Goal: Task Accomplishment & Management: Use online tool/utility

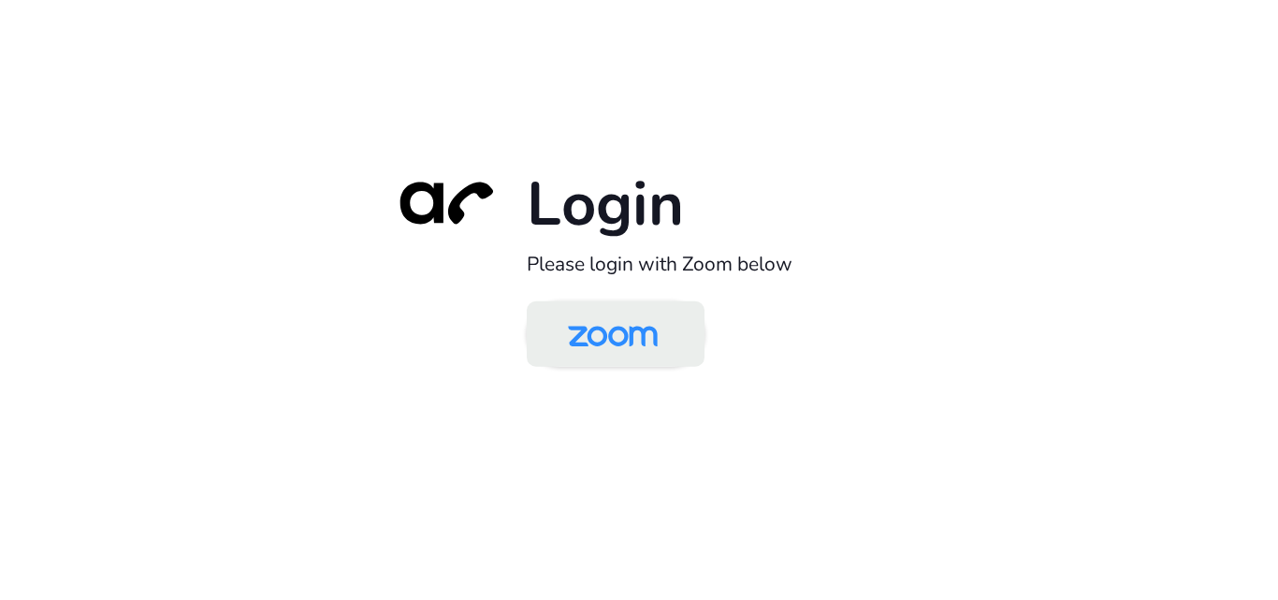
click at [661, 322] on img at bounding box center [612, 335] width 129 height 61
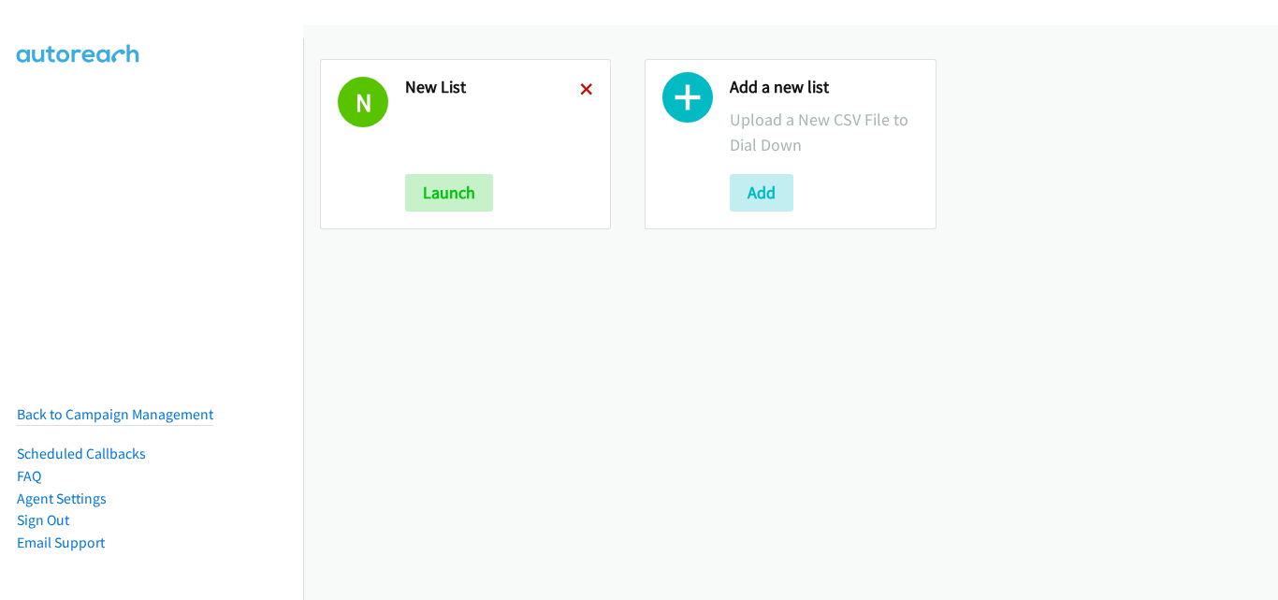
click at [585, 88] on icon at bounding box center [586, 90] width 13 height 13
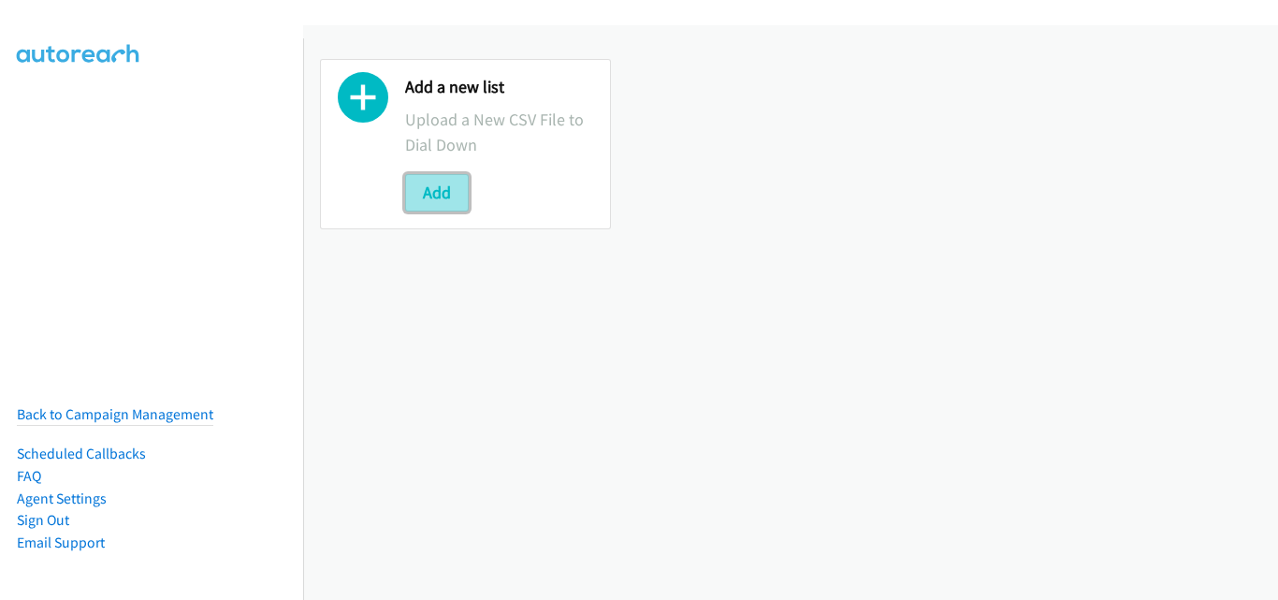
click at [452, 186] on button "Add" at bounding box center [437, 192] width 64 height 37
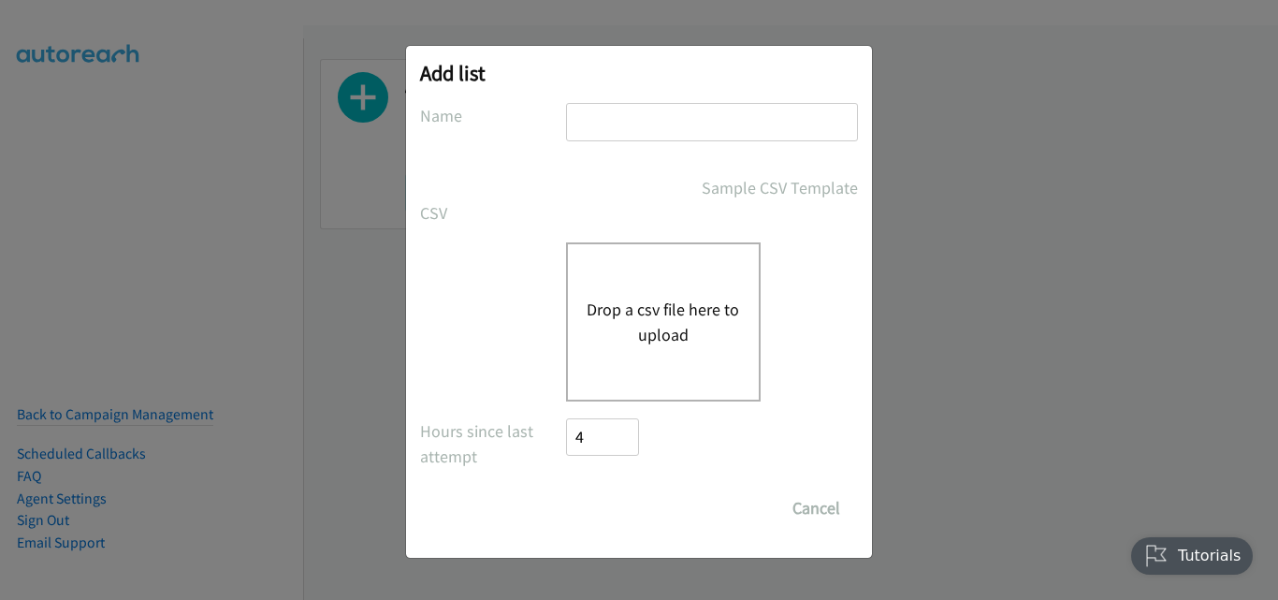
click at [643, 305] on button "Drop a csv file here to upload" at bounding box center [663, 322] width 153 height 51
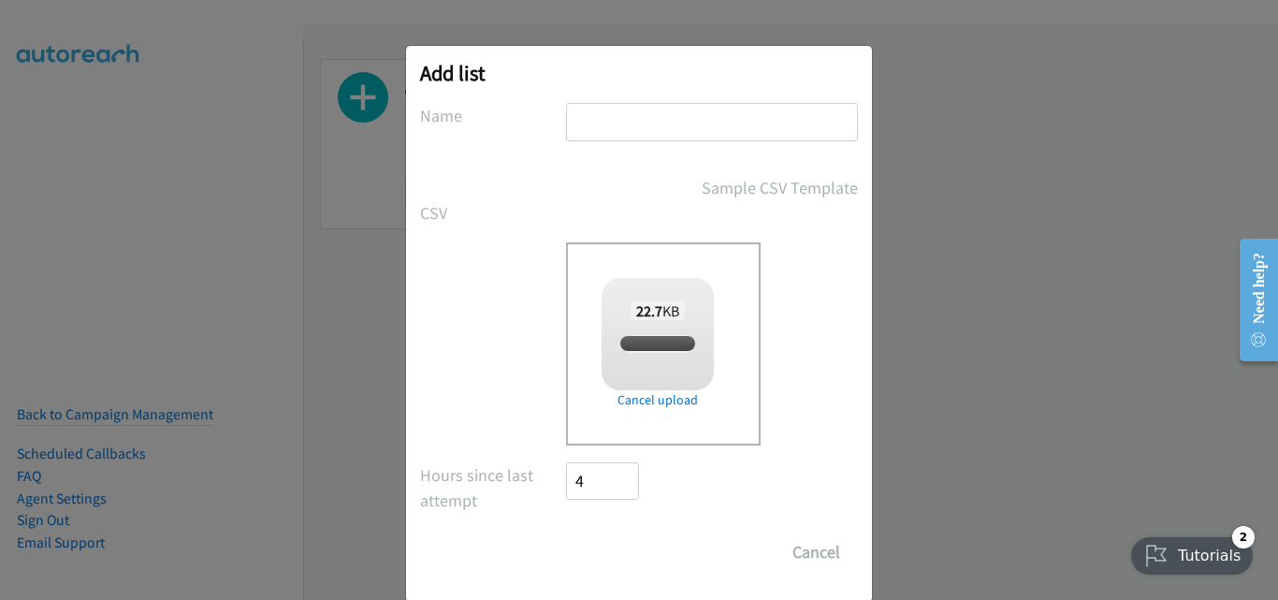
click at [585, 122] on input "text" at bounding box center [712, 122] width 292 height 38
checkbox input "true"
type input "New List"
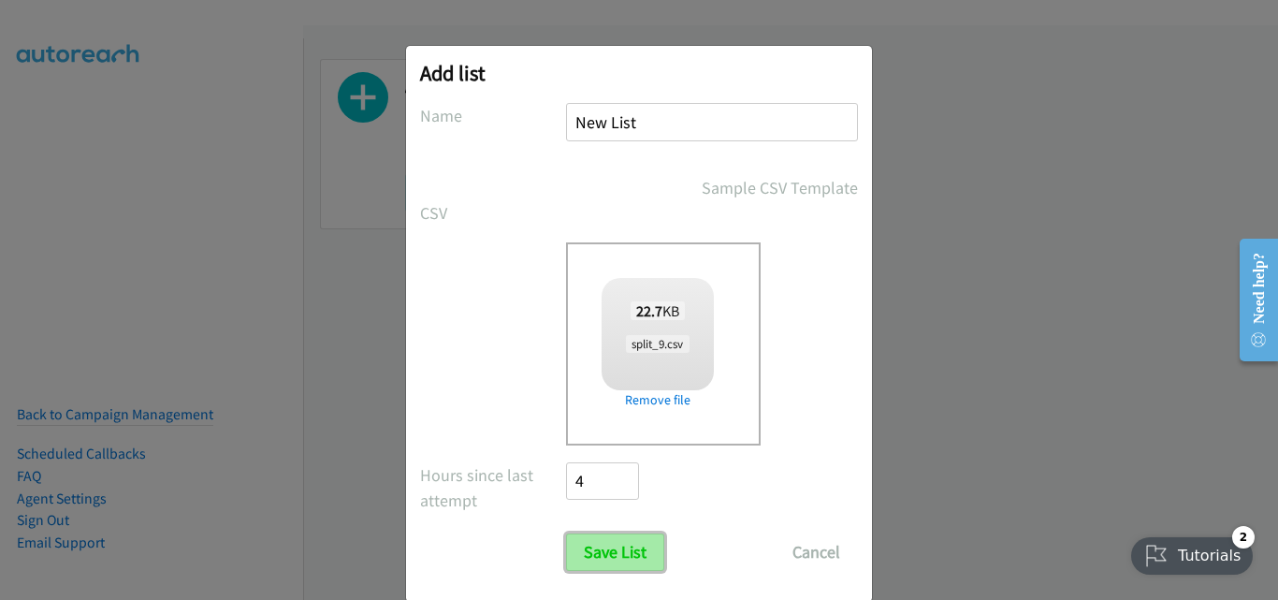
click at [635, 541] on input "Save List" at bounding box center [615, 551] width 98 height 37
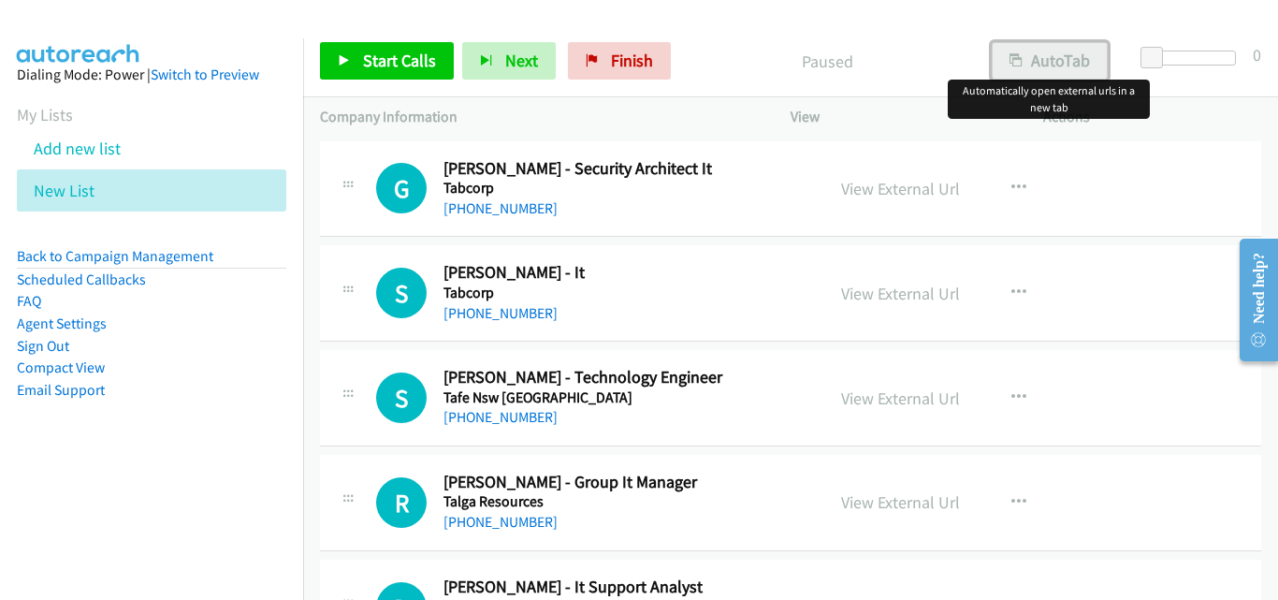
click at [1055, 73] on button "AutoTab" at bounding box center [1050, 60] width 116 height 37
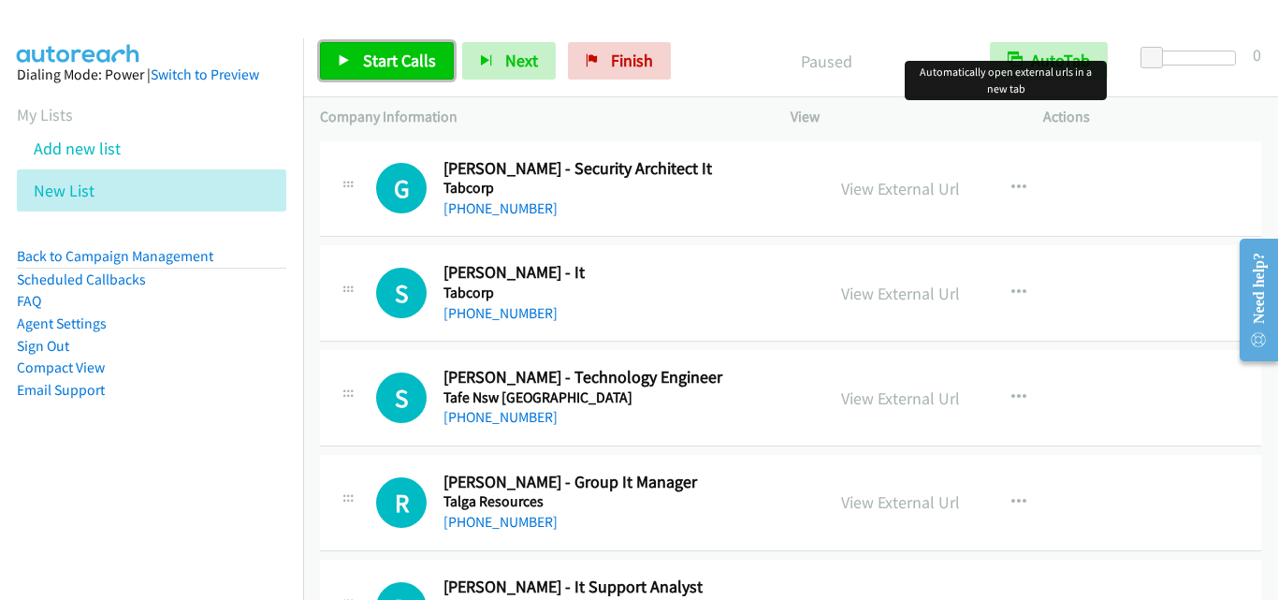
click at [357, 62] on link "Start Calls" at bounding box center [387, 60] width 134 height 37
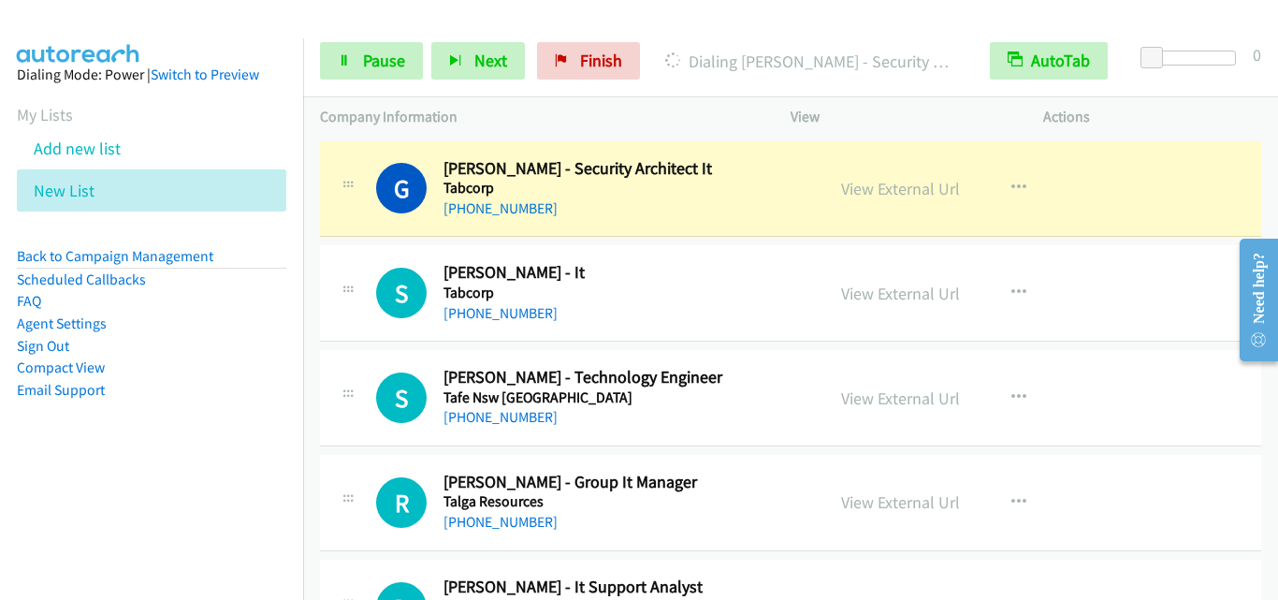
click at [371, 88] on div "Start Calls Pause Next Finish Dialing Greg Bristow - Security Architect It Auto…" at bounding box center [790, 61] width 975 height 72
click at [375, 75] on link "Pause" at bounding box center [371, 60] width 103 height 37
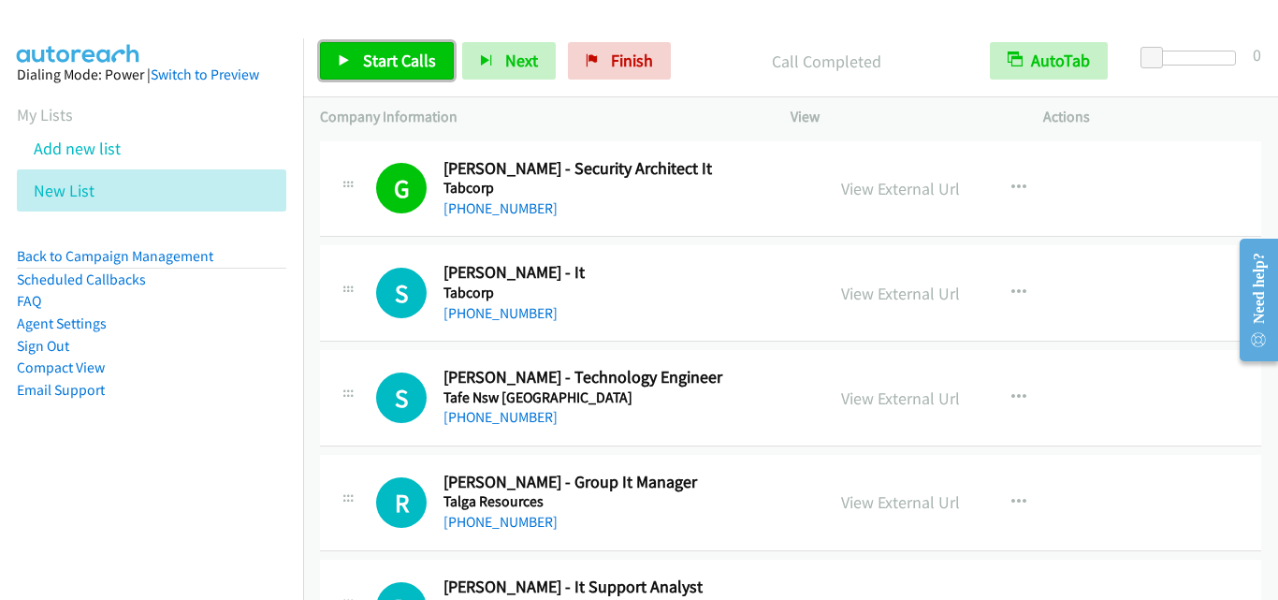
click at [365, 60] on span "Start Calls" at bounding box center [399, 61] width 73 height 22
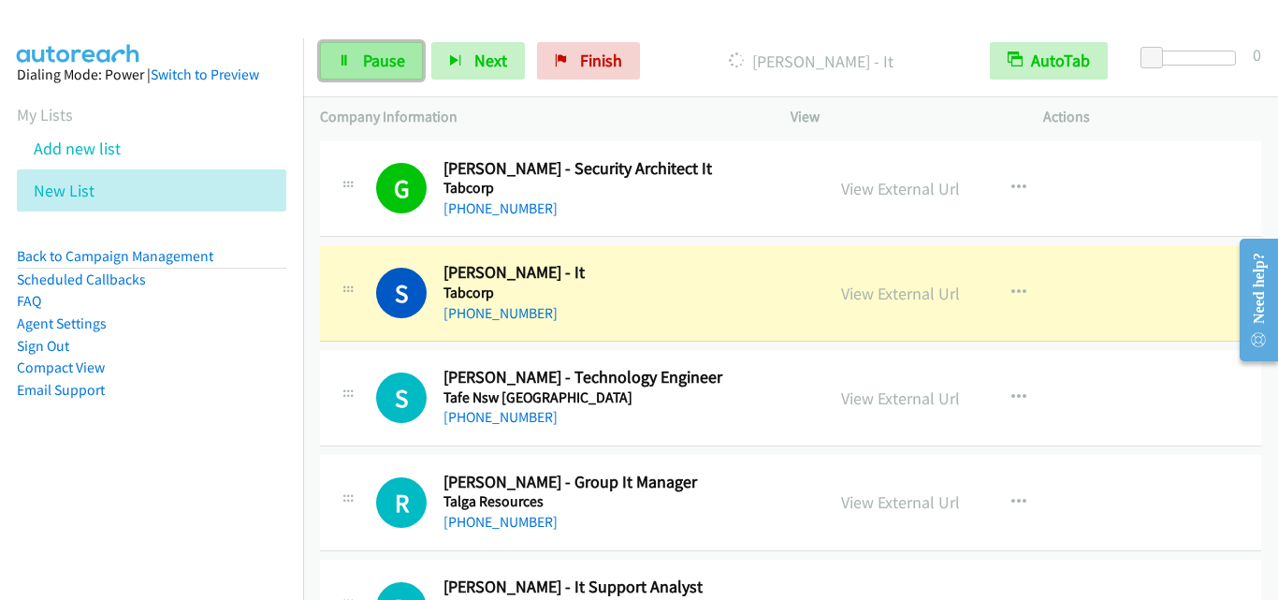
click at [364, 51] on span "Pause" at bounding box center [384, 61] width 42 height 22
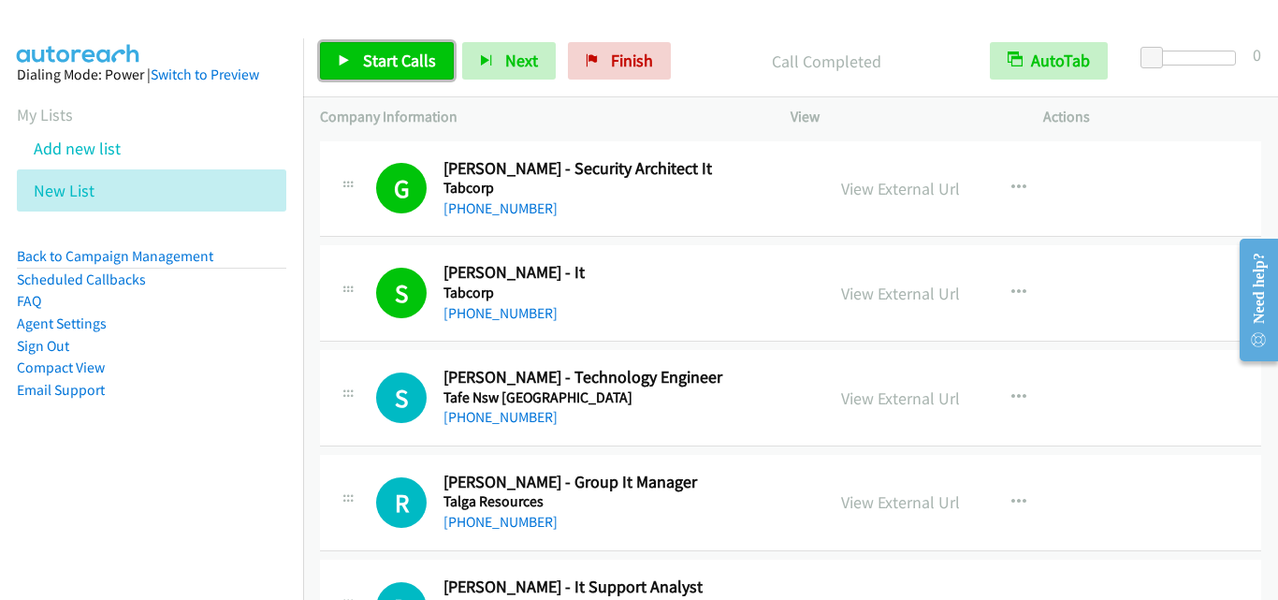
click at [396, 54] on span "Start Calls" at bounding box center [399, 61] width 73 height 22
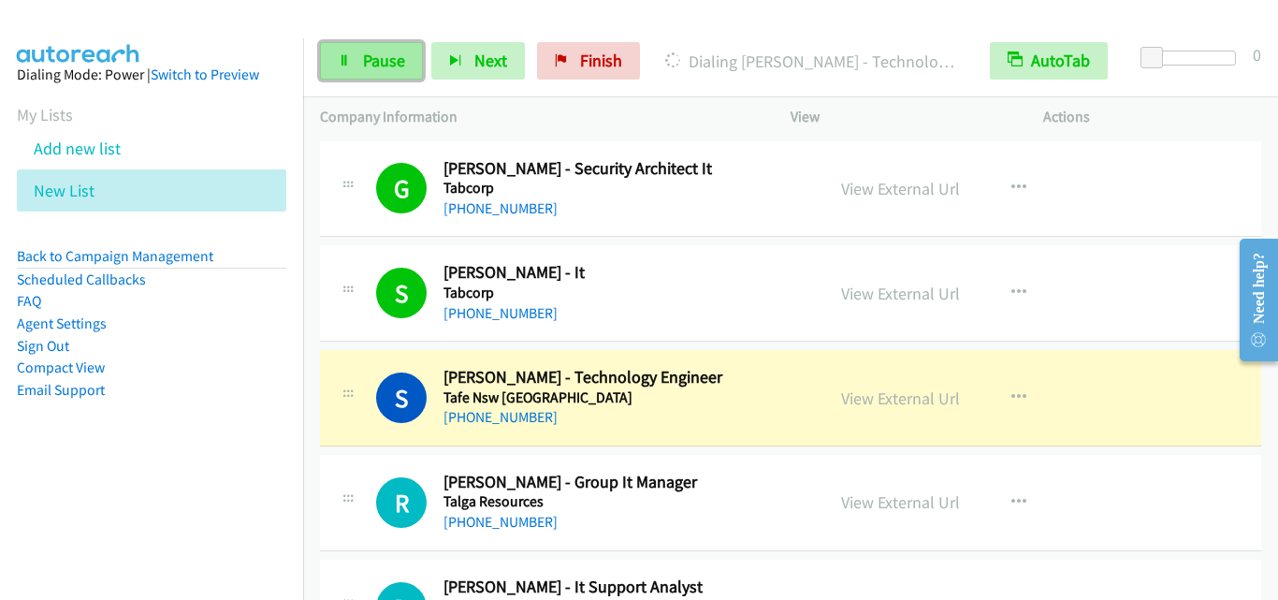
click at [381, 55] on span "Pause" at bounding box center [384, 61] width 42 height 22
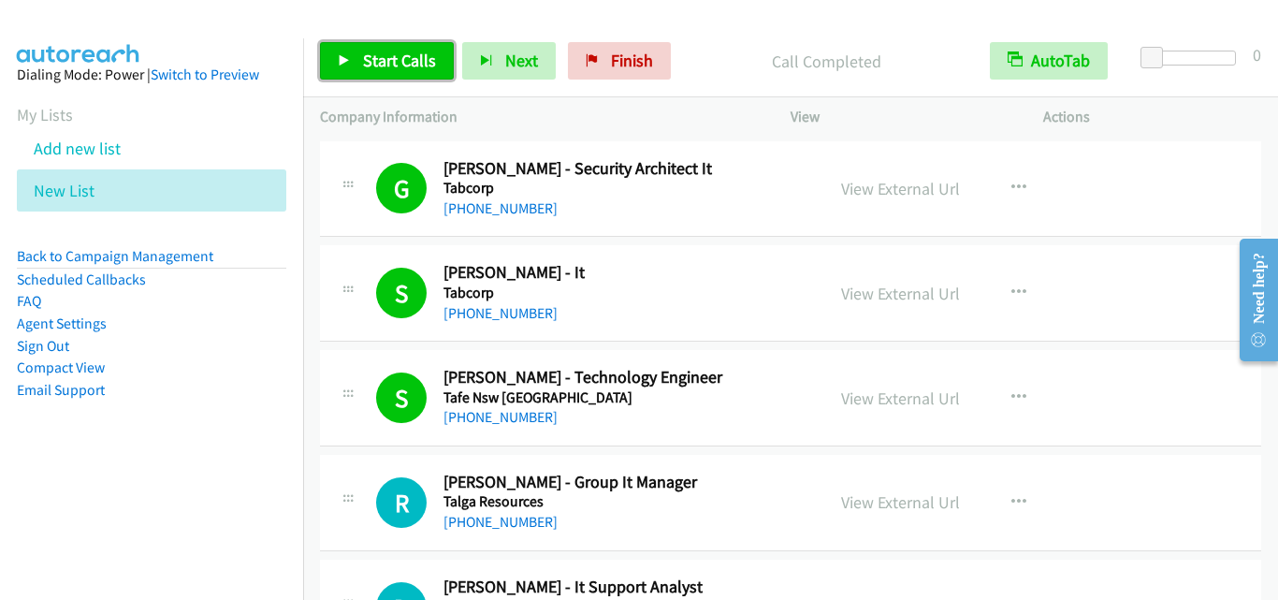
click at [391, 62] on span "Start Calls" at bounding box center [399, 61] width 73 height 22
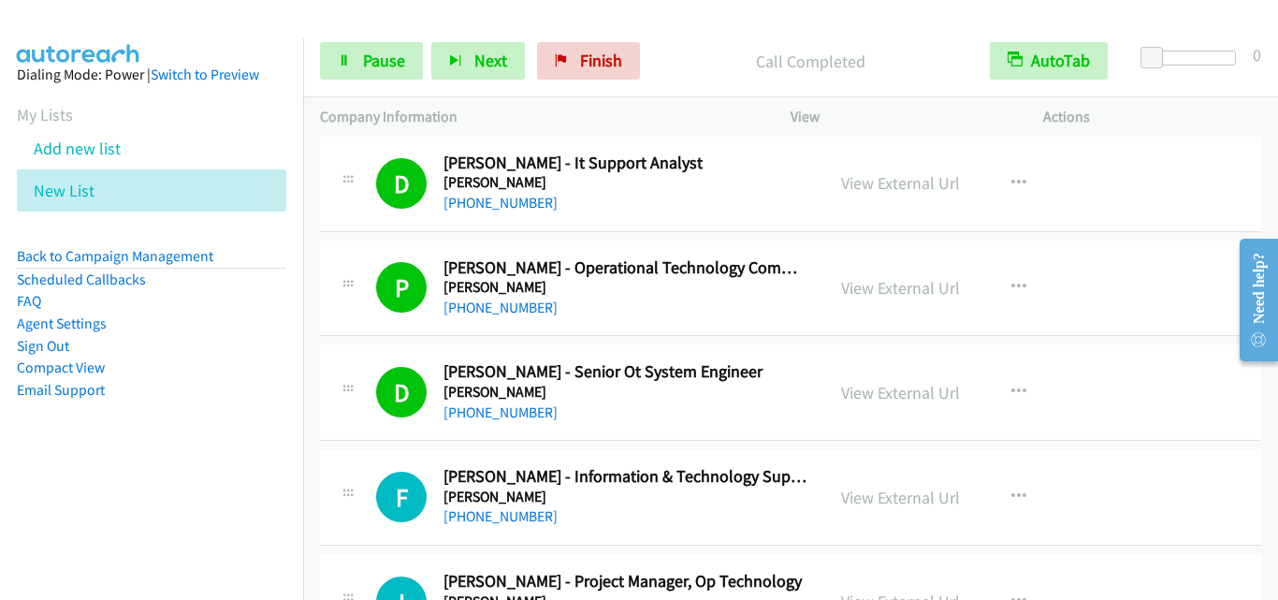
scroll to position [468, 0]
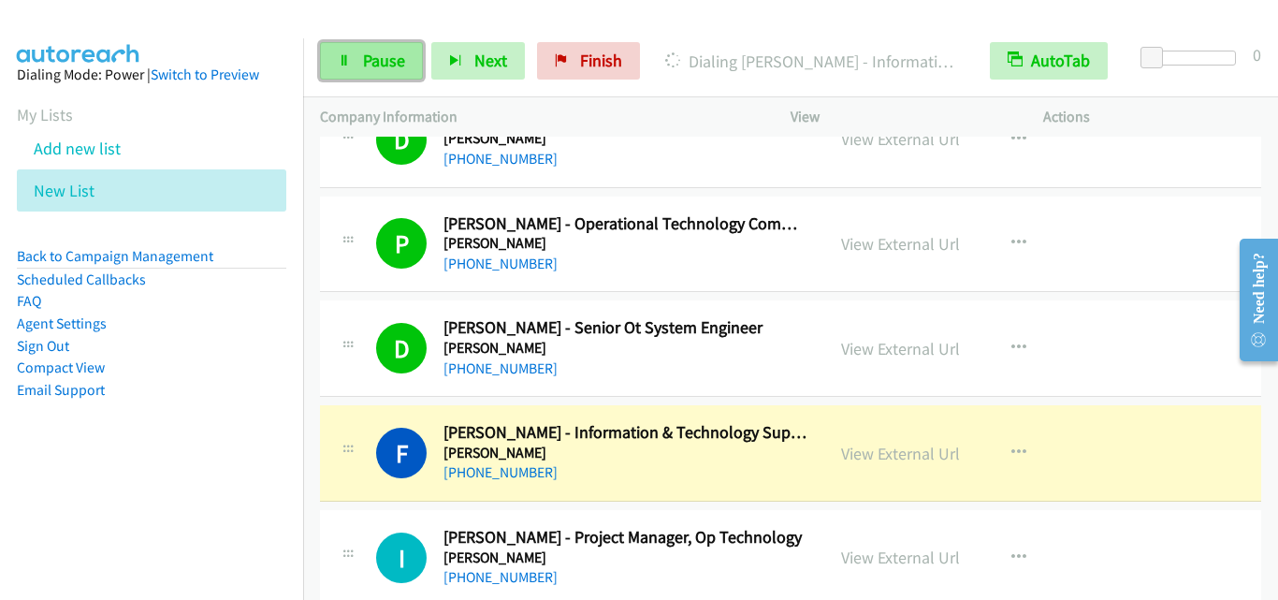
click at [397, 69] on span "Pause" at bounding box center [384, 61] width 42 height 22
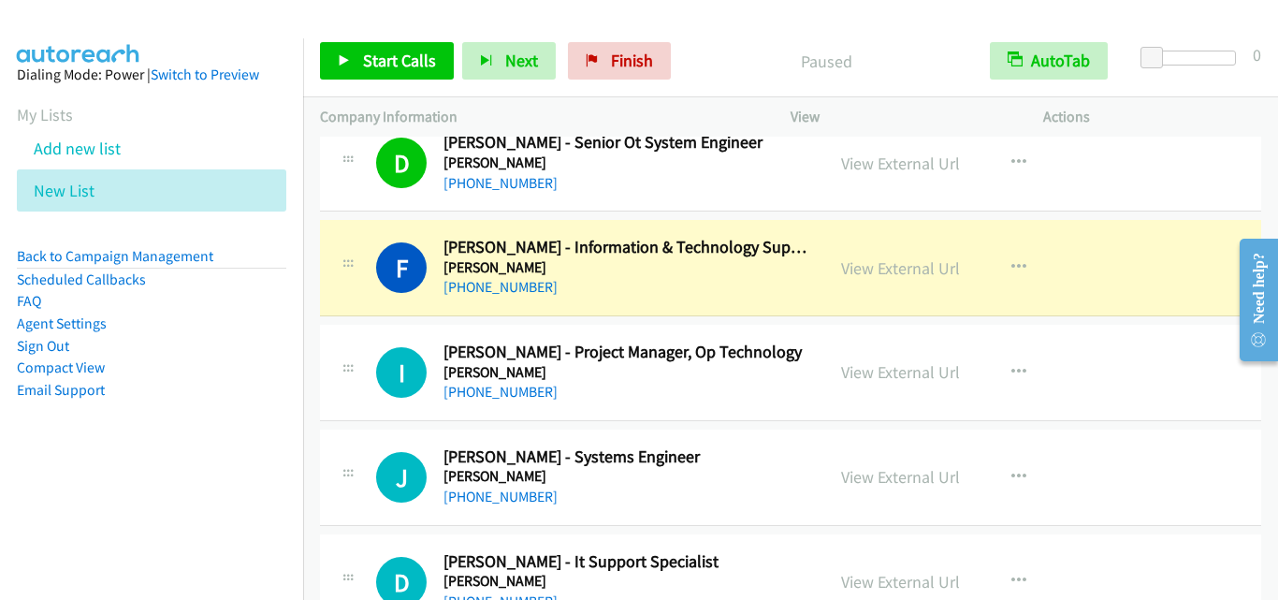
scroll to position [655, 0]
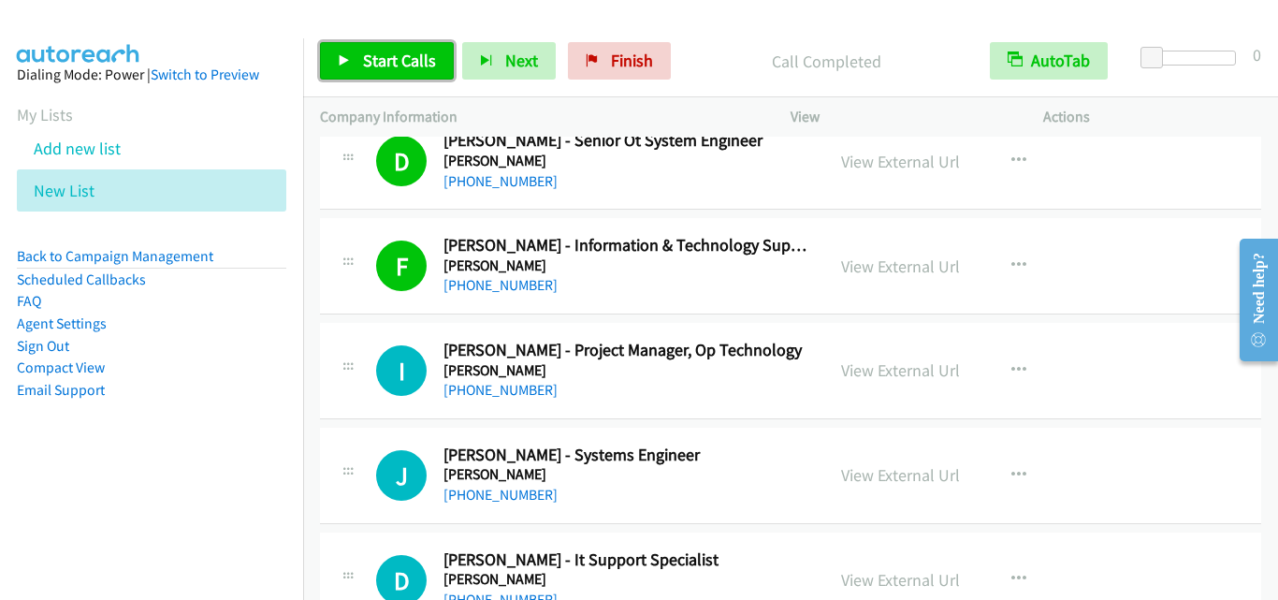
click at [389, 58] on span "Start Calls" at bounding box center [399, 61] width 73 height 22
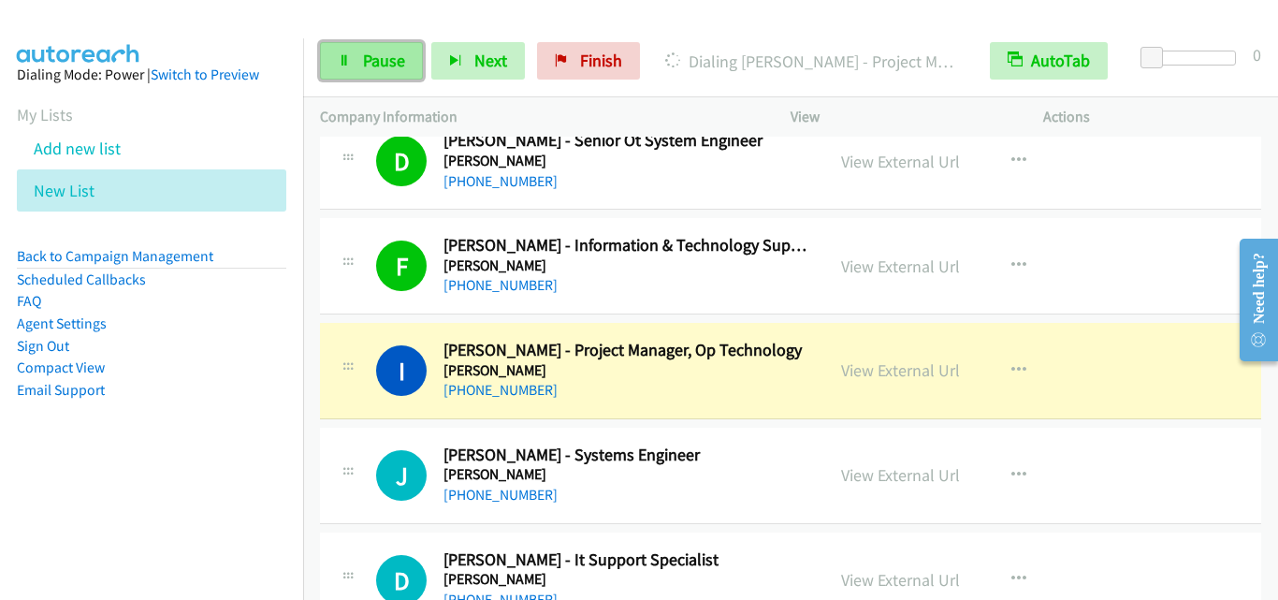
click at [391, 49] on link "Pause" at bounding box center [371, 60] width 103 height 37
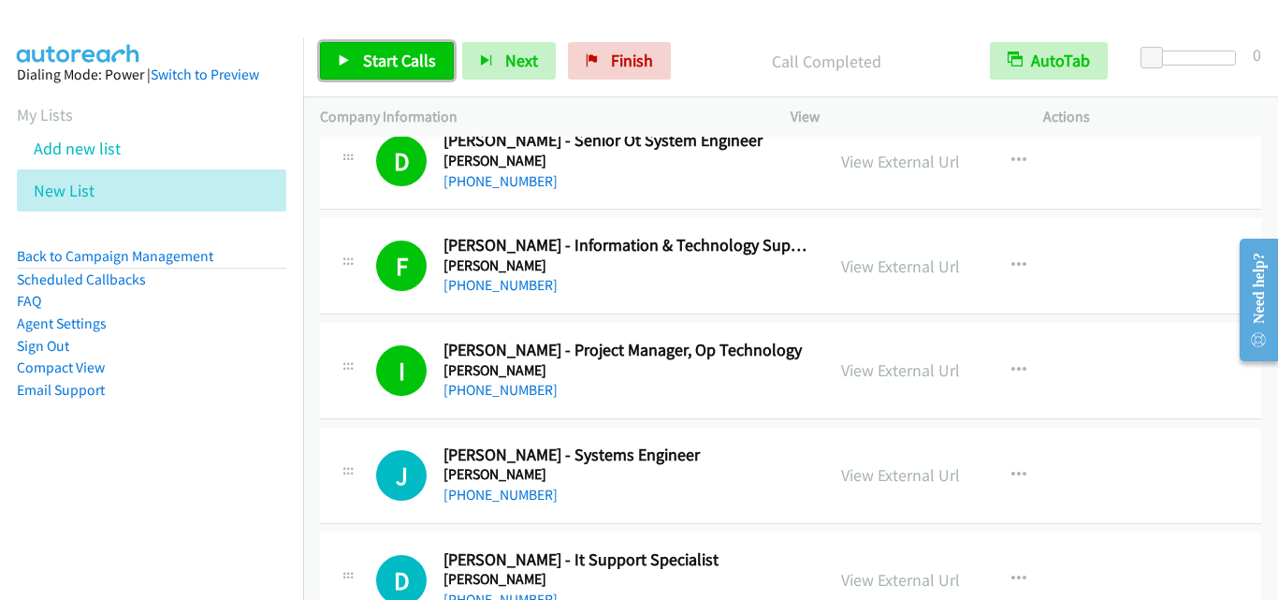
click at [375, 46] on link "Start Calls" at bounding box center [387, 60] width 134 height 37
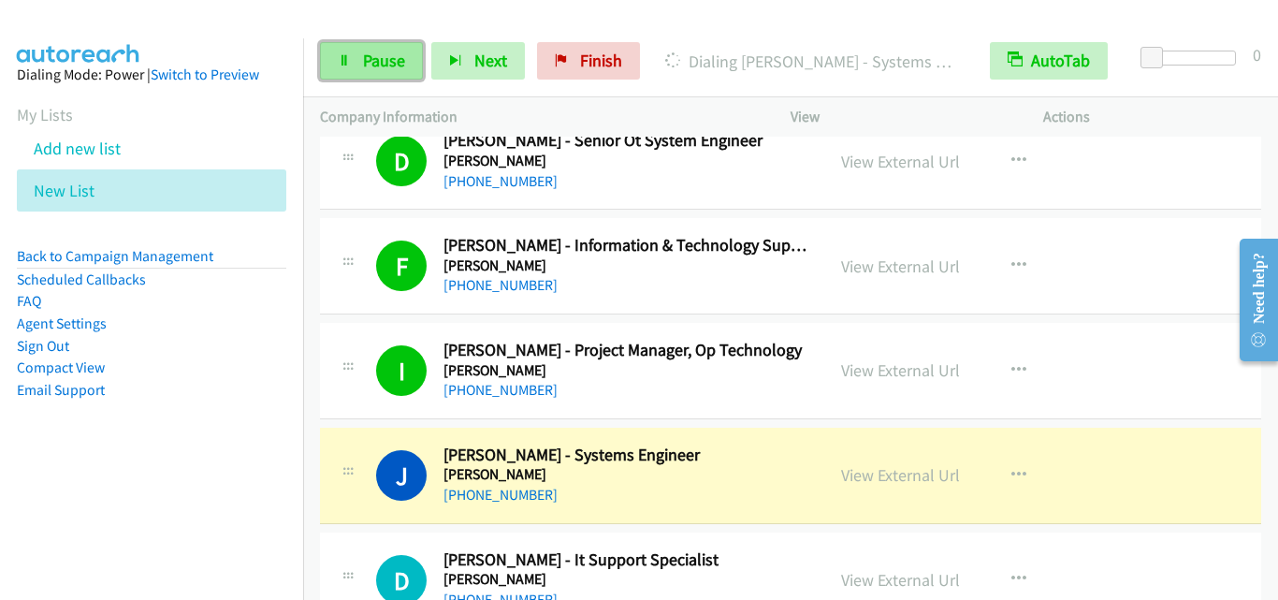
click at [356, 68] on link "Pause" at bounding box center [371, 60] width 103 height 37
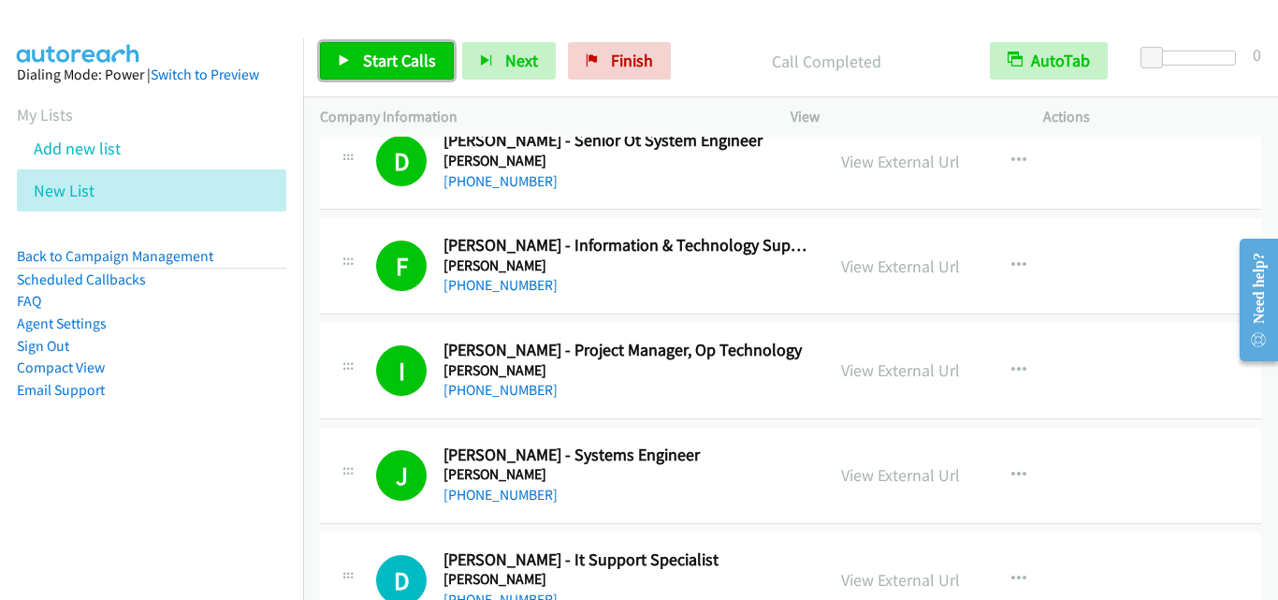
drag, startPoint x: 358, startPoint y: 57, endPoint x: 376, endPoint y: 63, distance: 18.6
click at [360, 58] on link "Start Calls" at bounding box center [387, 60] width 134 height 37
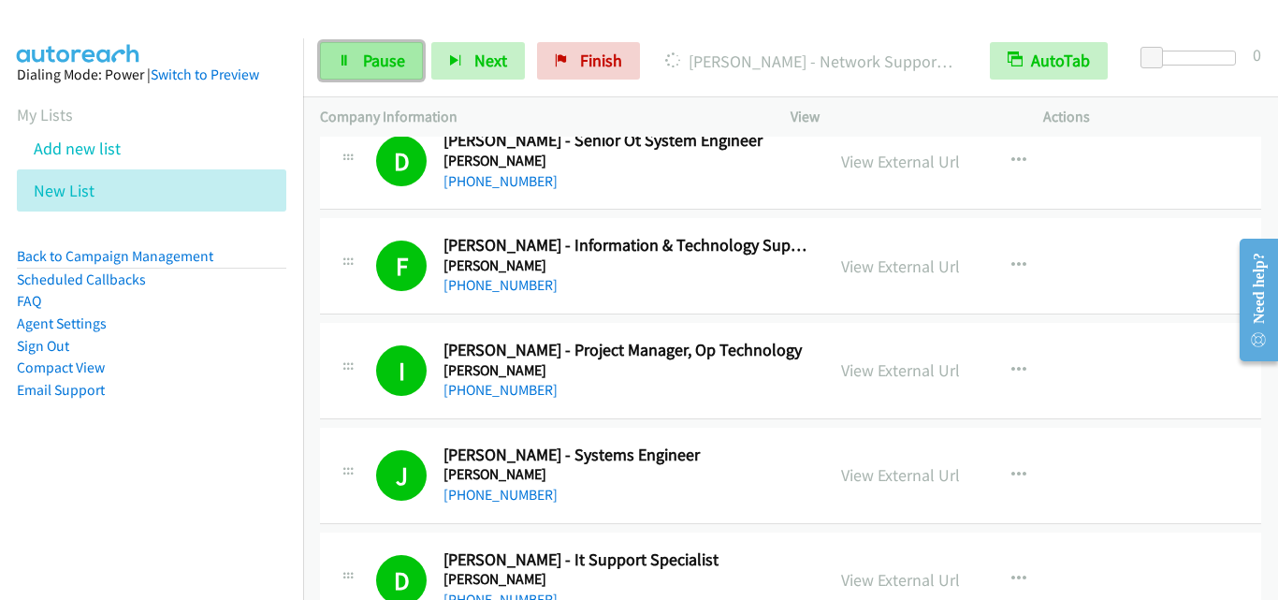
click at [392, 62] on span "Pause" at bounding box center [384, 61] width 42 height 22
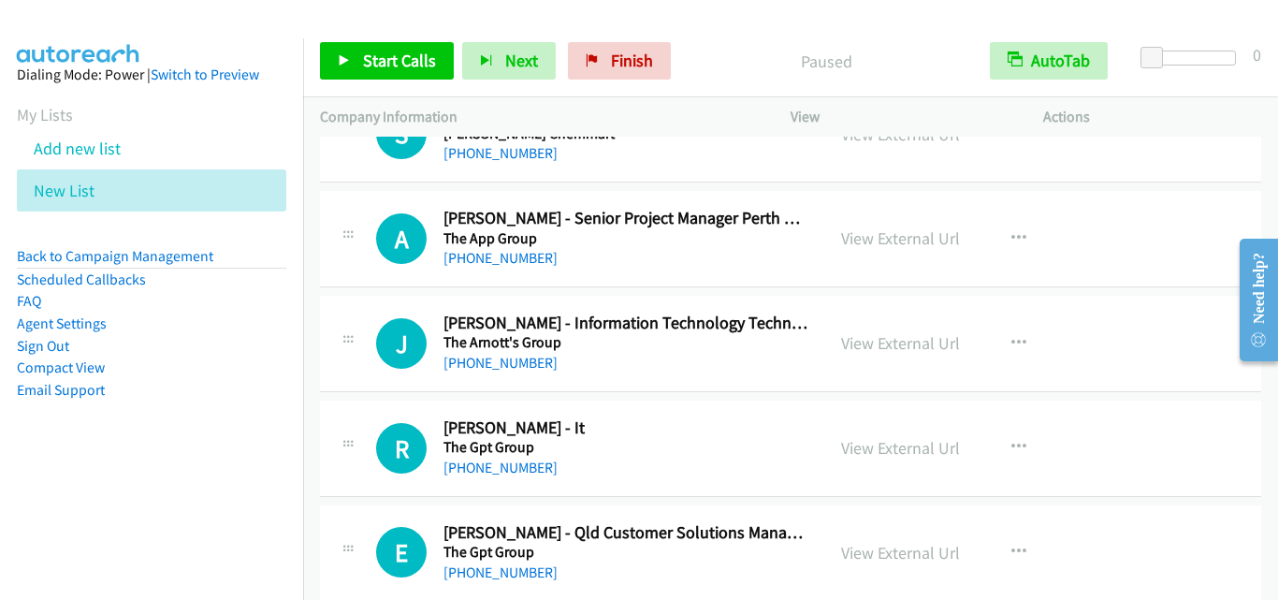
scroll to position [1029, 0]
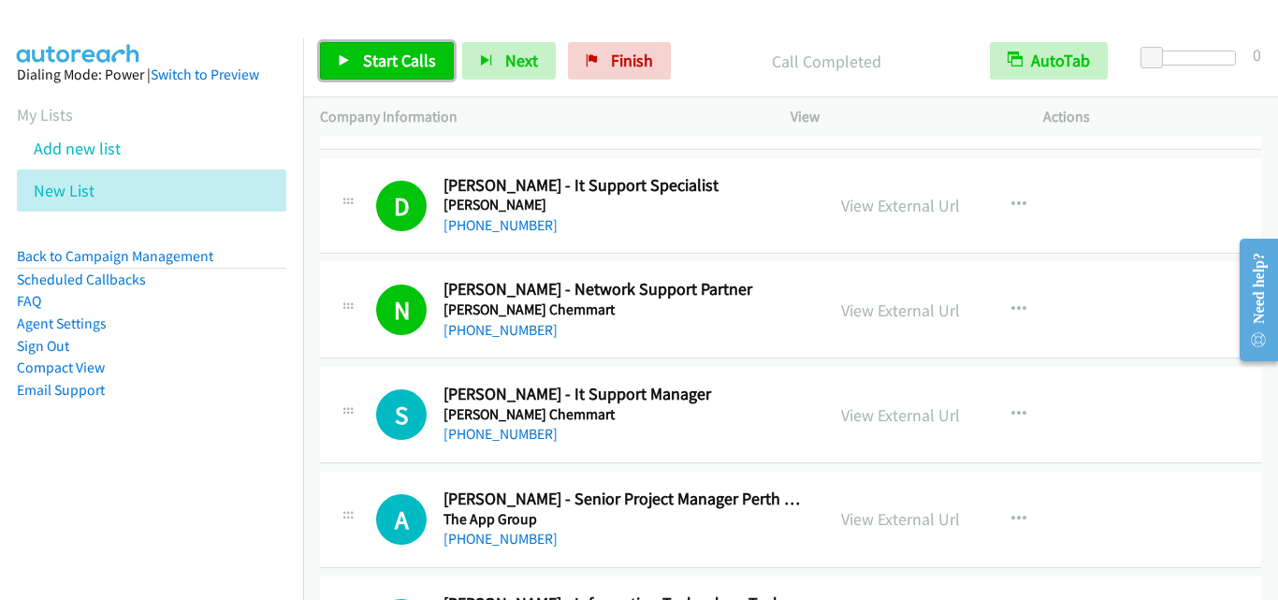
click at [391, 64] on span "Start Calls" at bounding box center [399, 61] width 73 height 22
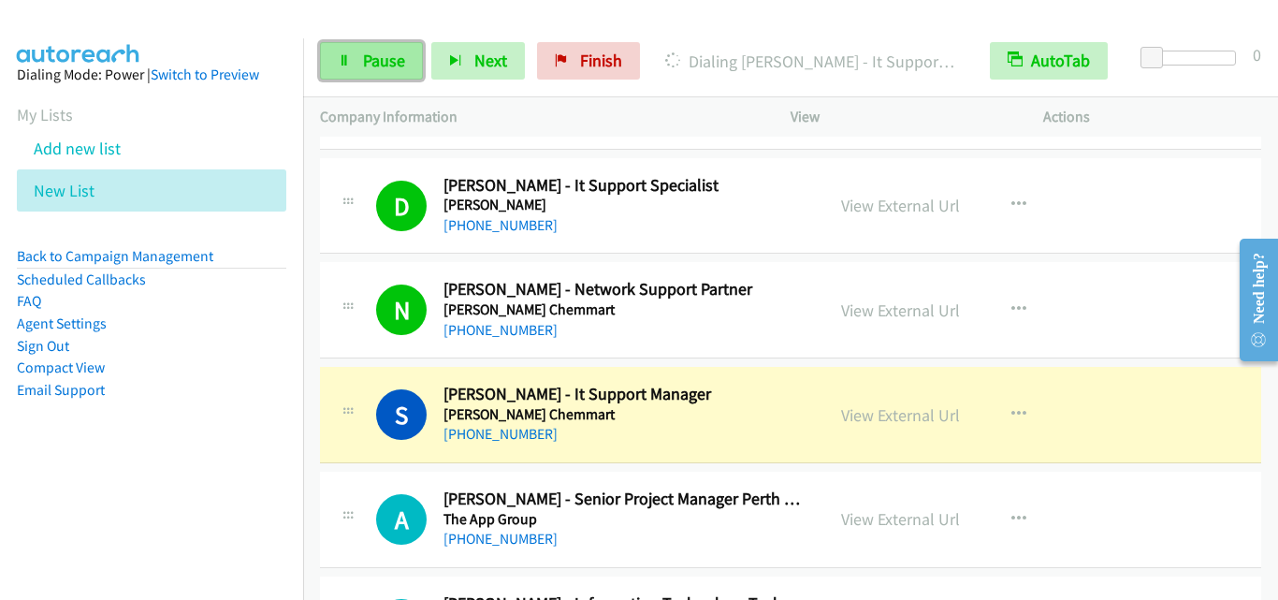
click at [364, 61] on span "Pause" at bounding box center [384, 61] width 42 height 22
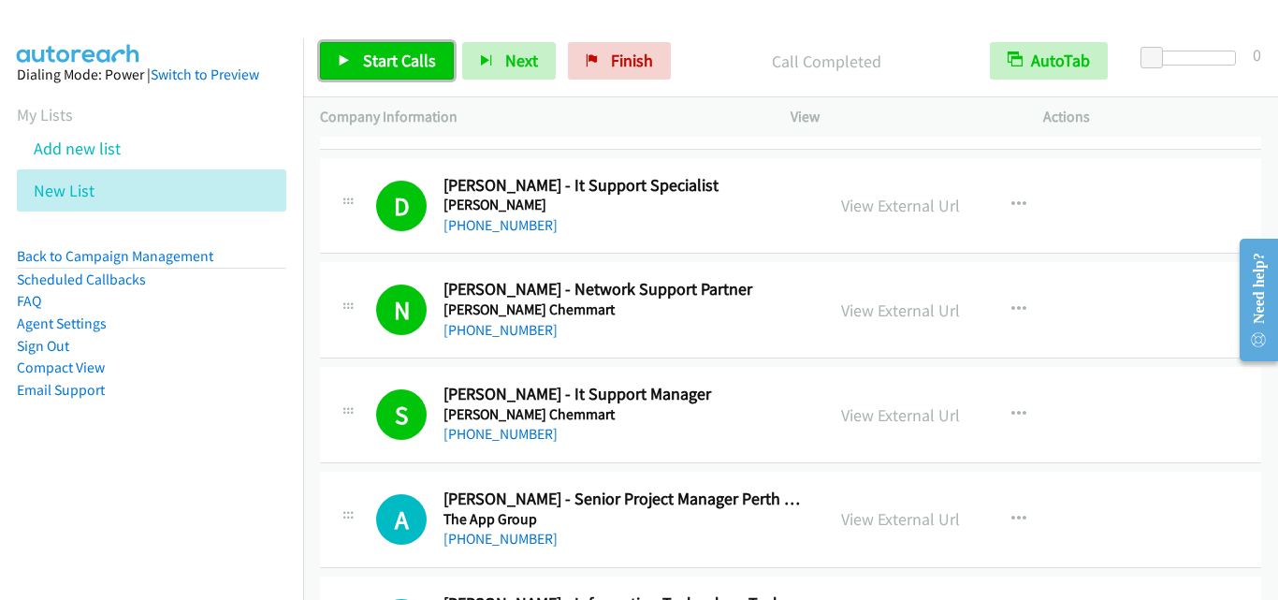
click at [371, 73] on link "Start Calls" at bounding box center [387, 60] width 134 height 37
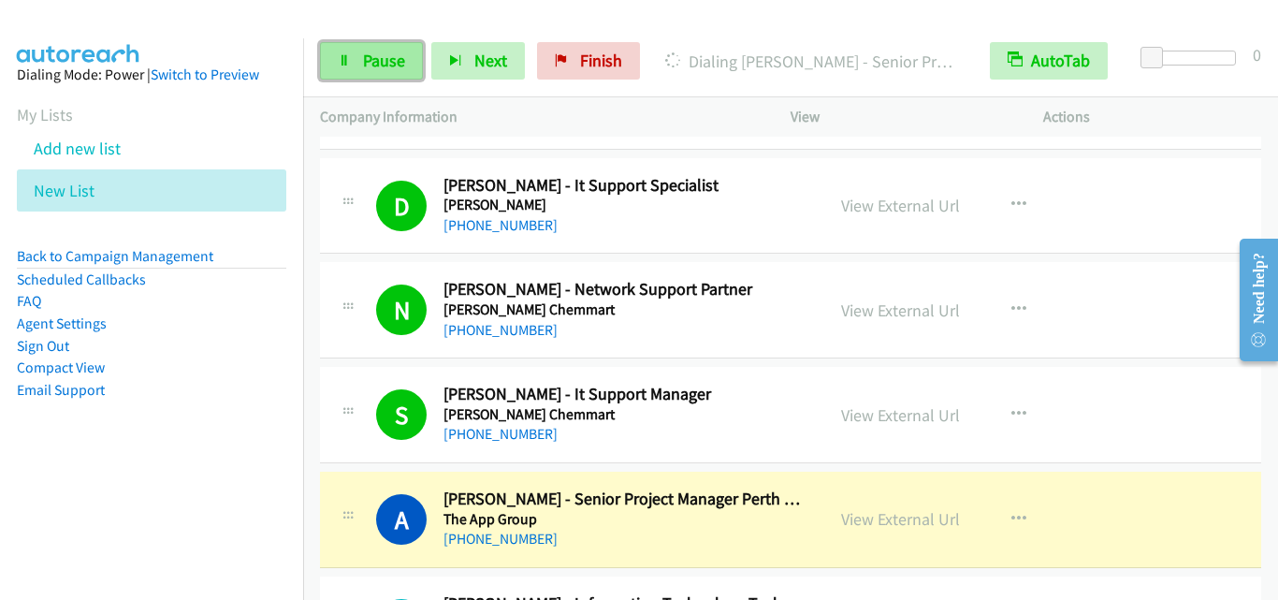
click at [371, 64] on span "Pause" at bounding box center [384, 61] width 42 height 22
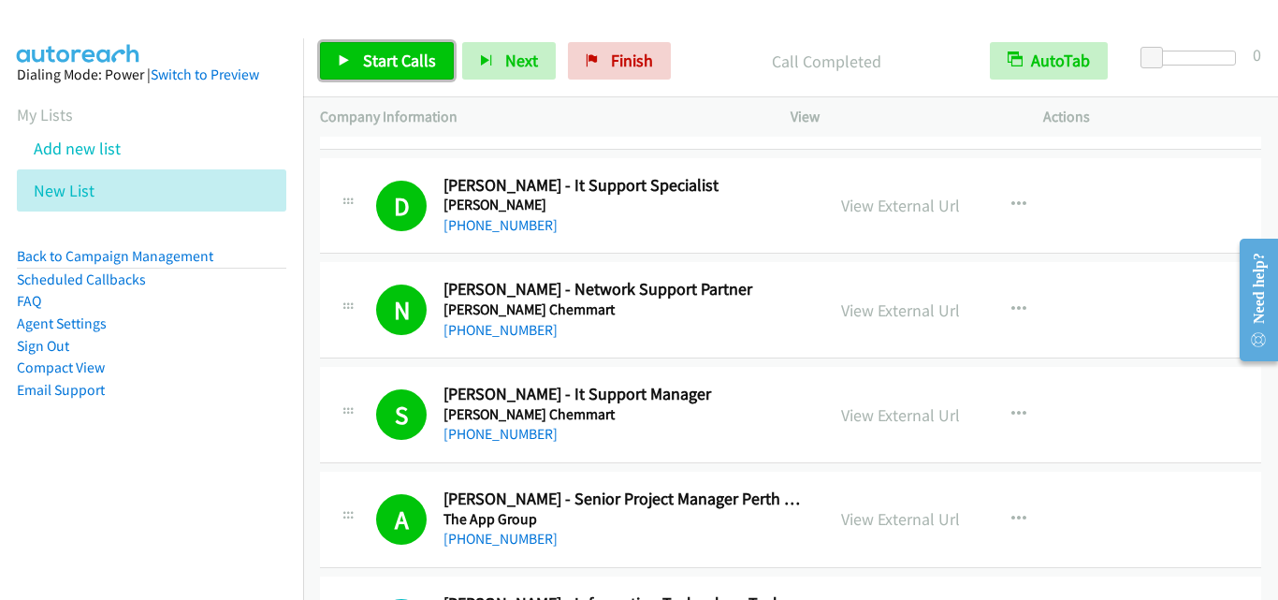
click at [408, 46] on link "Start Calls" at bounding box center [387, 60] width 134 height 37
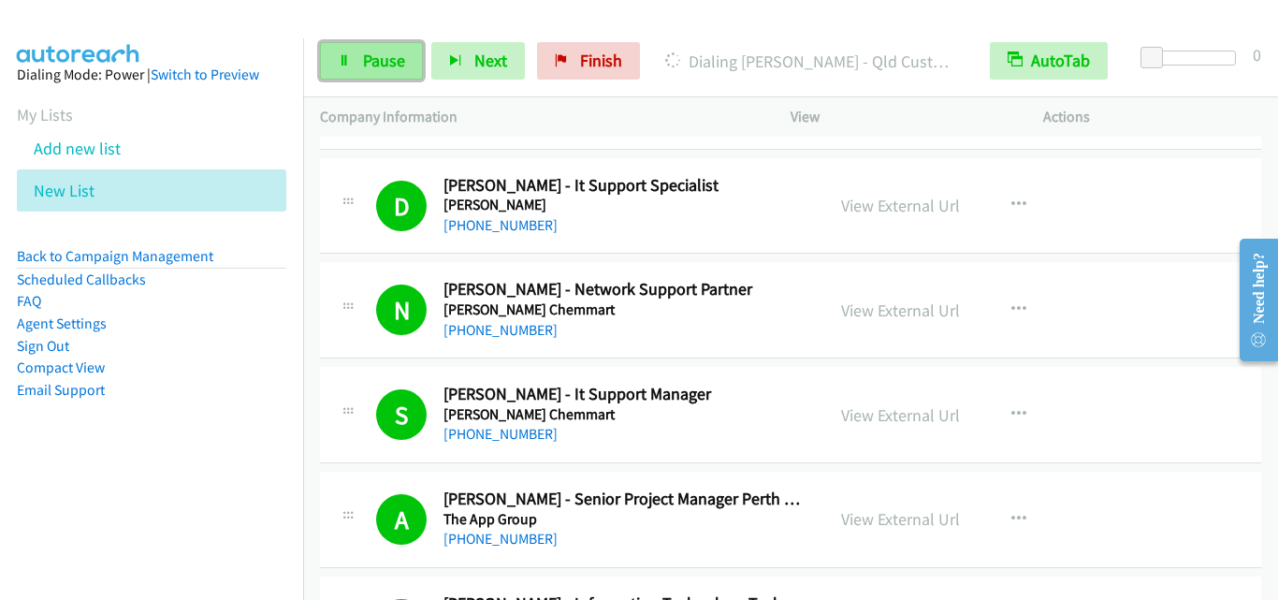
click at [372, 64] on span "Pause" at bounding box center [384, 61] width 42 height 22
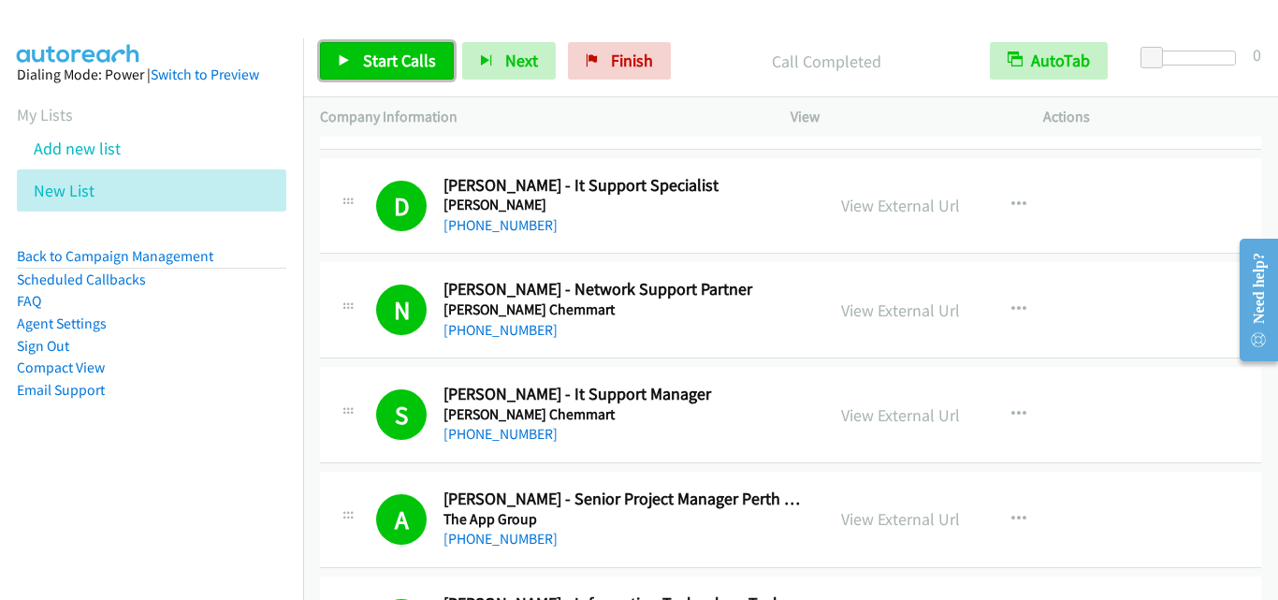
drag, startPoint x: 417, startPoint y: 67, endPoint x: 440, endPoint y: 94, distance: 34.5
click at [417, 65] on span "Start Calls" at bounding box center [399, 61] width 73 height 22
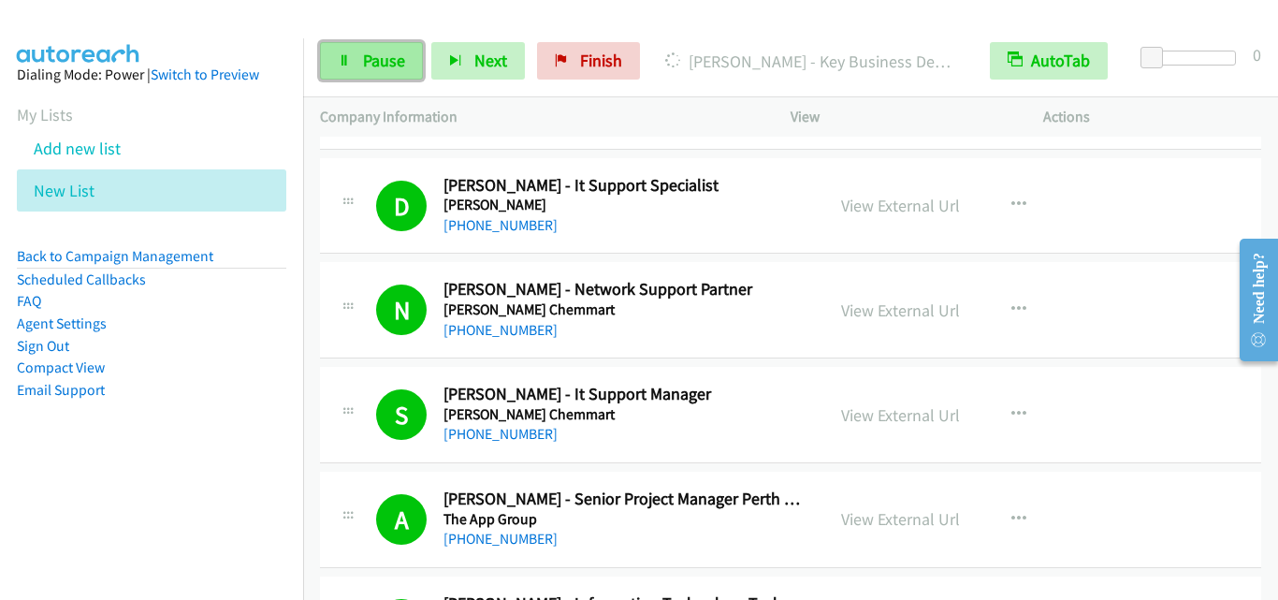
click at [385, 50] on span "Pause" at bounding box center [384, 61] width 42 height 22
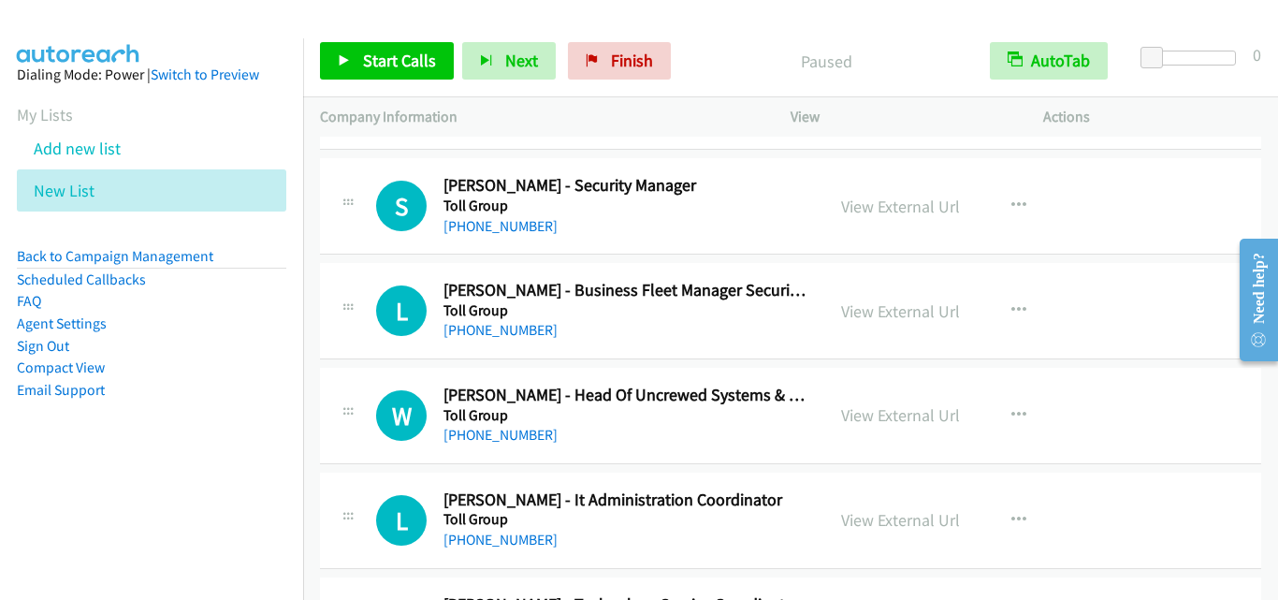
scroll to position [2526, 0]
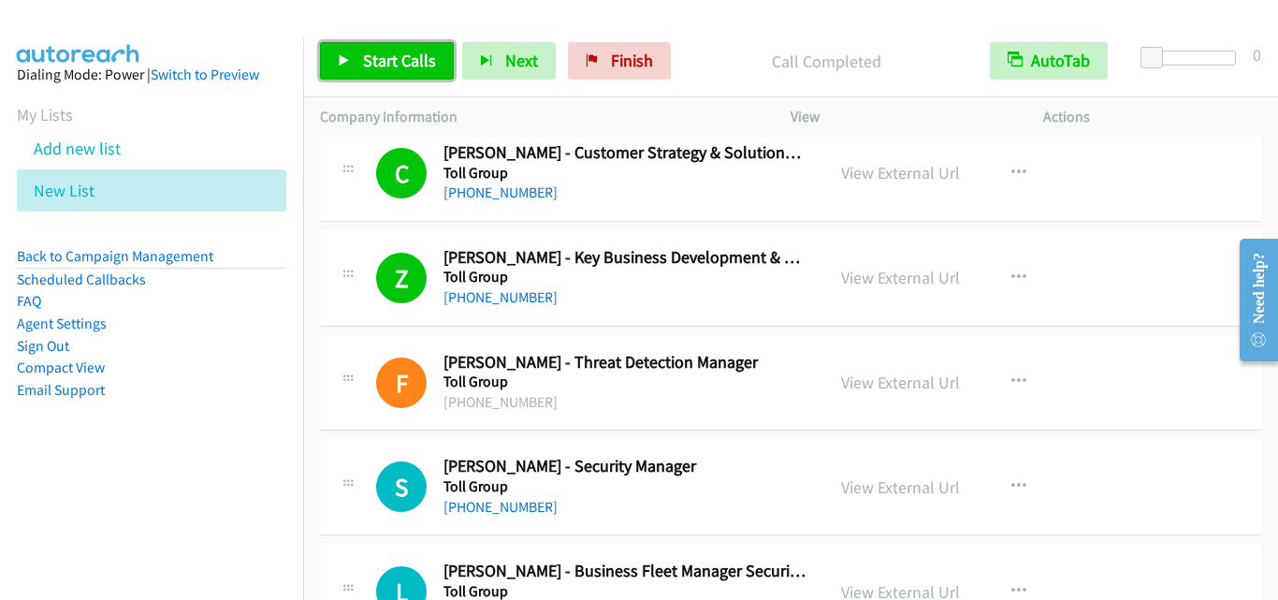
click at [396, 74] on link "Start Calls" at bounding box center [387, 60] width 134 height 37
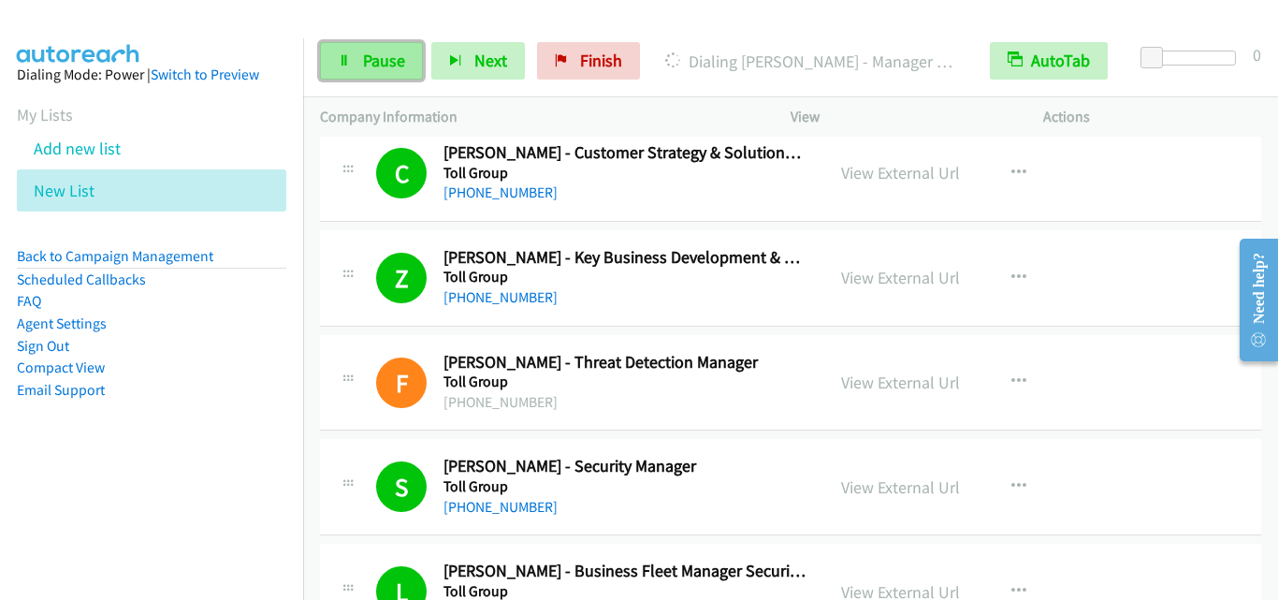
click at [338, 61] on icon at bounding box center [344, 61] width 13 height 13
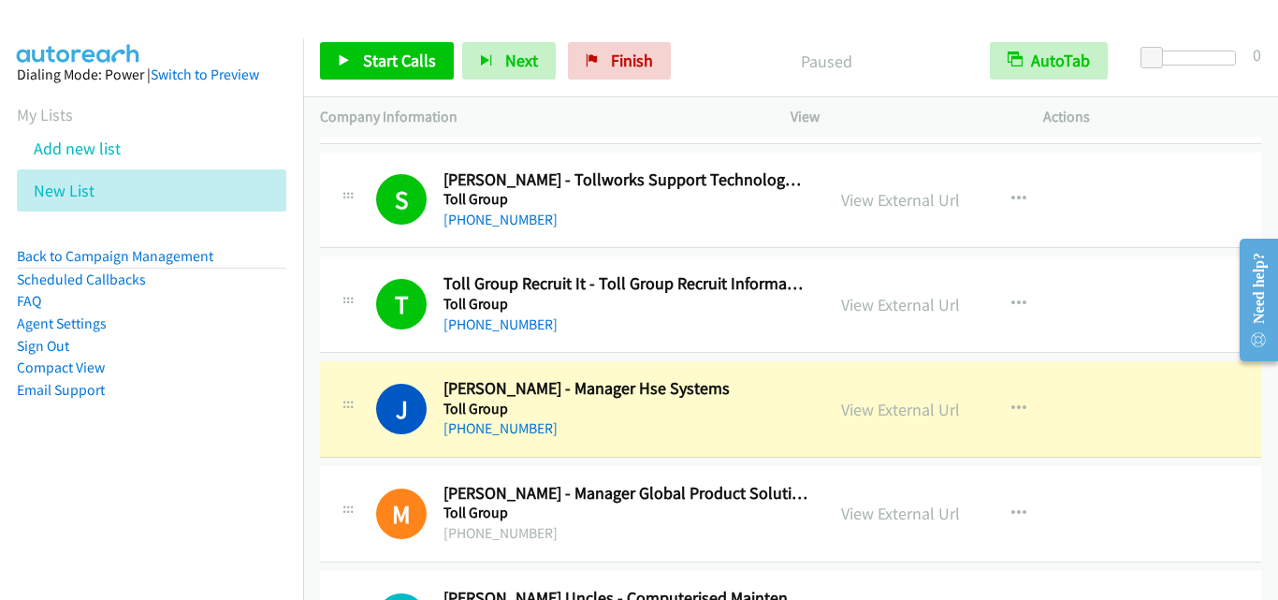
scroll to position [3369, 0]
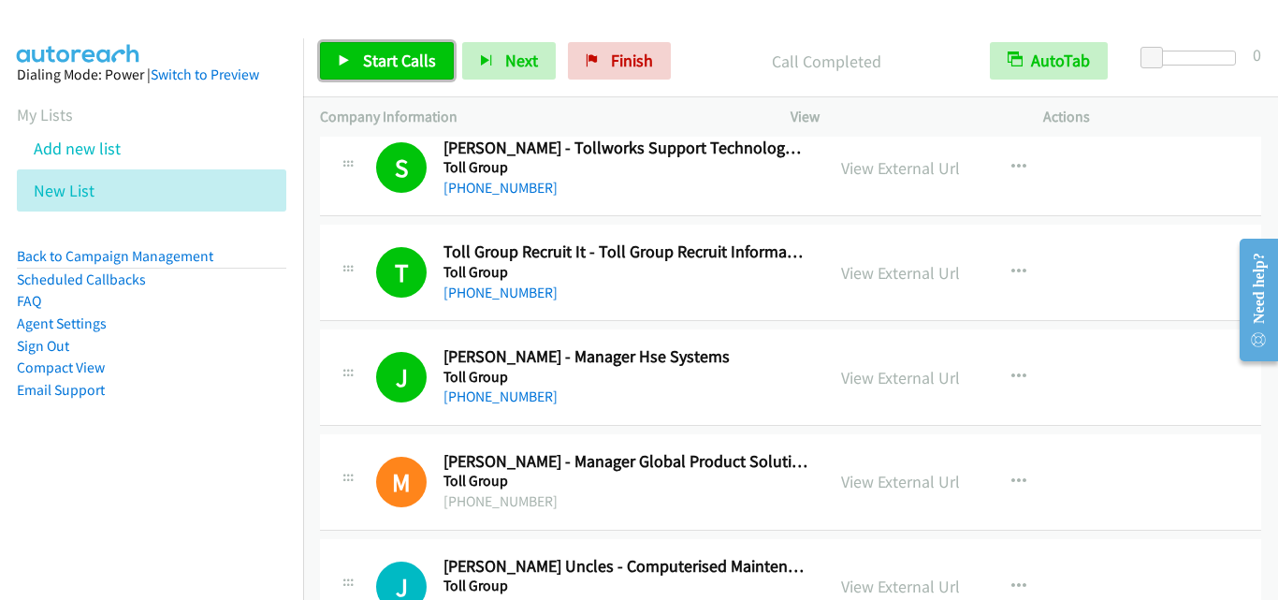
click at [403, 56] on span "Start Calls" at bounding box center [399, 61] width 73 height 22
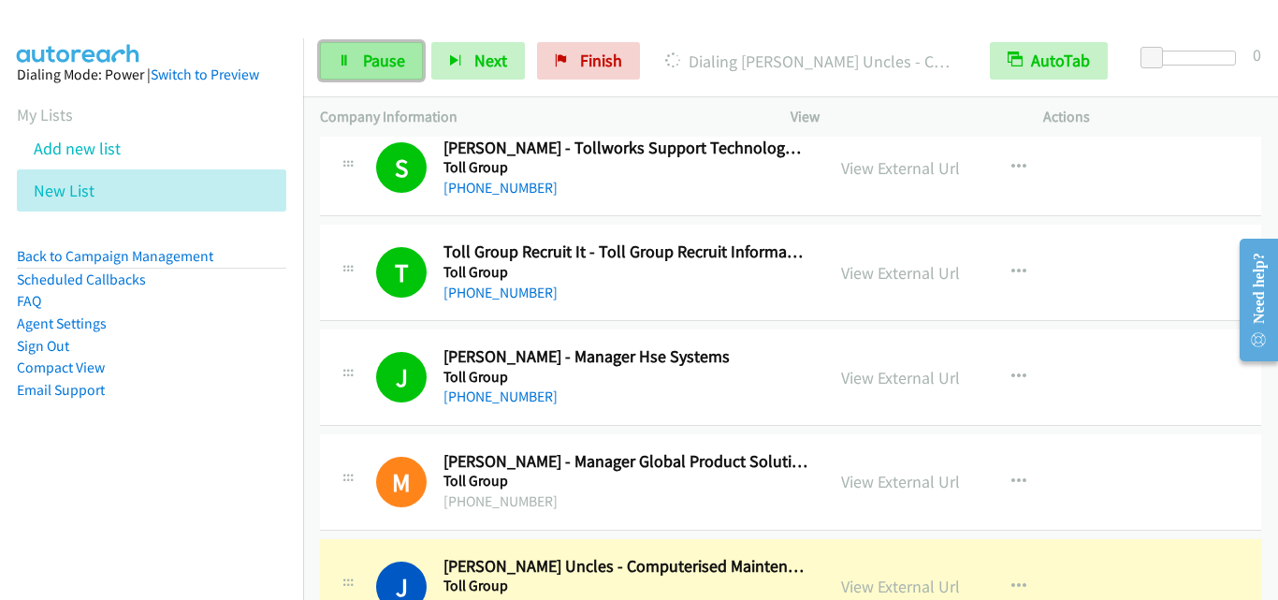
click at [358, 68] on link "Pause" at bounding box center [371, 60] width 103 height 37
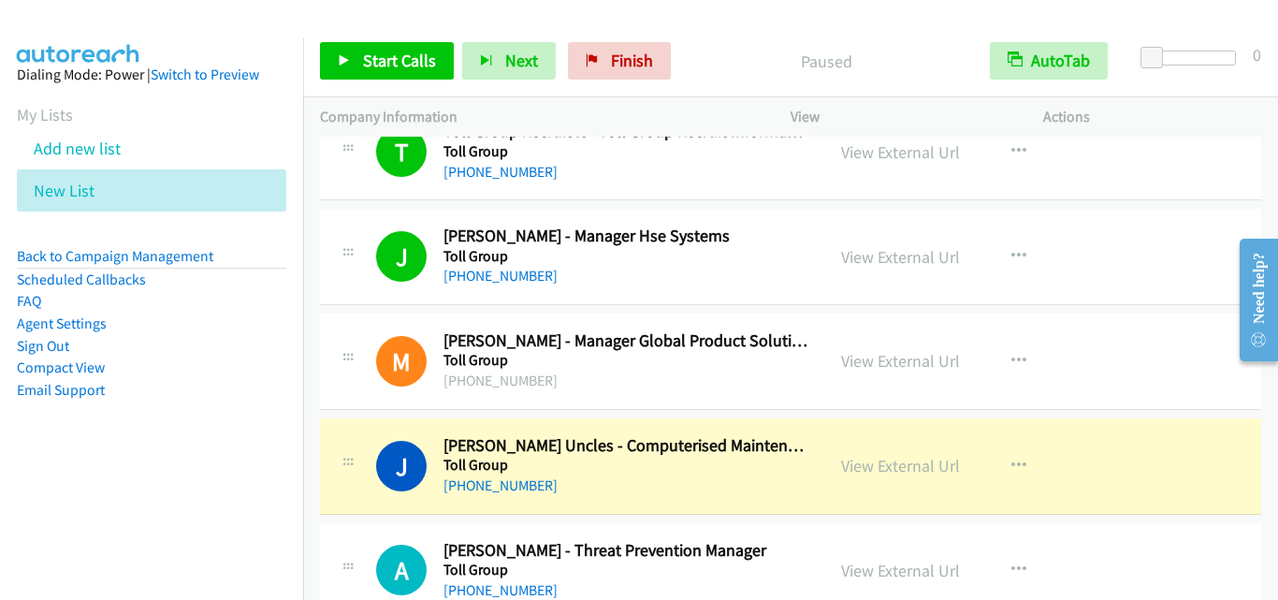
scroll to position [3743, 0]
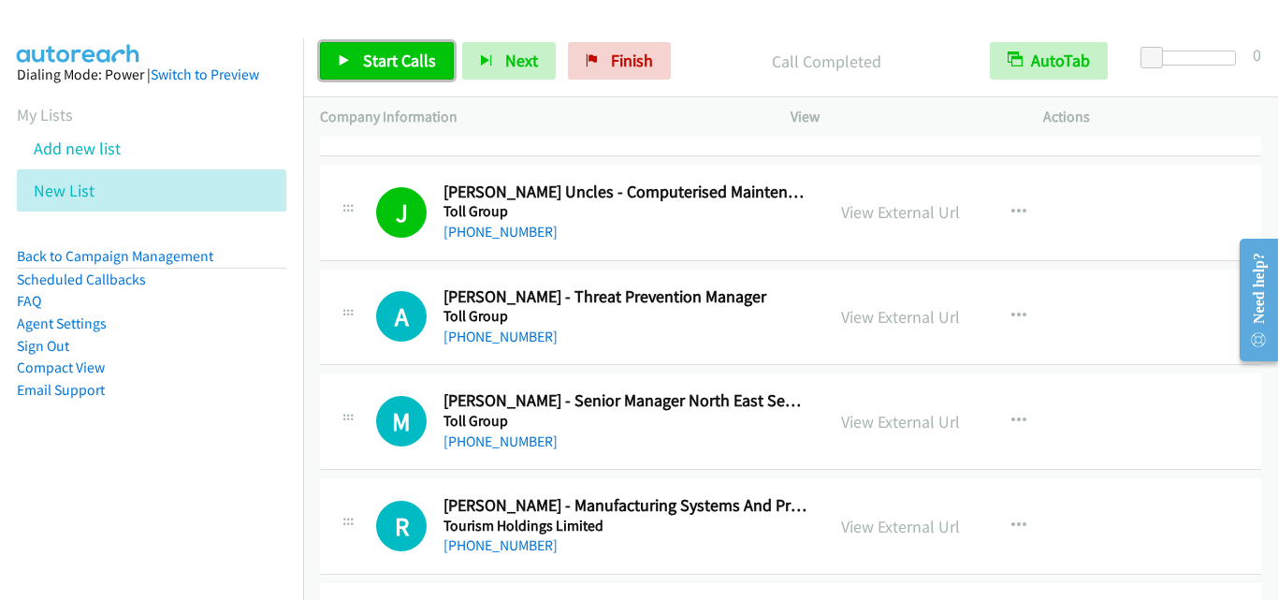
click at [400, 54] on span "Start Calls" at bounding box center [399, 61] width 73 height 22
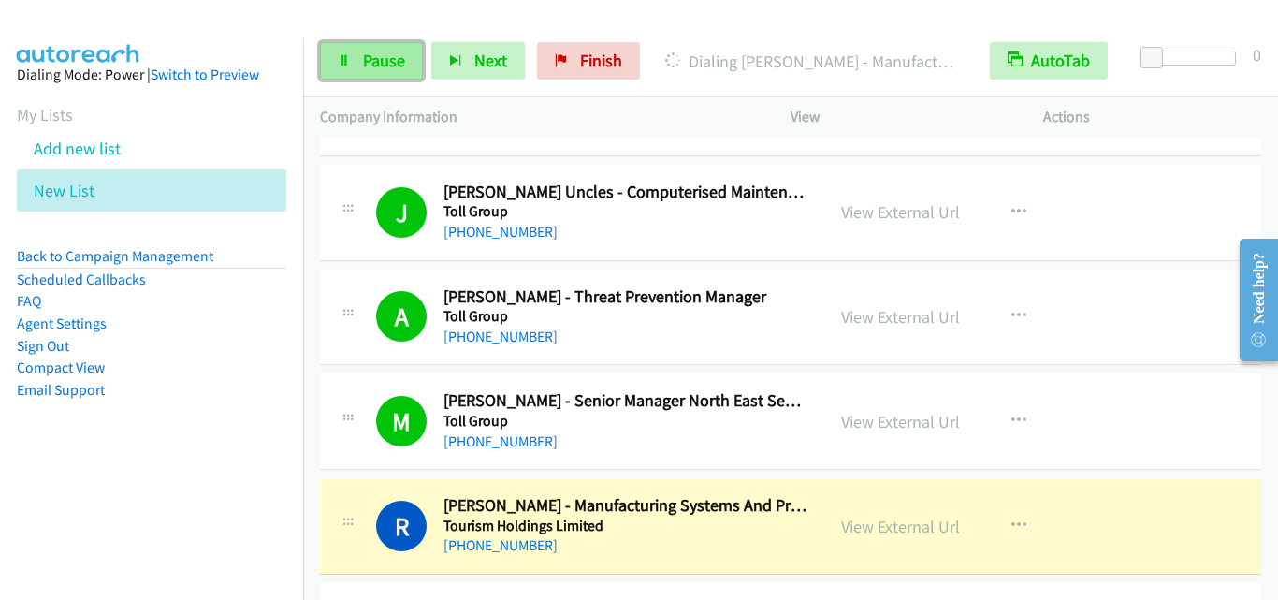
click at [380, 52] on span "Pause" at bounding box center [384, 61] width 42 height 22
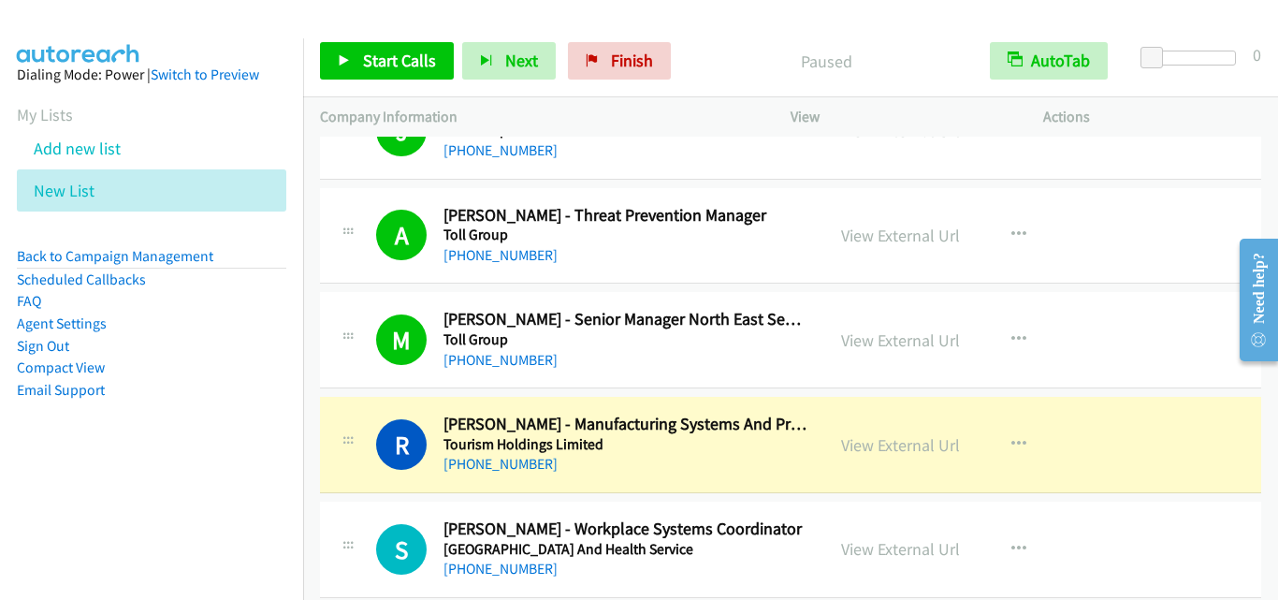
scroll to position [3930, 0]
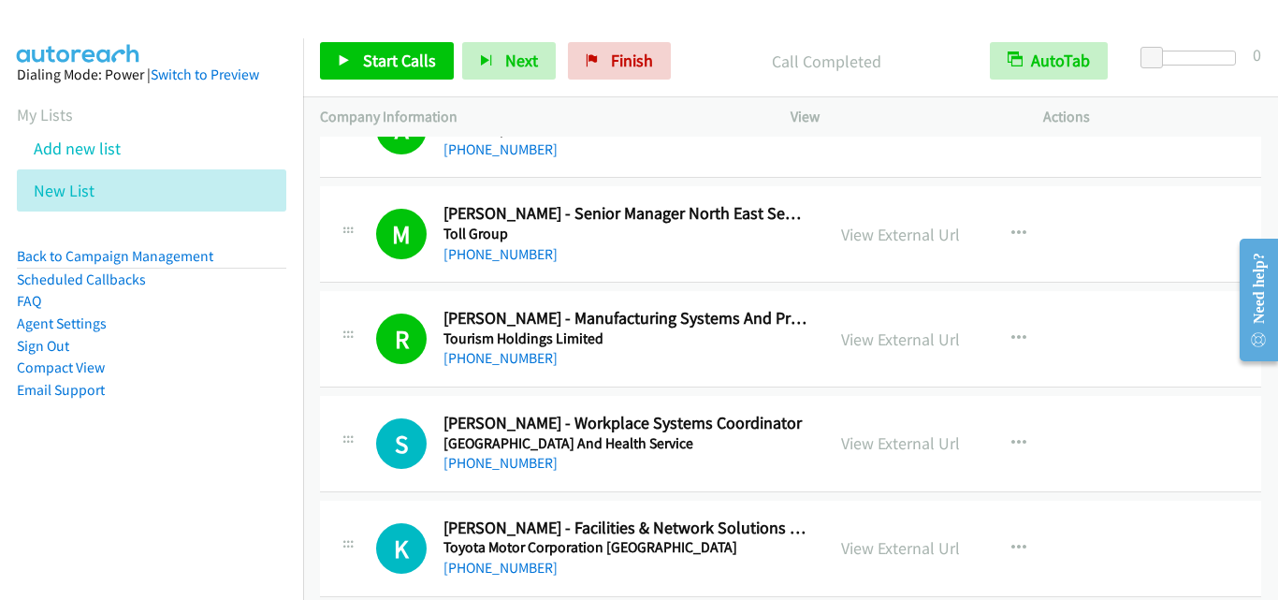
click at [735, 575] on div "+61 417 705 218" at bounding box center [626, 568] width 364 height 22
click at [412, 63] on span "Start Calls" at bounding box center [399, 61] width 73 height 22
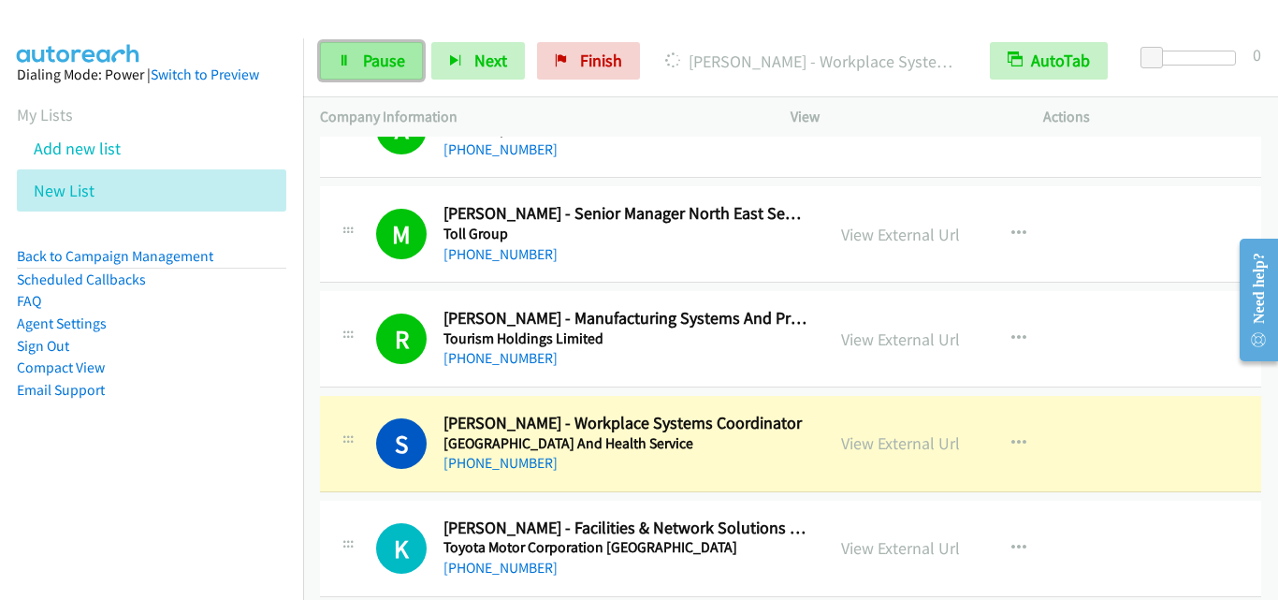
click at [404, 73] on link "Pause" at bounding box center [371, 60] width 103 height 37
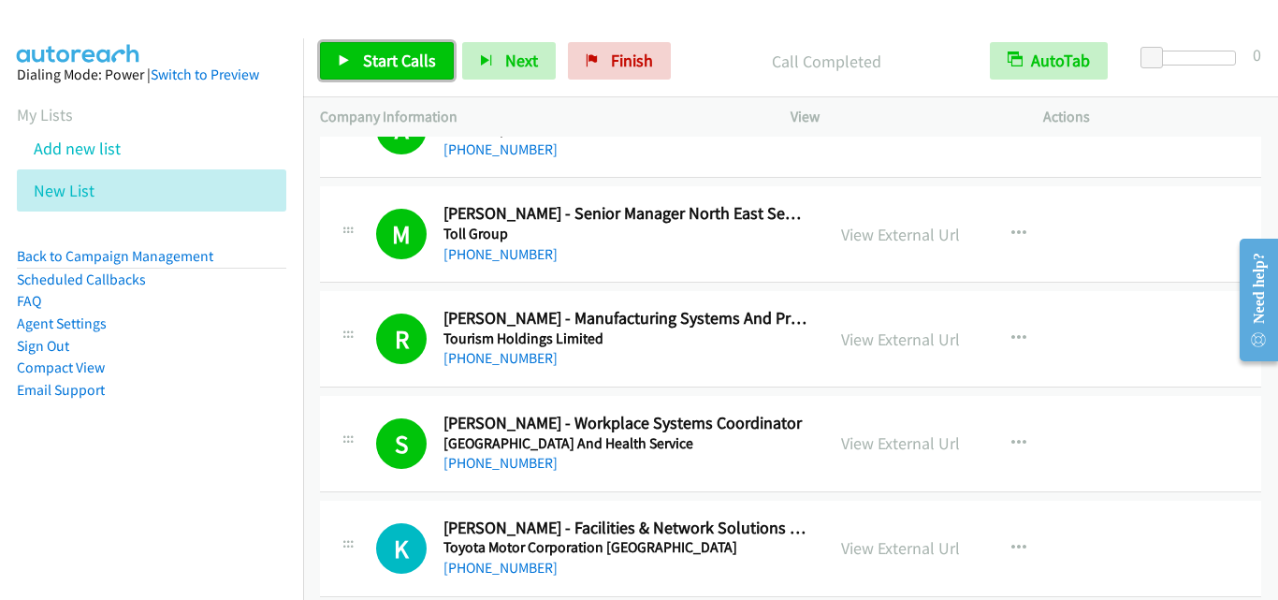
click at [407, 62] on span "Start Calls" at bounding box center [399, 61] width 73 height 22
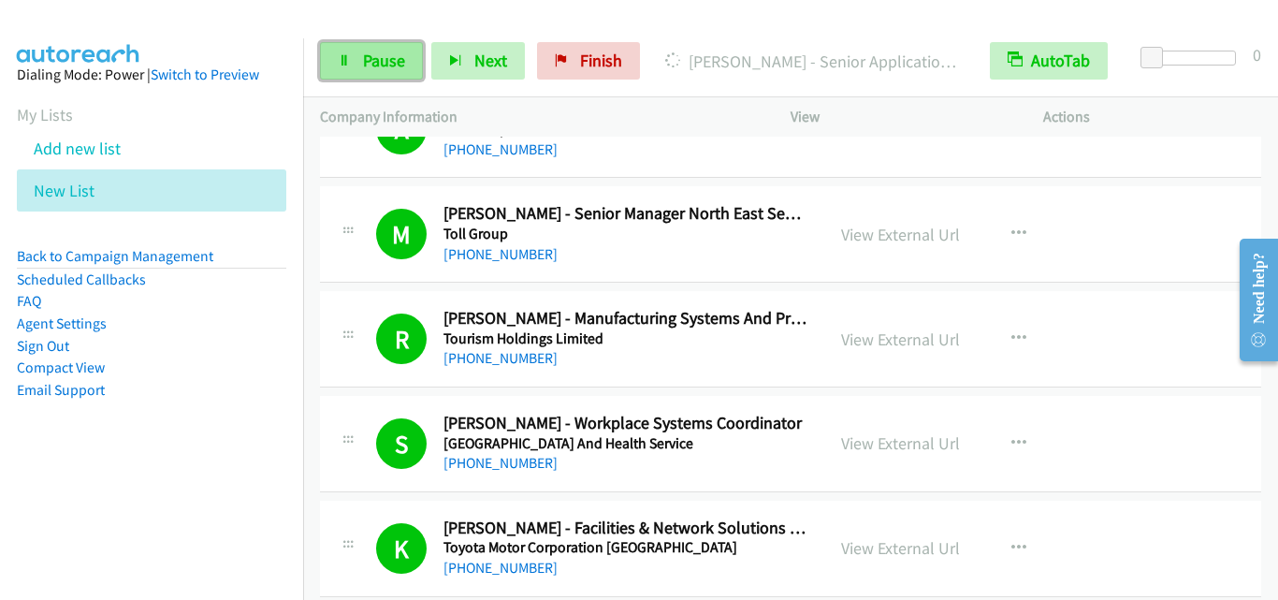
click at [373, 75] on link "Pause" at bounding box center [371, 60] width 103 height 37
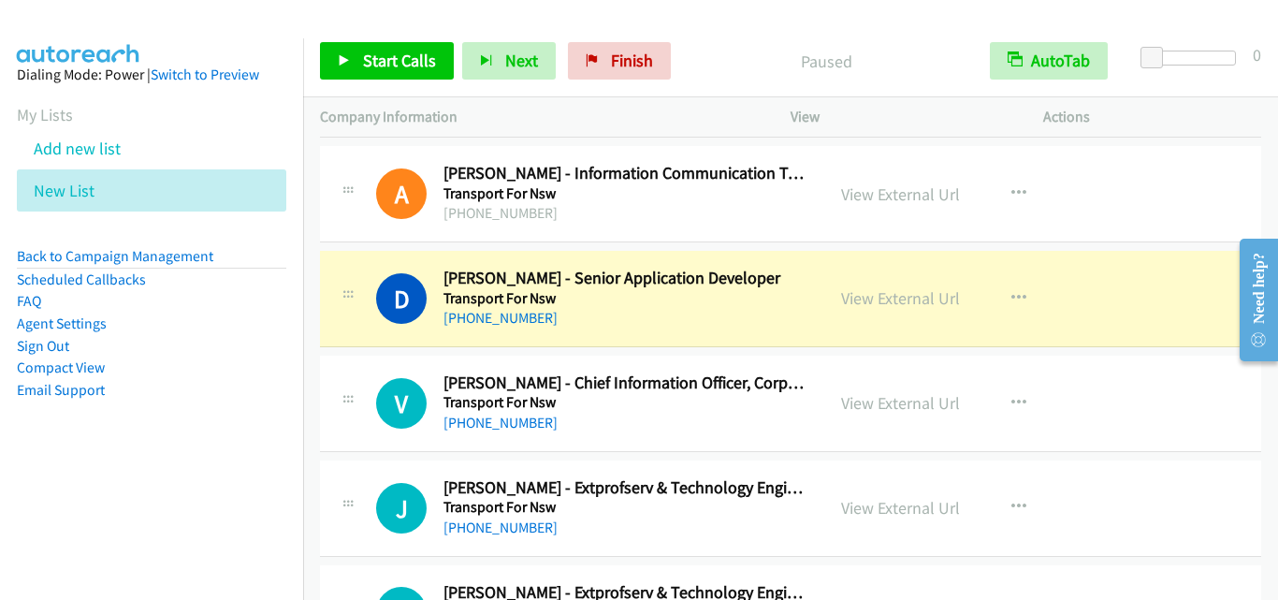
scroll to position [4585, 0]
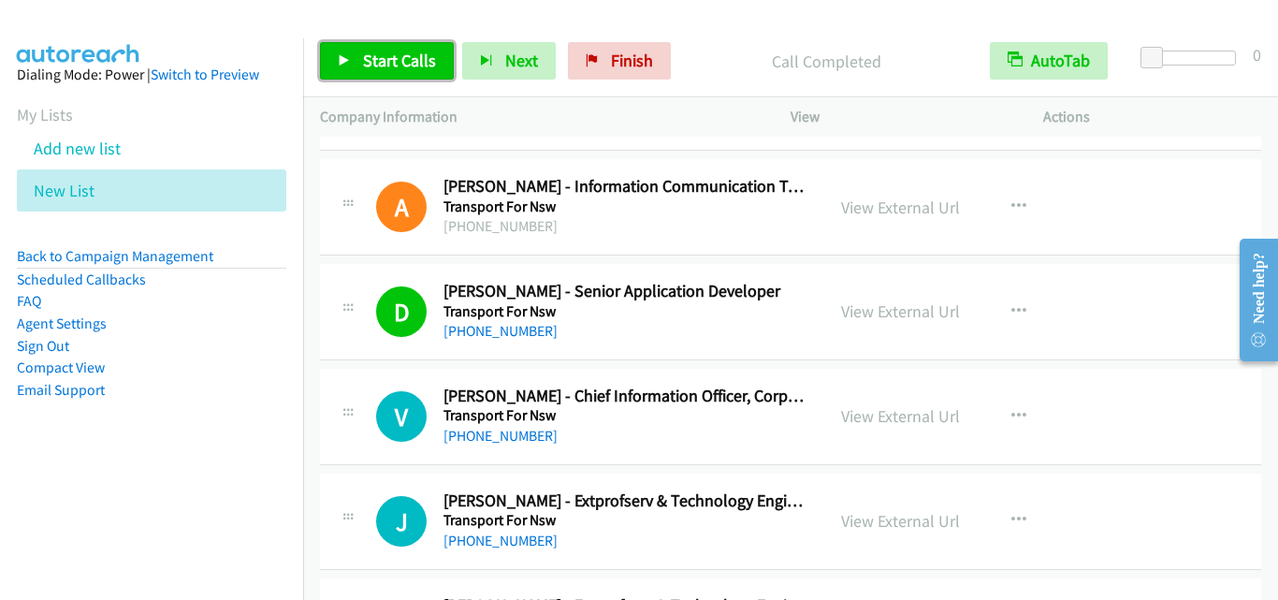
drag, startPoint x: 384, startPoint y: 57, endPoint x: 409, endPoint y: 77, distance: 32.0
click at [385, 57] on span "Start Calls" at bounding box center [399, 61] width 73 height 22
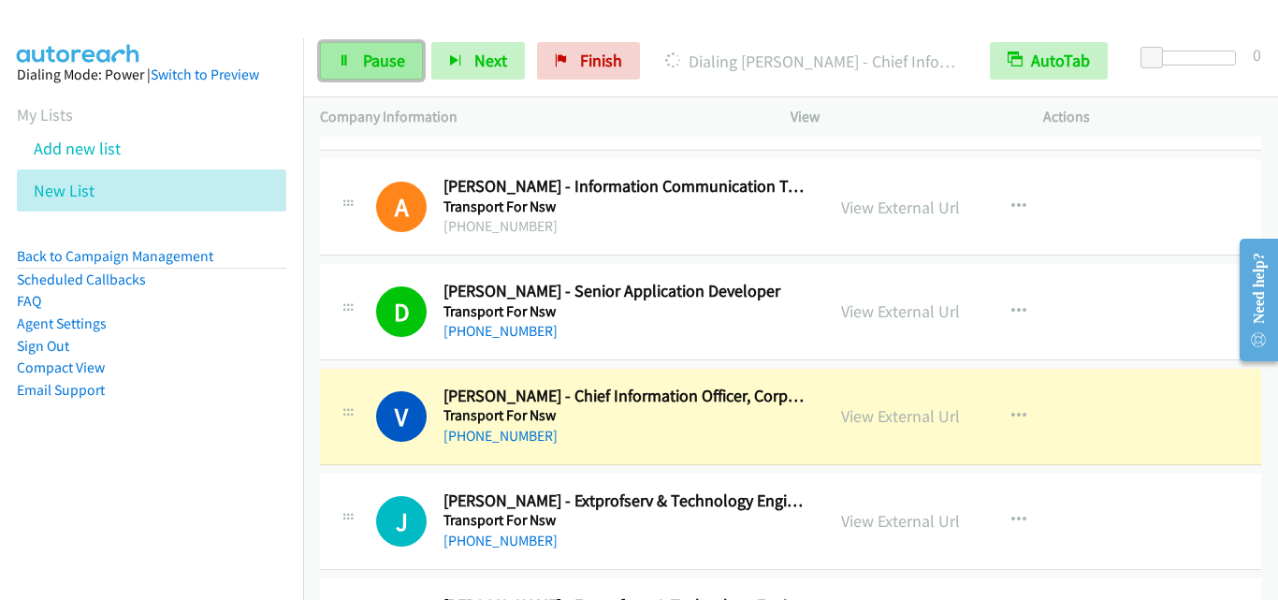
click at [375, 51] on span "Pause" at bounding box center [384, 61] width 42 height 22
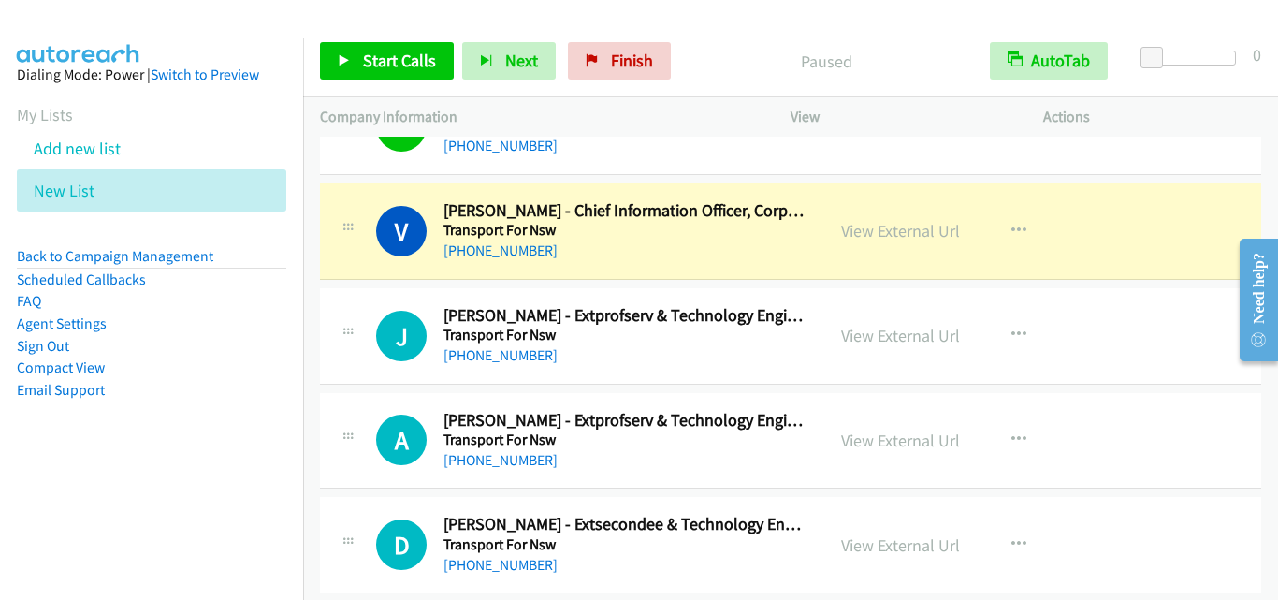
scroll to position [4772, 0]
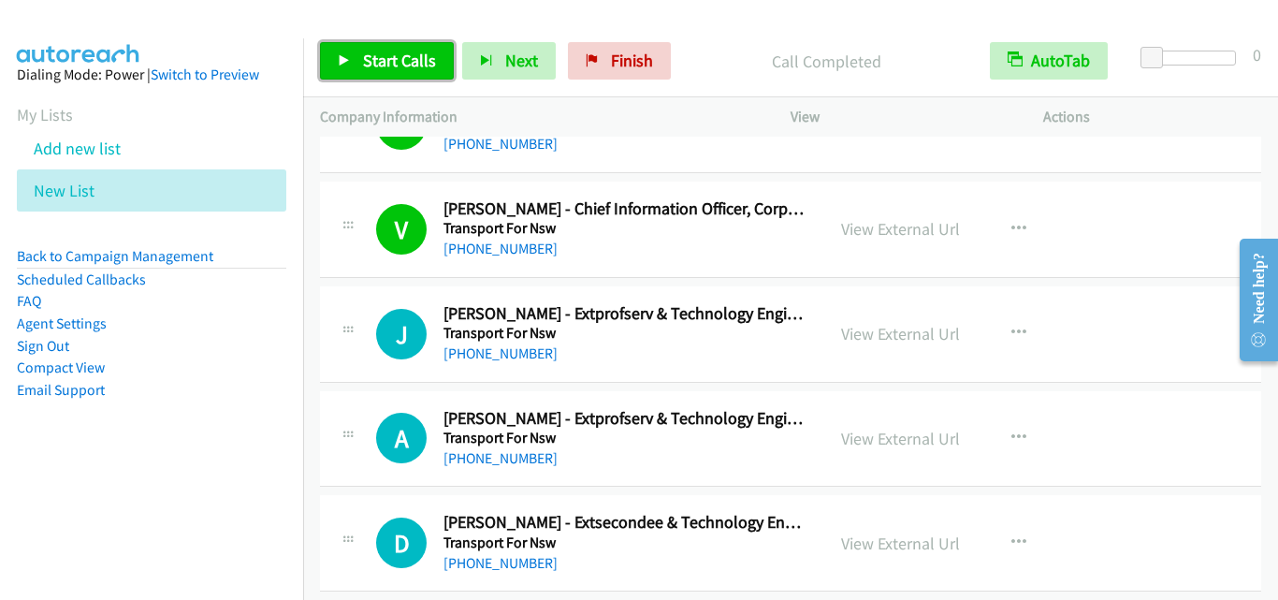
click at [402, 56] on span "Start Calls" at bounding box center [399, 61] width 73 height 22
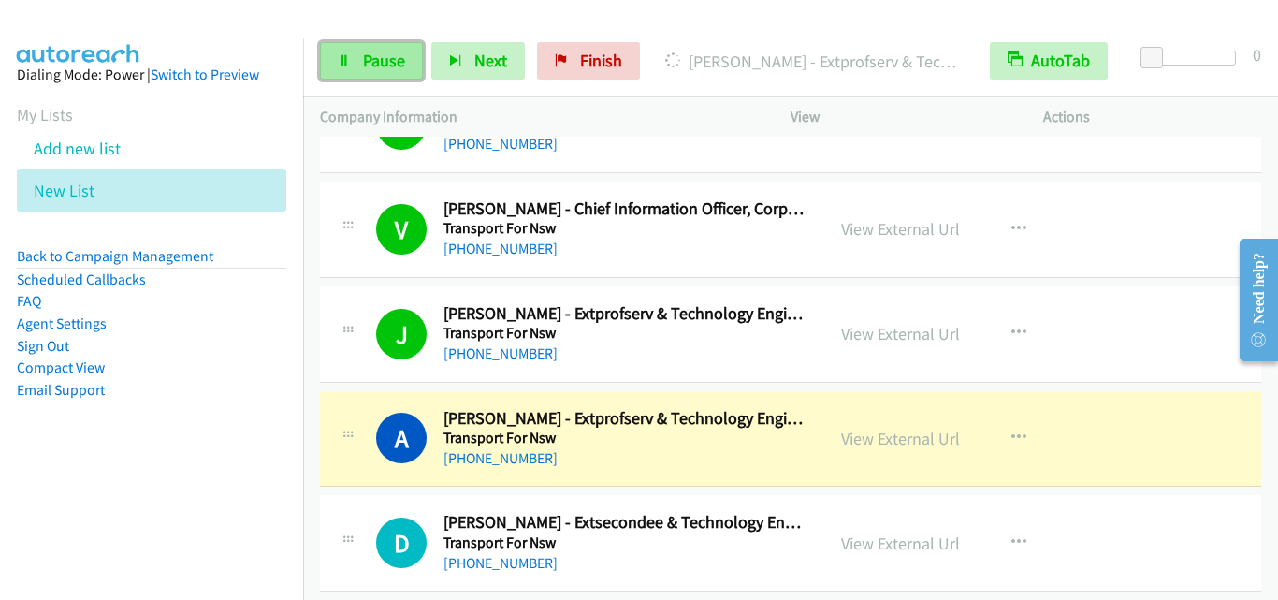
click at [393, 65] on span "Pause" at bounding box center [384, 61] width 42 height 22
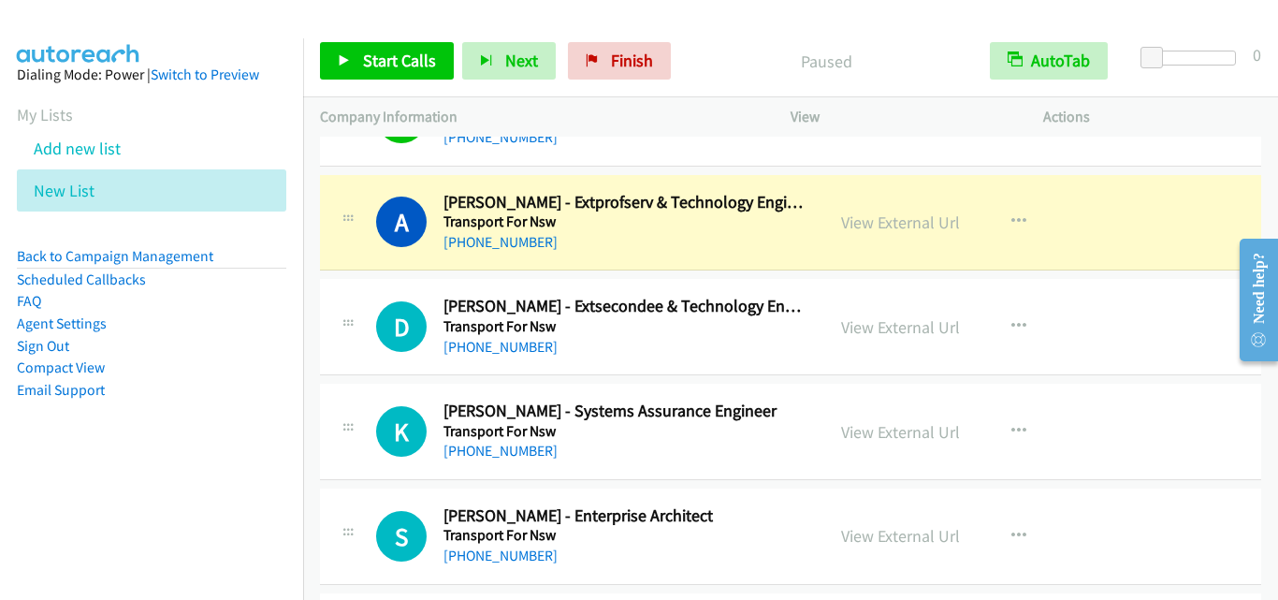
scroll to position [4959, 0]
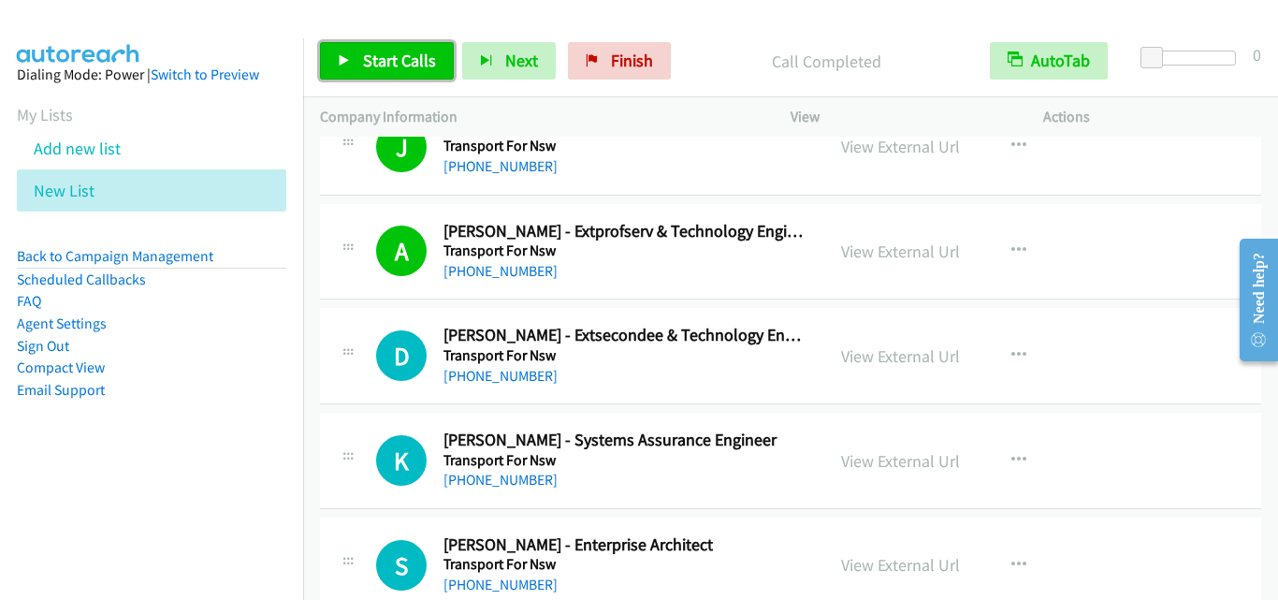
click at [378, 59] on span "Start Calls" at bounding box center [399, 61] width 73 height 22
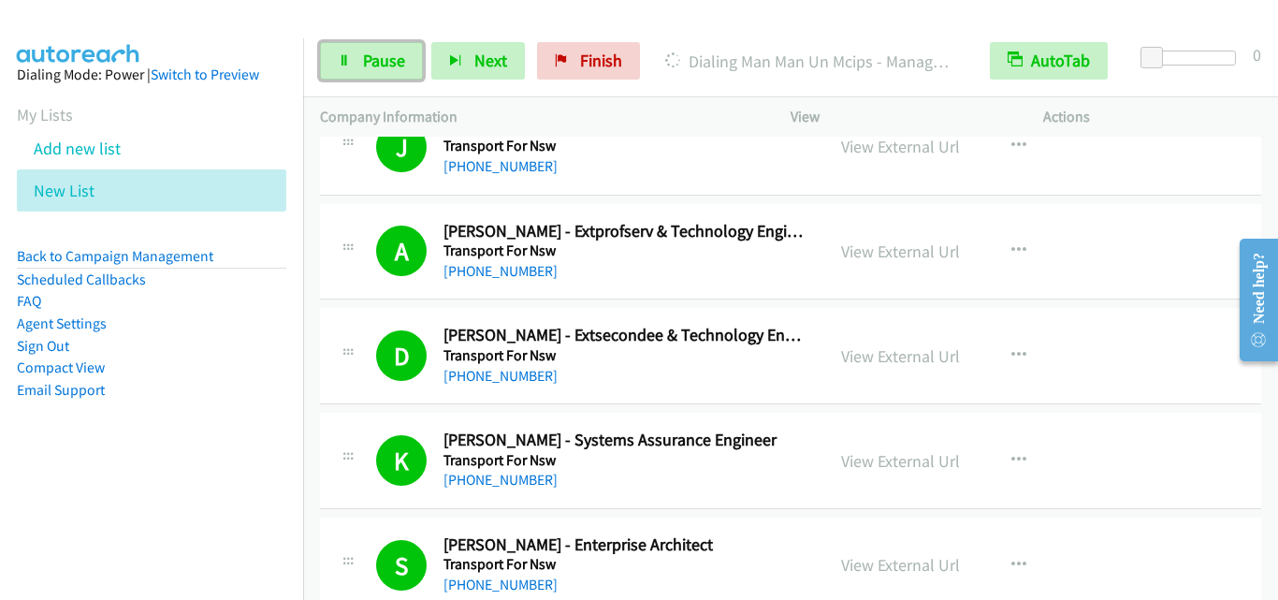
drag, startPoint x: 376, startPoint y: 63, endPoint x: 487, endPoint y: 245, distance: 213.3
click at [376, 64] on span "Pause" at bounding box center [384, 61] width 42 height 22
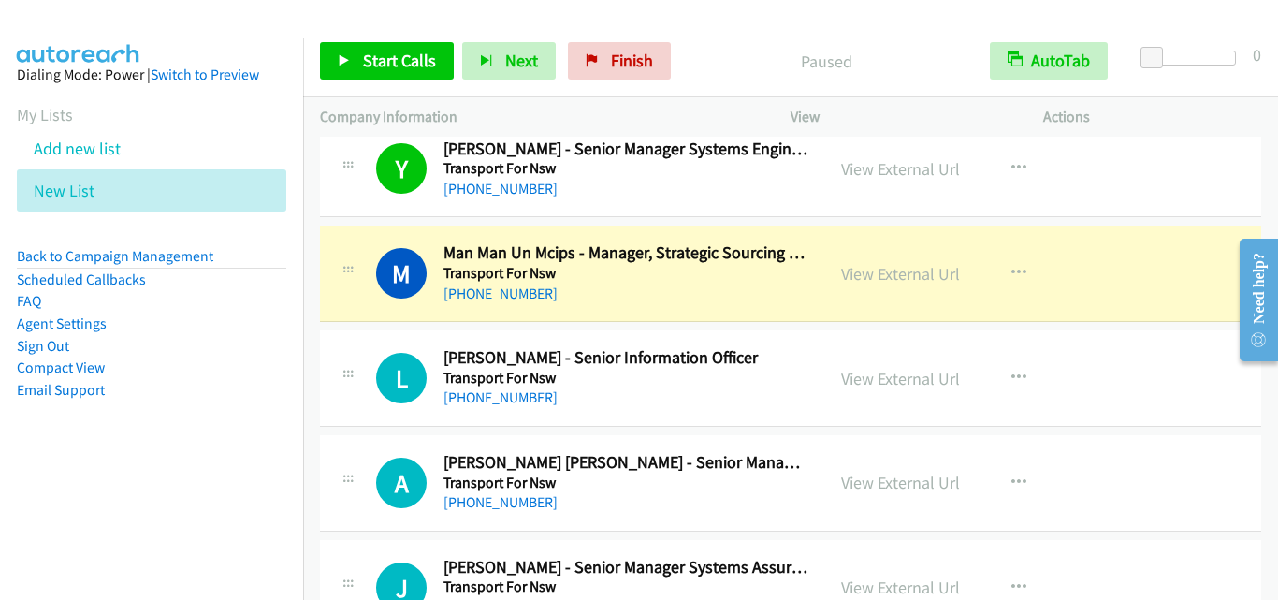
scroll to position [5521, 0]
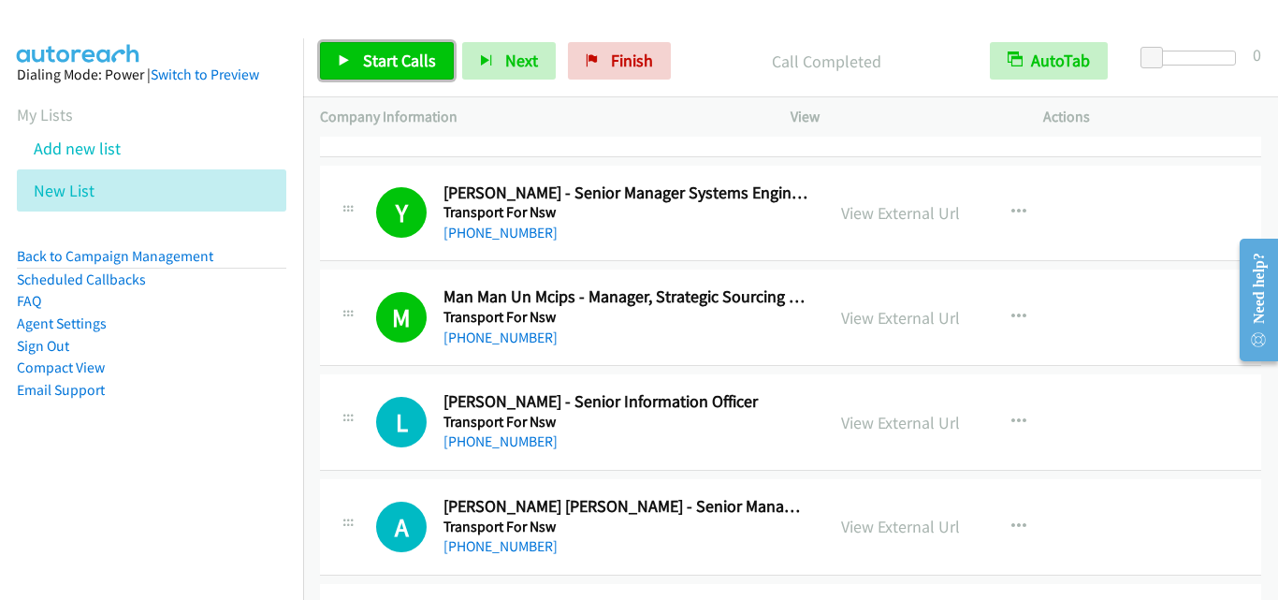
click at [371, 59] on span "Start Calls" at bounding box center [399, 61] width 73 height 22
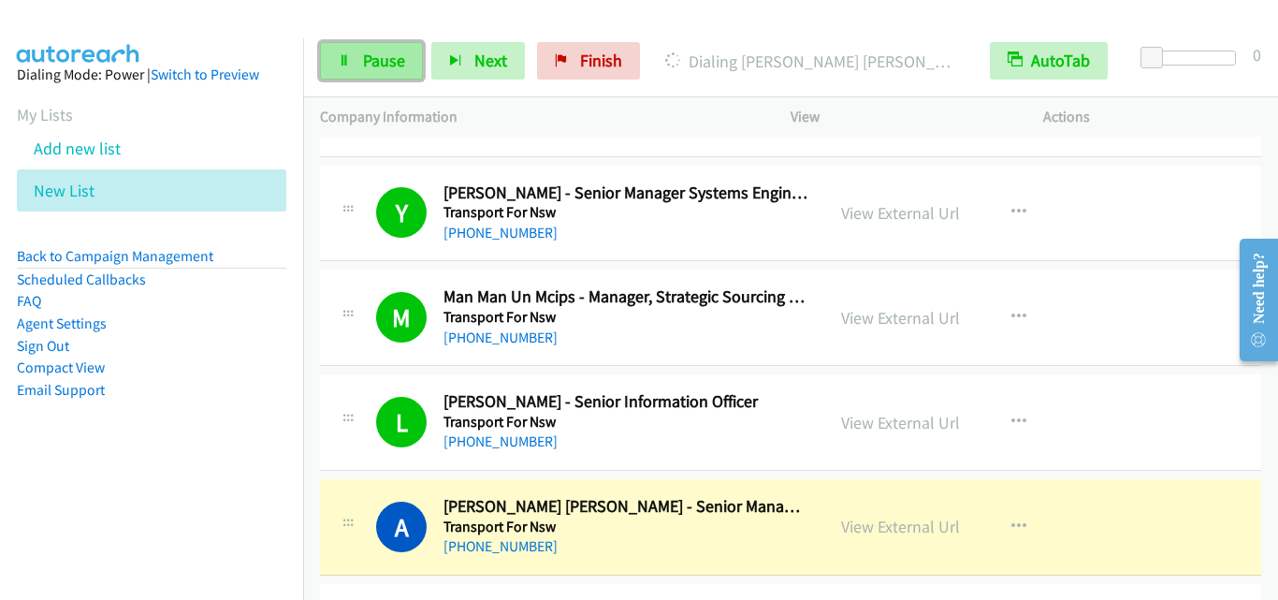
click at [394, 49] on link "Pause" at bounding box center [371, 60] width 103 height 37
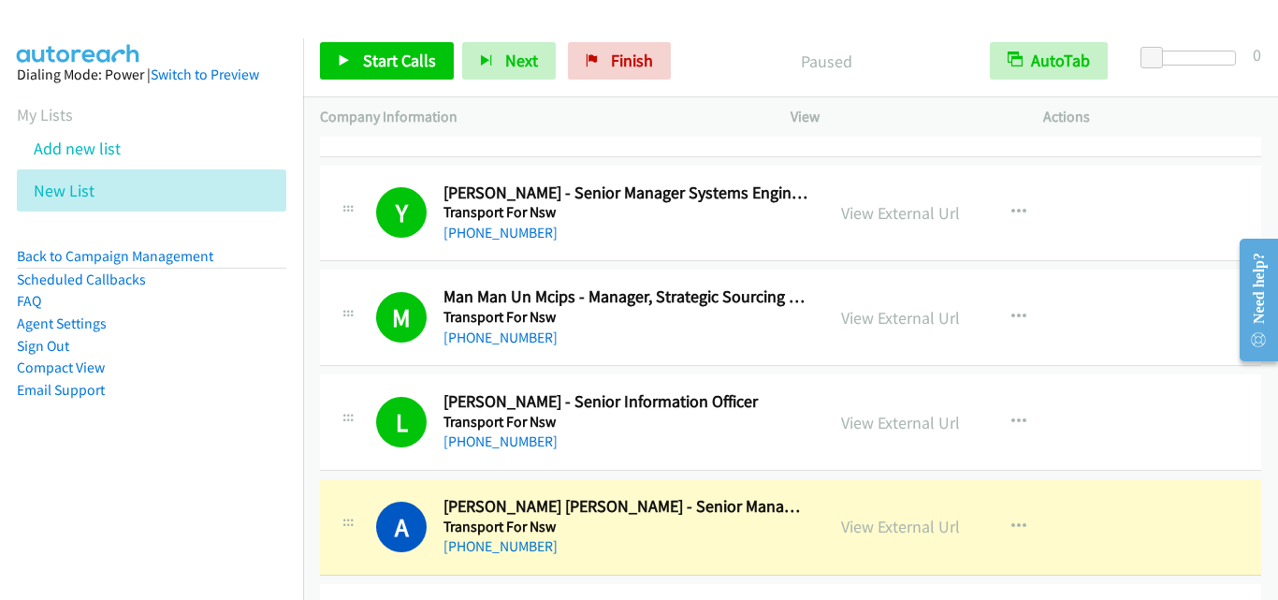
scroll to position [5614, 0]
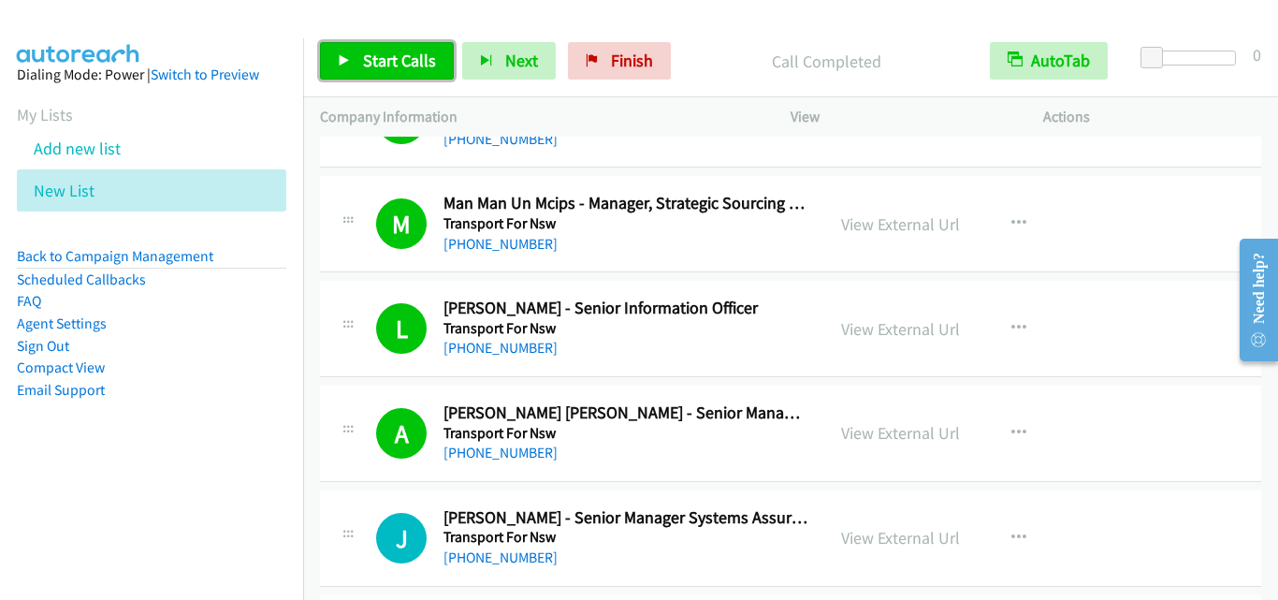
click at [393, 69] on span "Start Calls" at bounding box center [399, 61] width 73 height 22
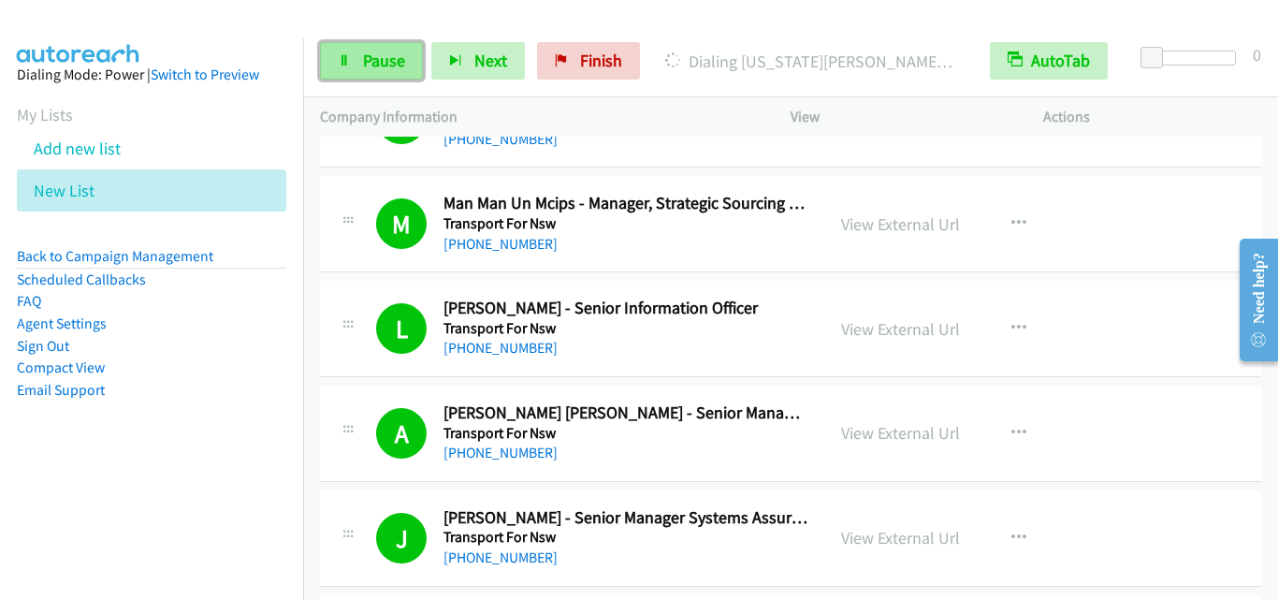
click at [393, 60] on span "Pause" at bounding box center [384, 61] width 42 height 22
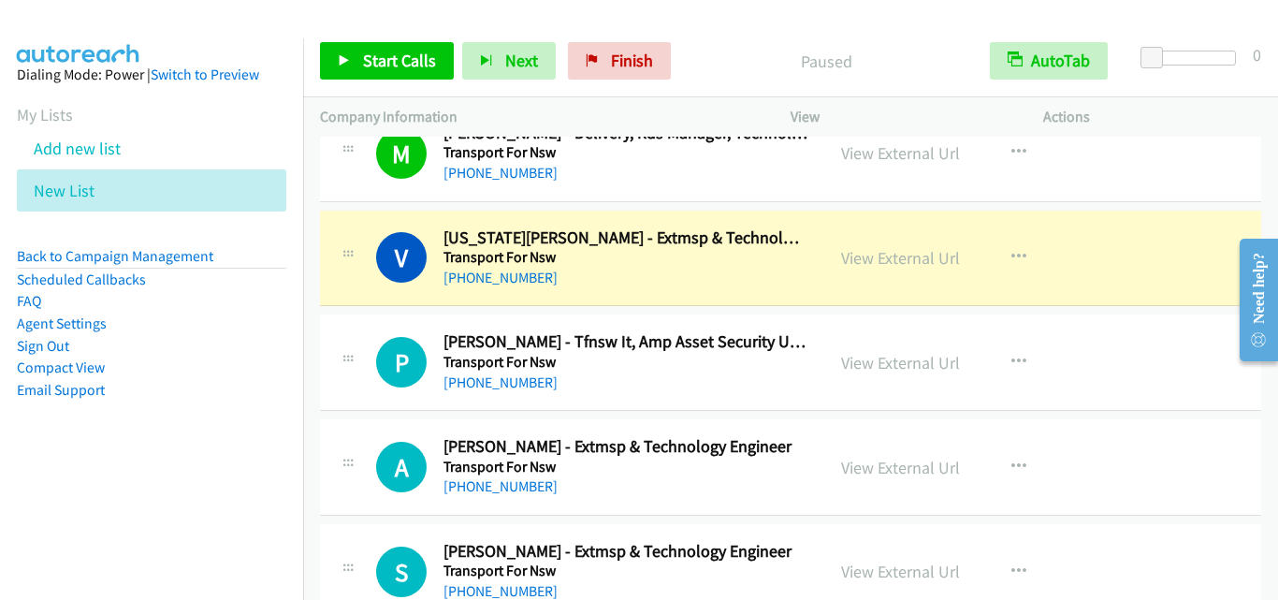
scroll to position [6644, 0]
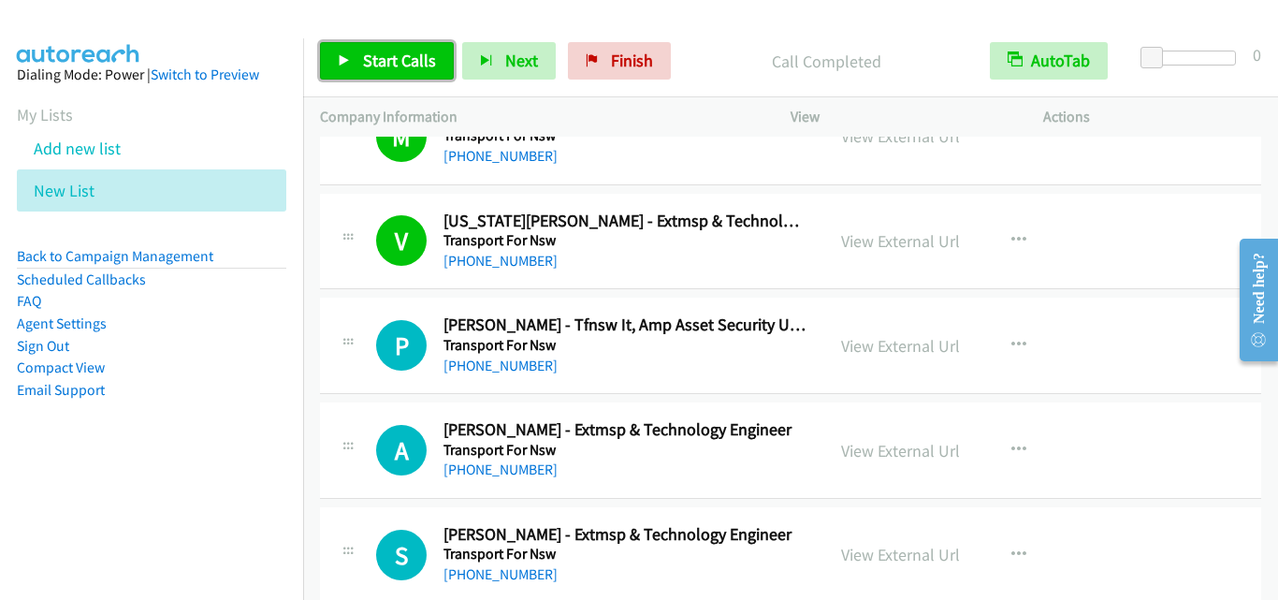
click at [375, 62] on span "Start Calls" at bounding box center [399, 61] width 73 height 22
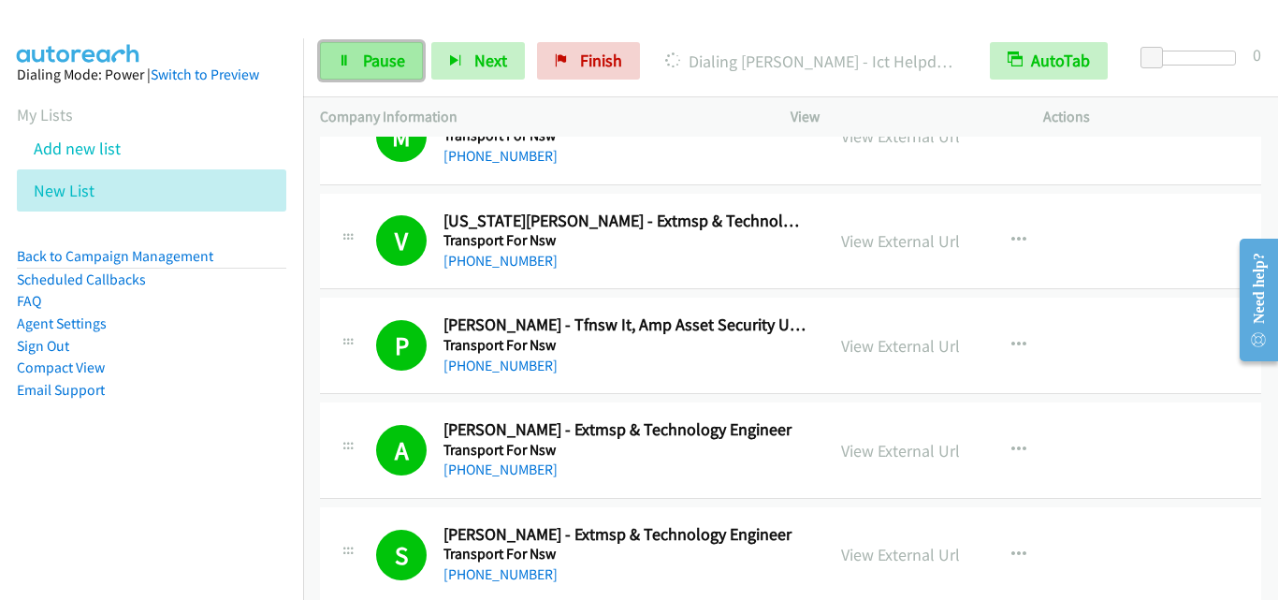
click at [372, 54] on span "Pause" at bounding box center [384, 61] width 42 height 22
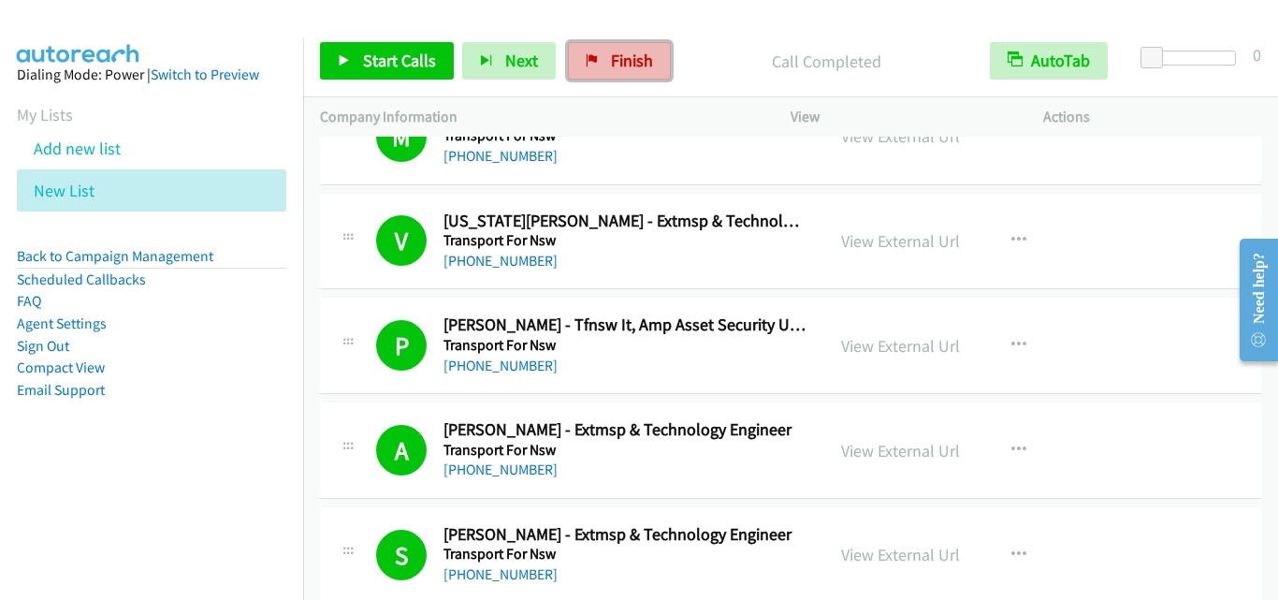
click at [601, 49] on link "Finish" at bounding box center [619, 60] width 103 height 37
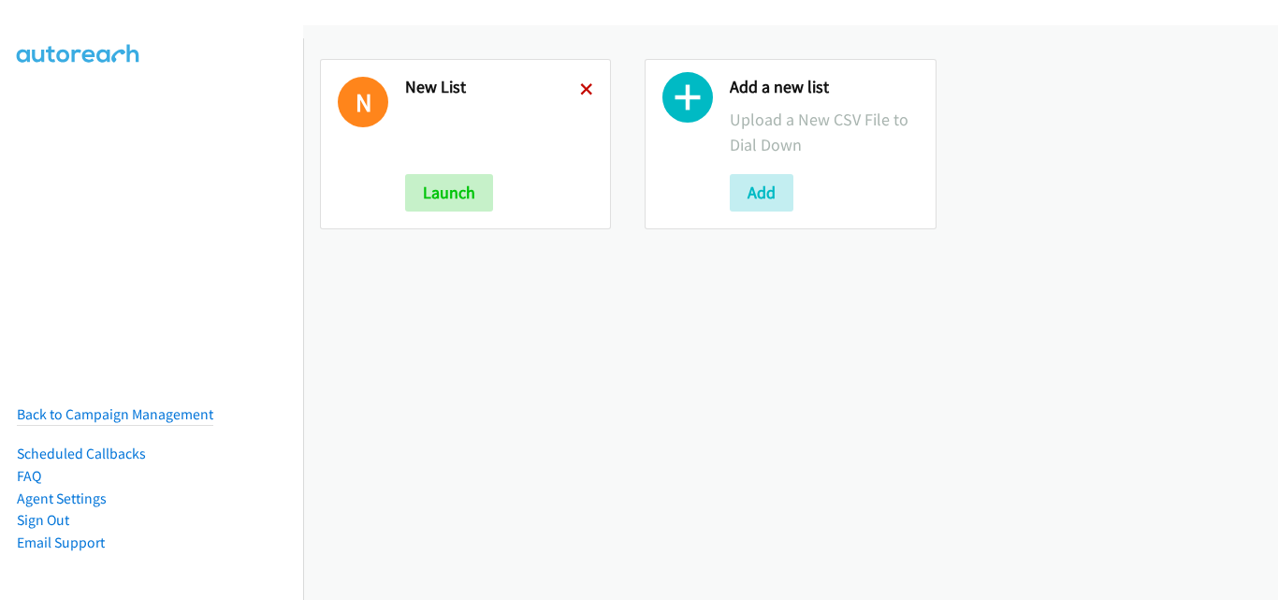
click at [582, 90] on icon at bounding box center [586, 90] width 13 height 13
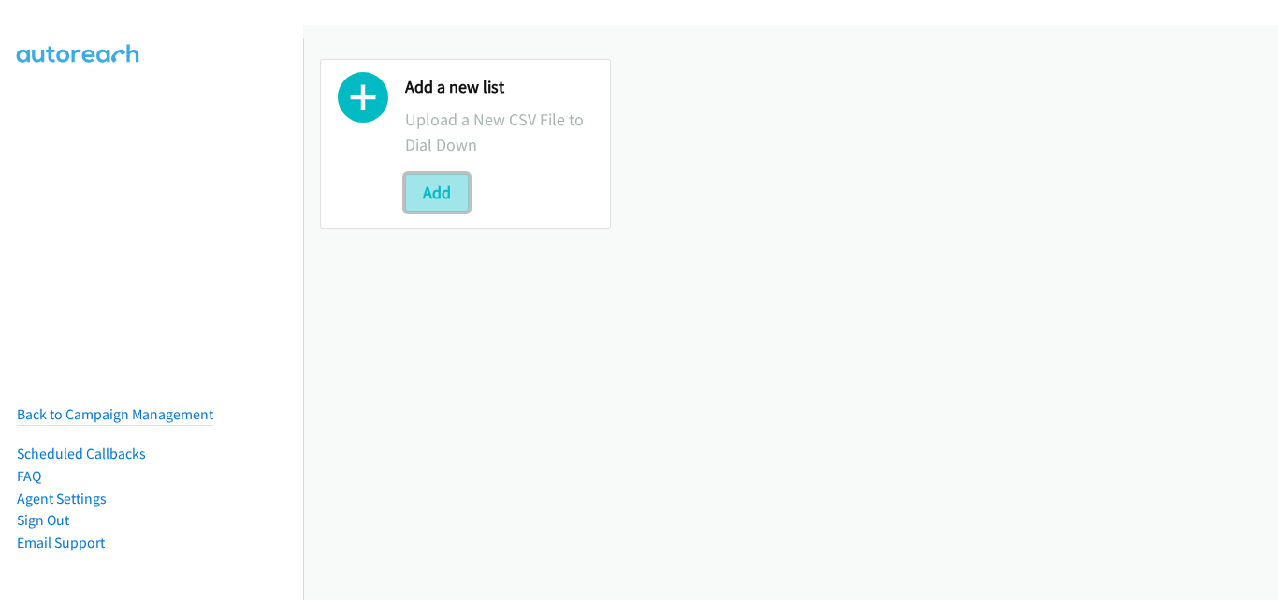
click at [443, 202] on button "Add" at bounding box center [437, 192] width 64 height 37
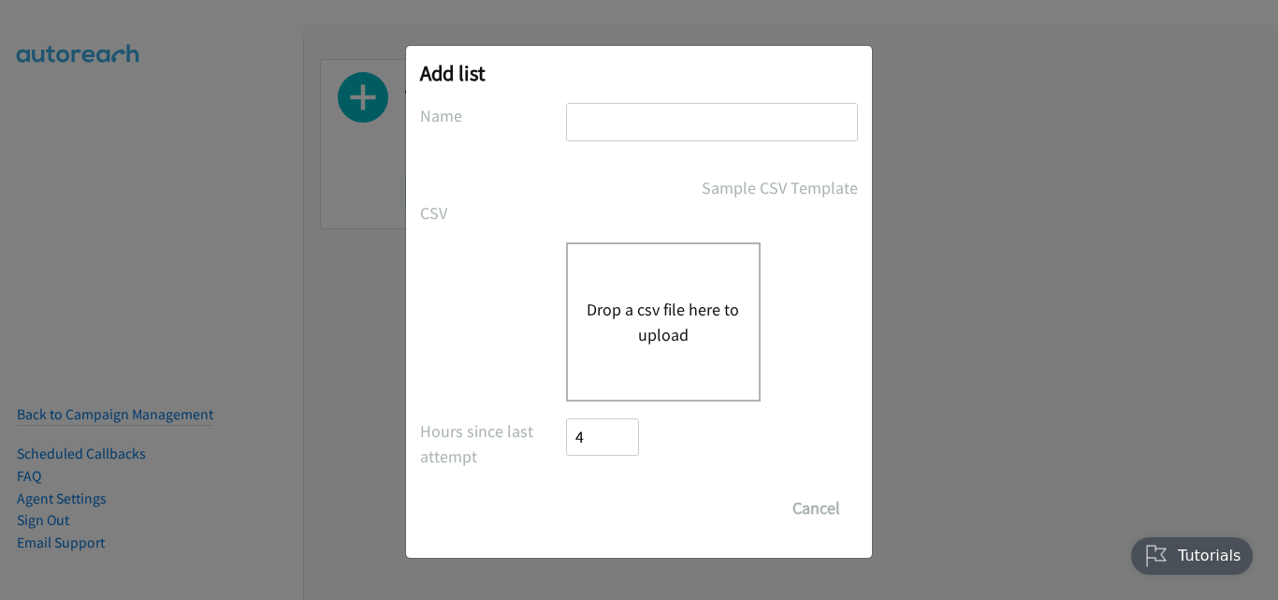
click at [659, 314] on button "Drop a csv file here to upload" at bounding box center [663, 322] width 153 height 51
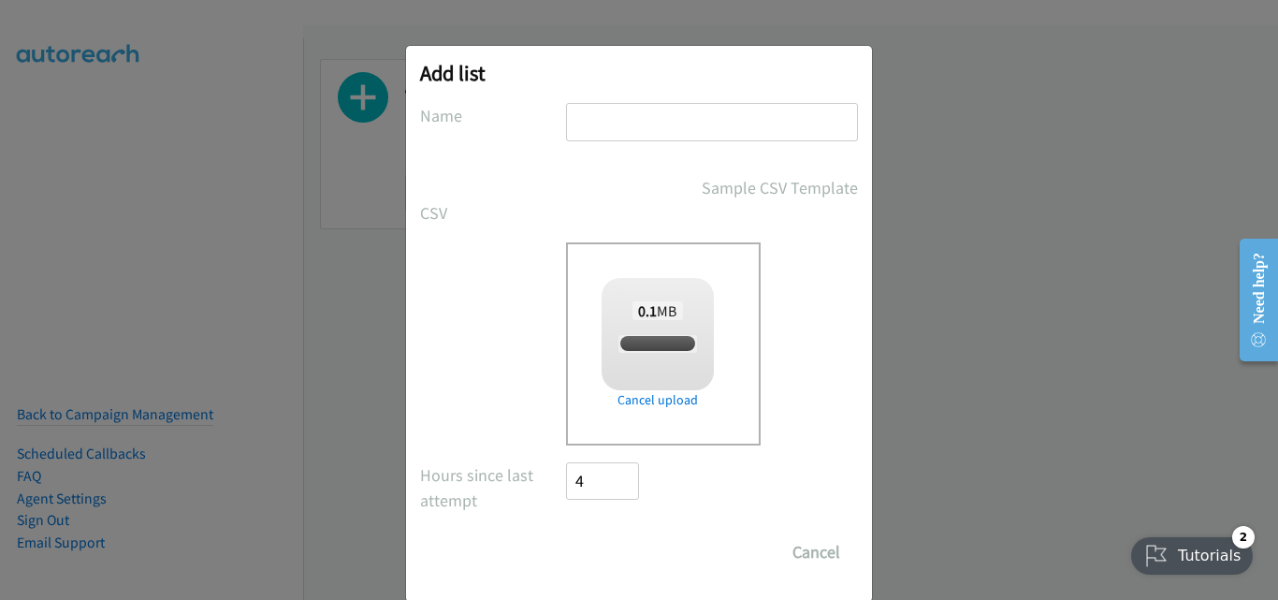
click at [652, 132] on input "text" at bounding box center [712, 122] width 292 height 38
type input "New List"
checkbox input "true"
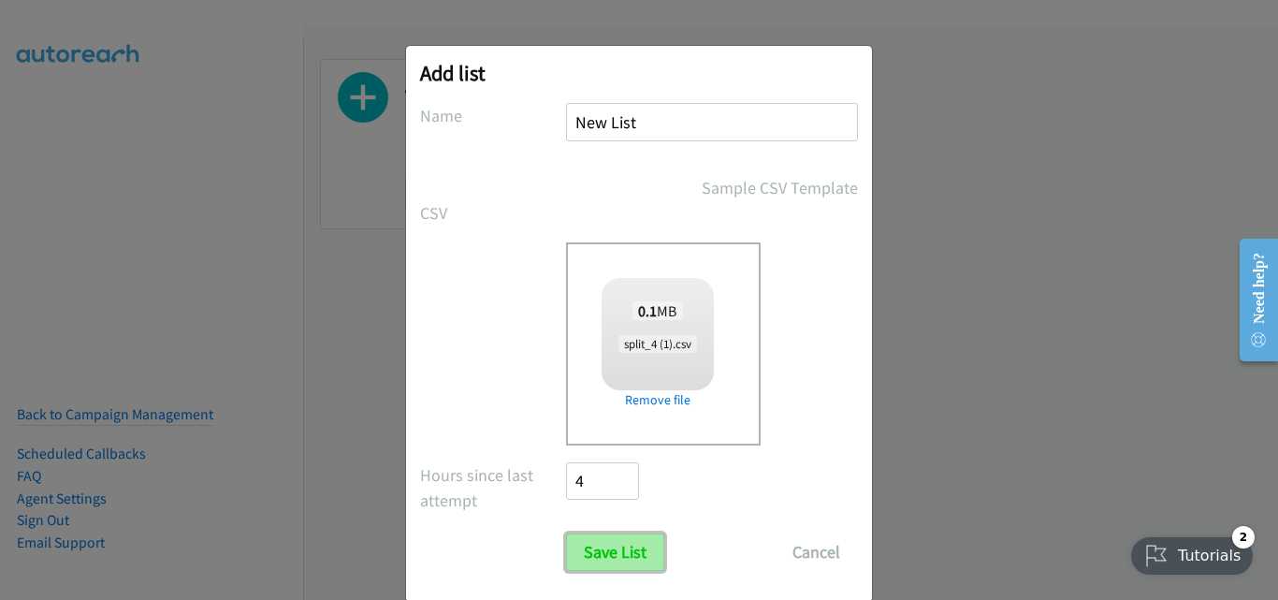
click at [625, 548] on input "Save List" at bounding box center [615, 551] width 98 height 37
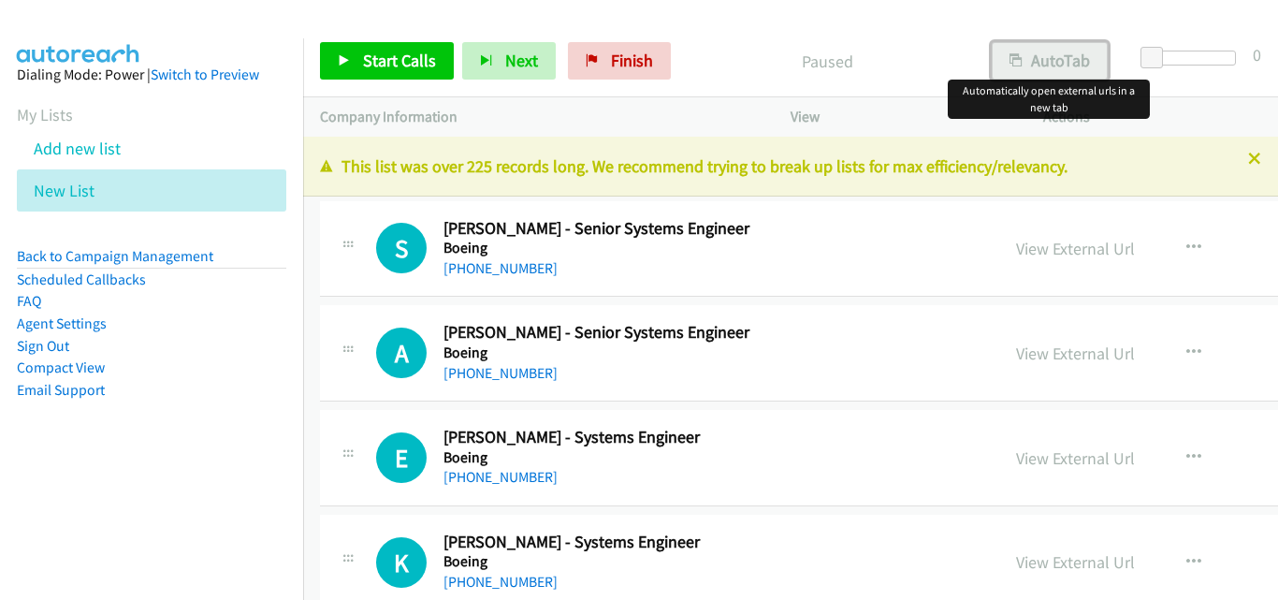
click at [1018, 52] on button "AutoTab" at bounding box center [1050, 60] width 116 height 37
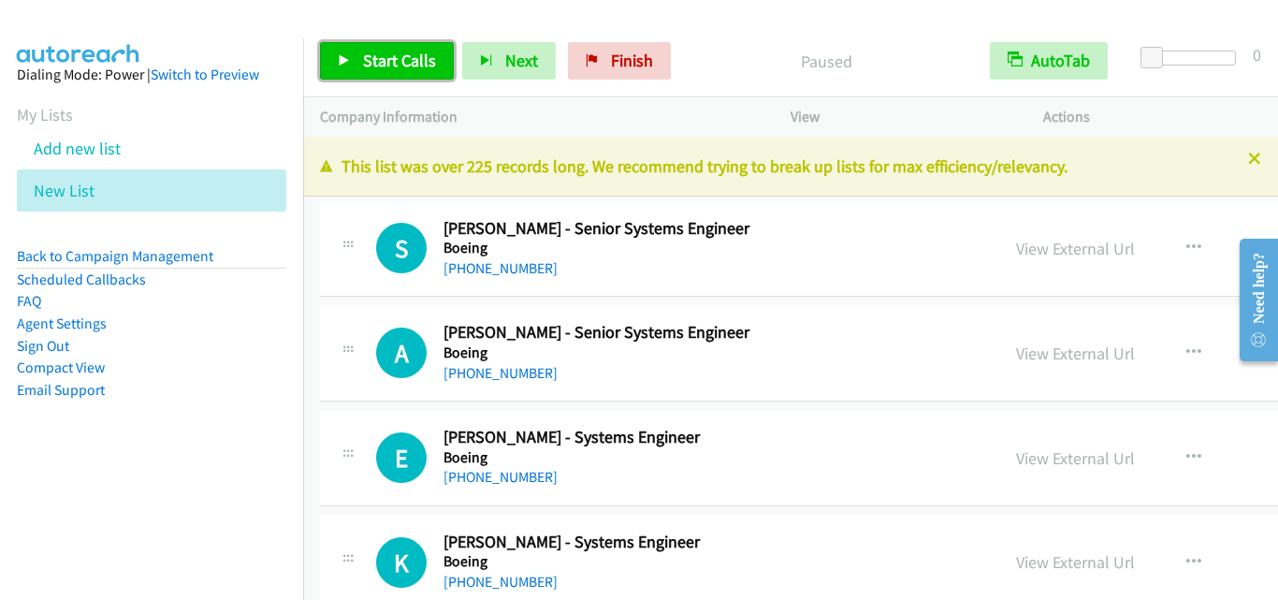
click at [373, 67] on span "Start Calls" at bounding box center [399, 61] width 73 height 22
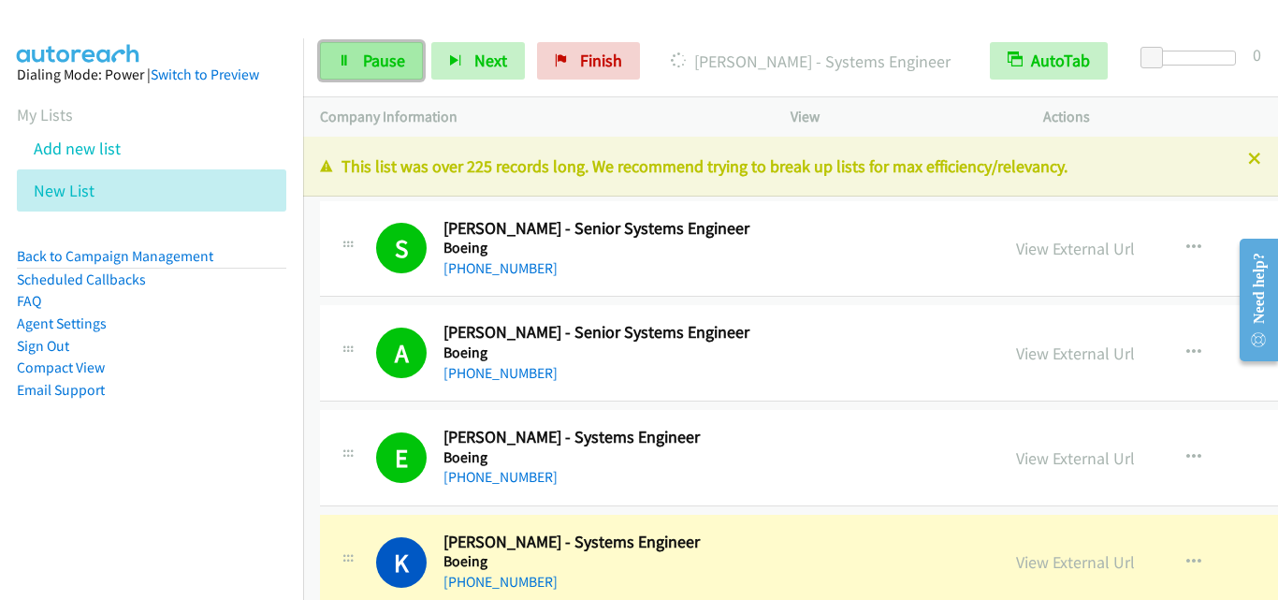
click at [394, 66] on span "Pause" at bounding box center [384, 61] width 42 height 22
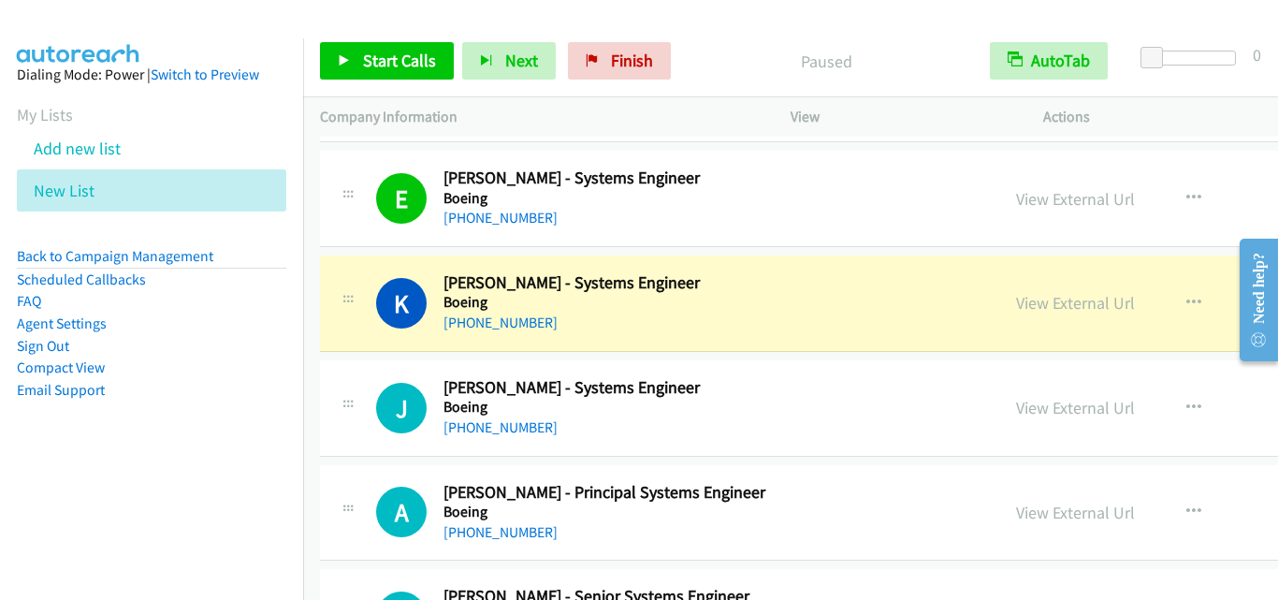
scroll to position [281, 0]
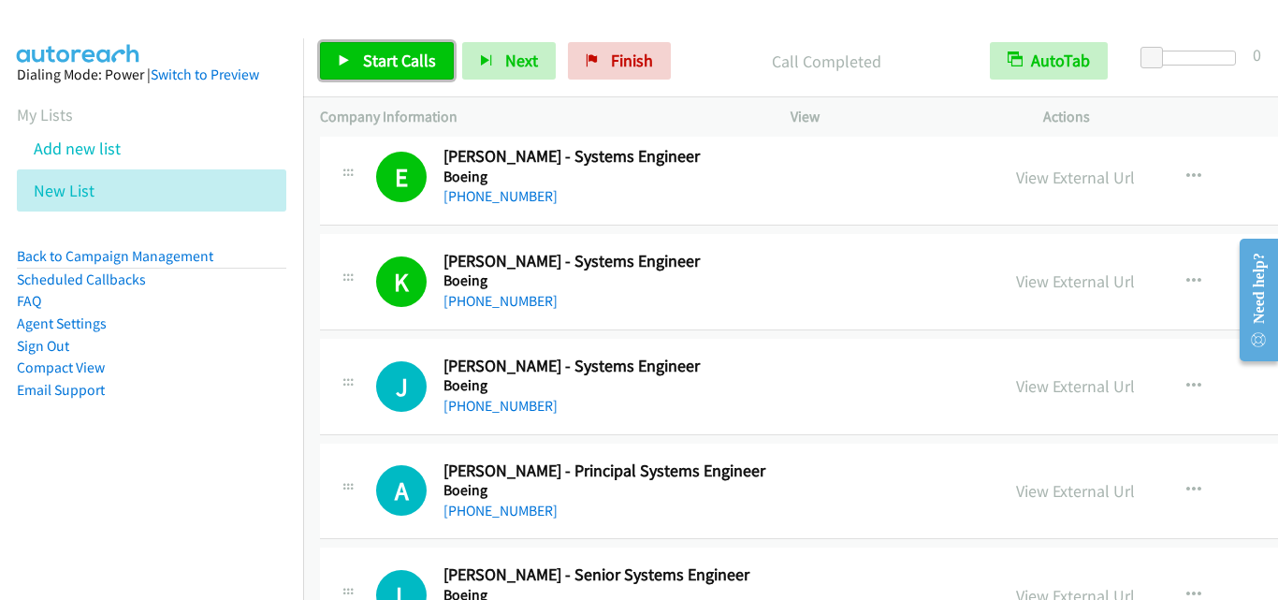
click at [366, 59] on span "Start Calls" at bounding box center [399, 61] width 73 height 22
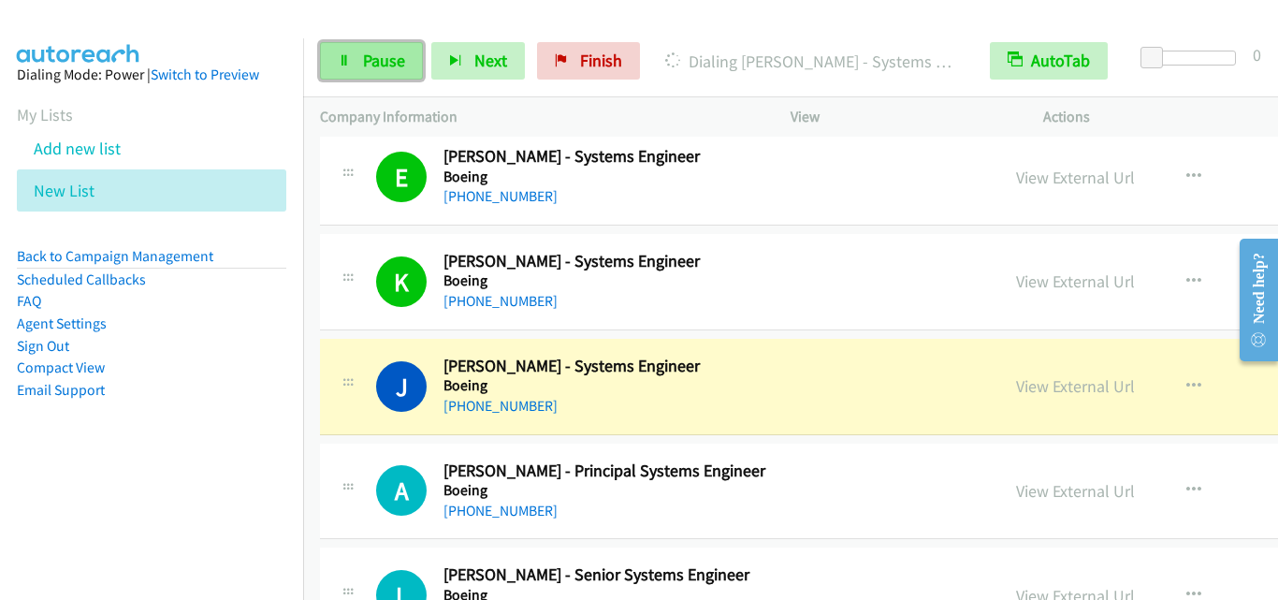
click at [374, 64] on span "Pause" at bounding box center [384, 61] width 42 height 22
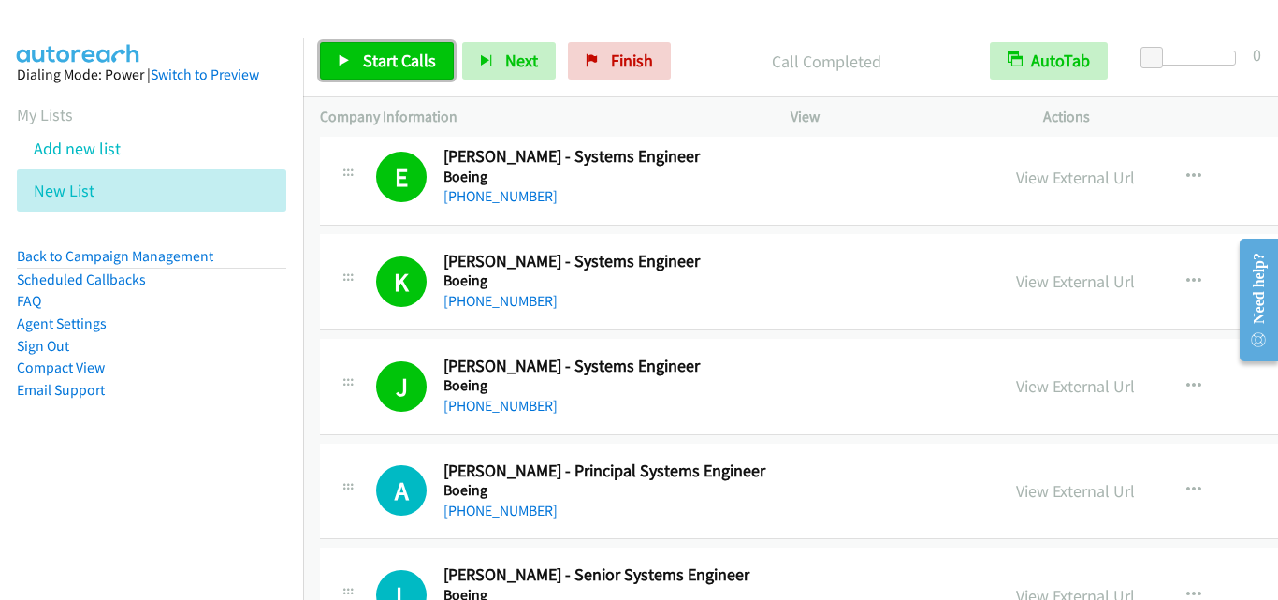
click at [381, 65] on span "Start Calls" at bounding box center [399, 61] width 73 height 22
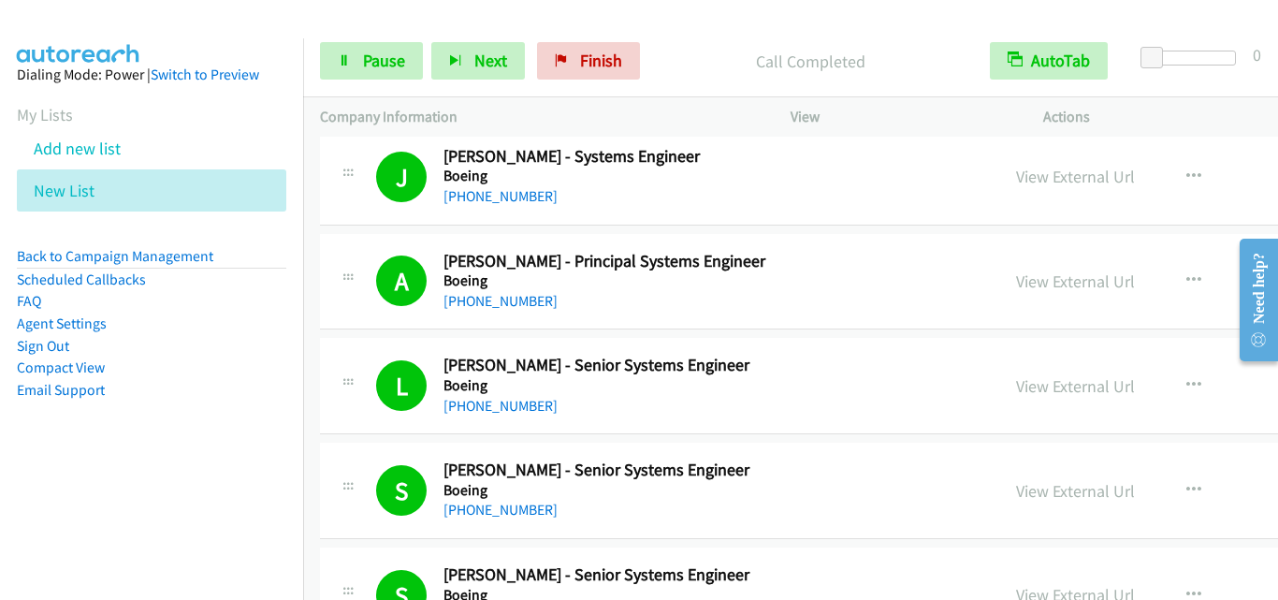
scroll to position [655, 0]
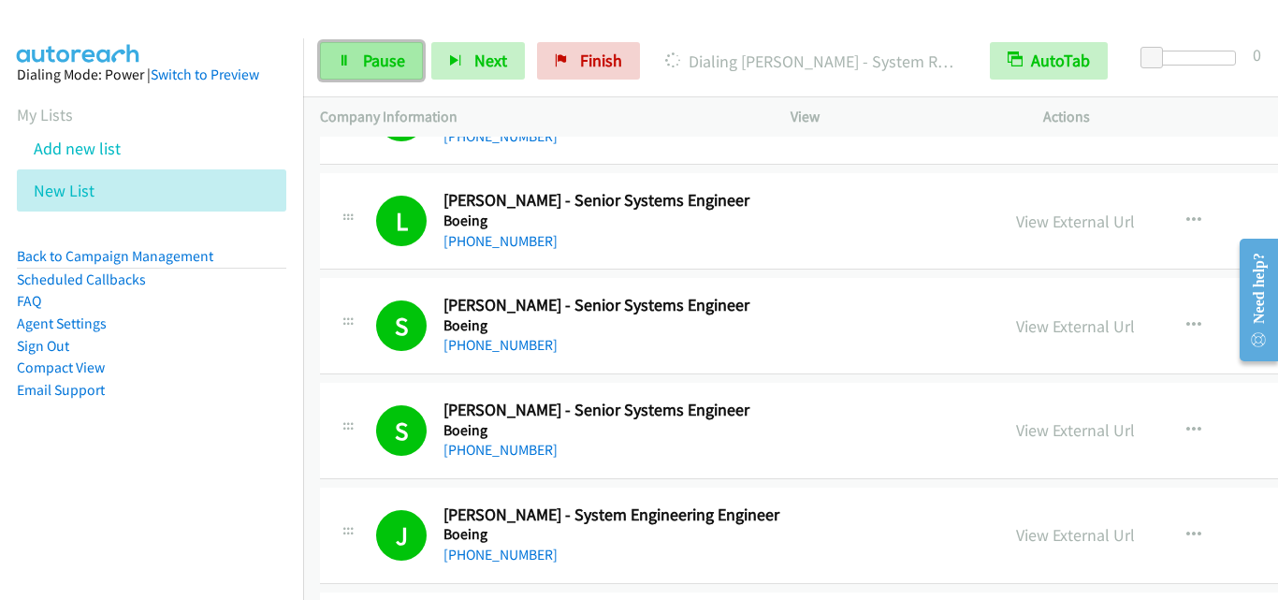
click at [400, 54] on span "Pause" at bounding box center [384, 61] width 42 height 22
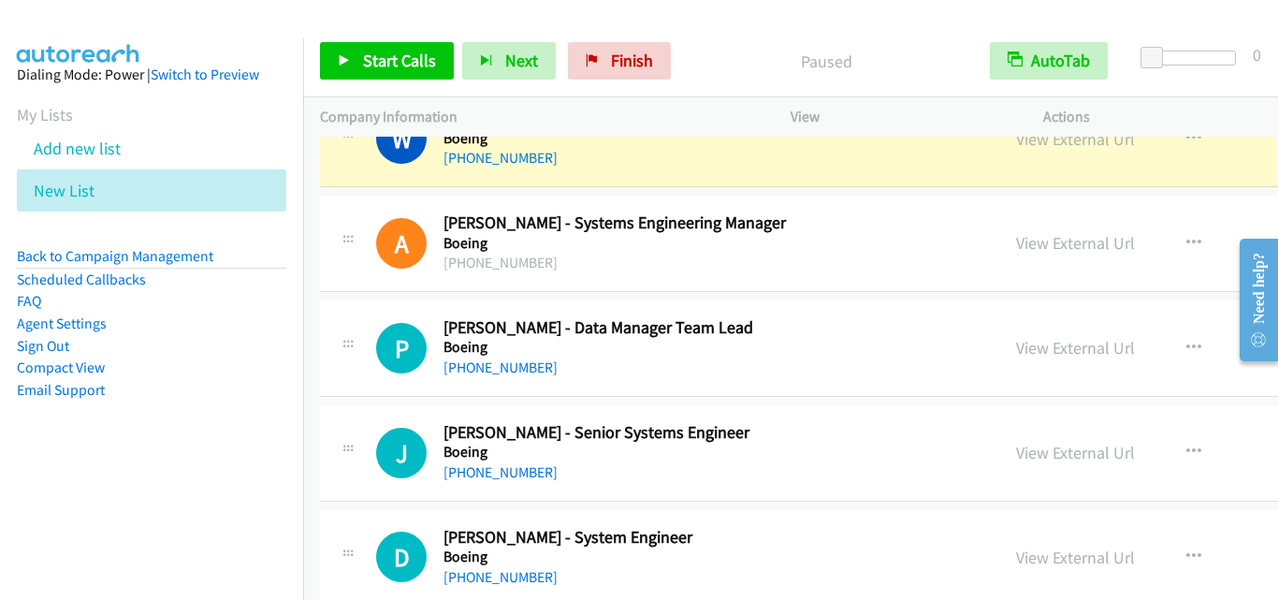
scroll to position [1310, 0]
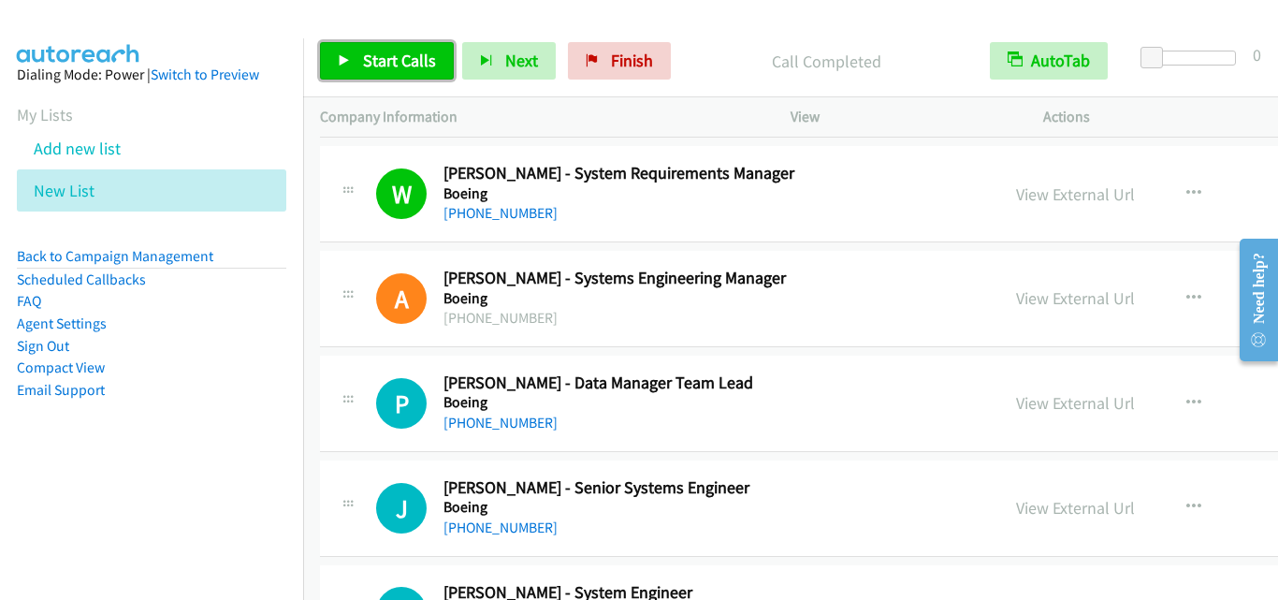
click at [415, 54] on span "Start Calls" at bounding box center [399, 61] width 73 height 22
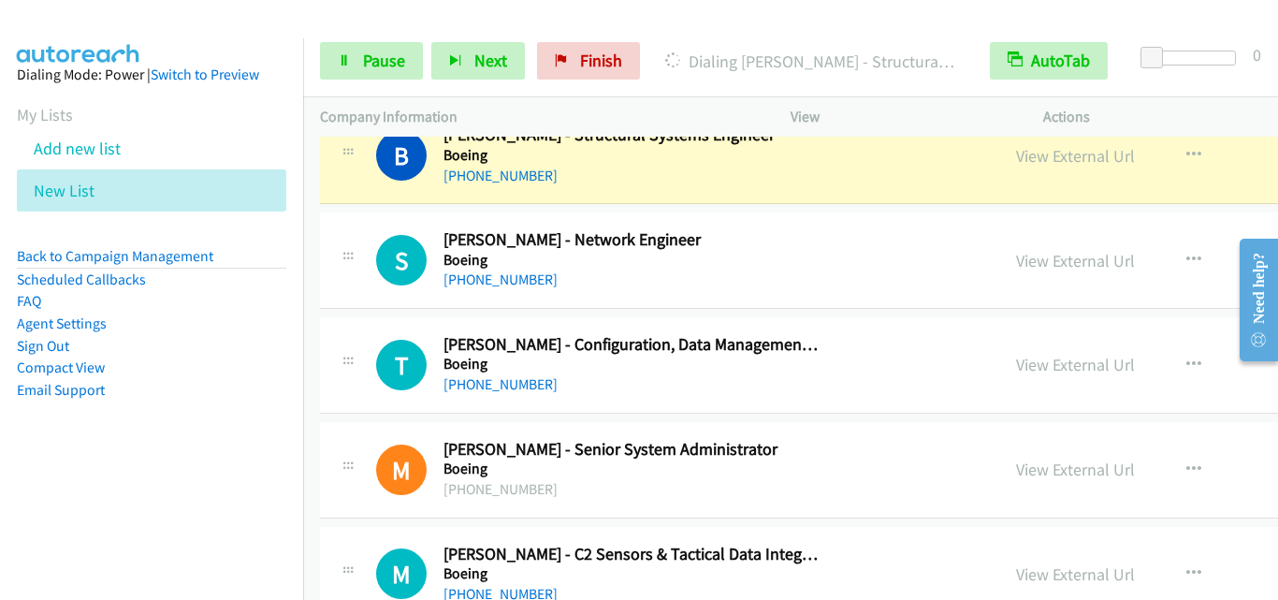
scroll to position [1778, 0]
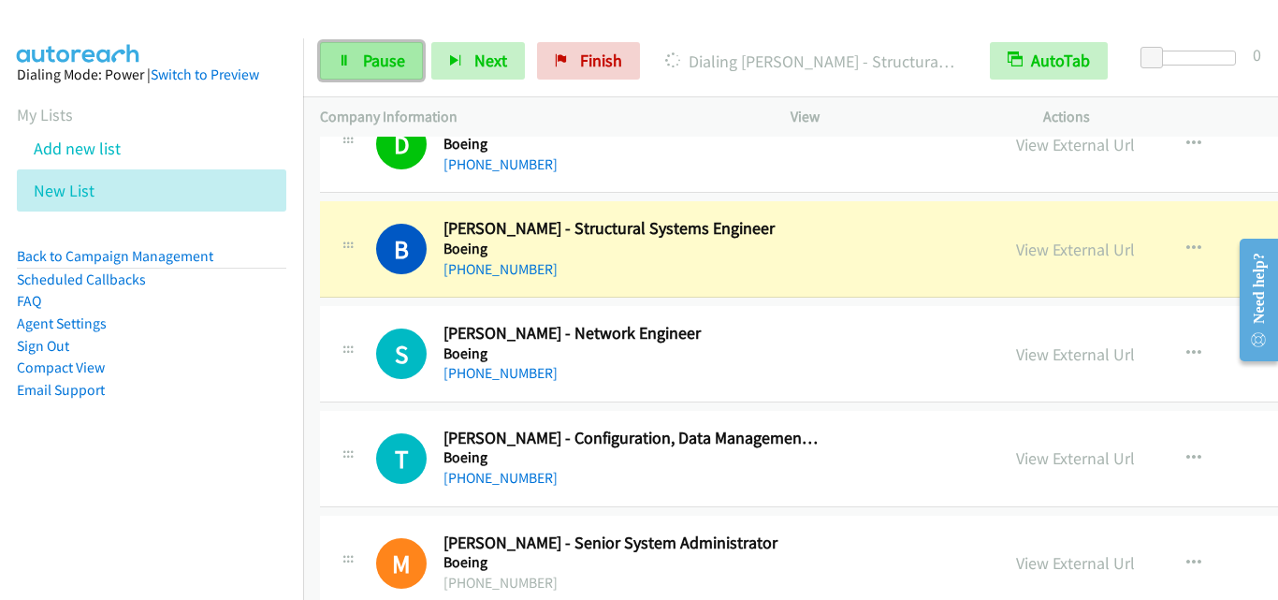
click at [396, 67] on span "Pause" at bounding box center [384, 61] width 42 height 22
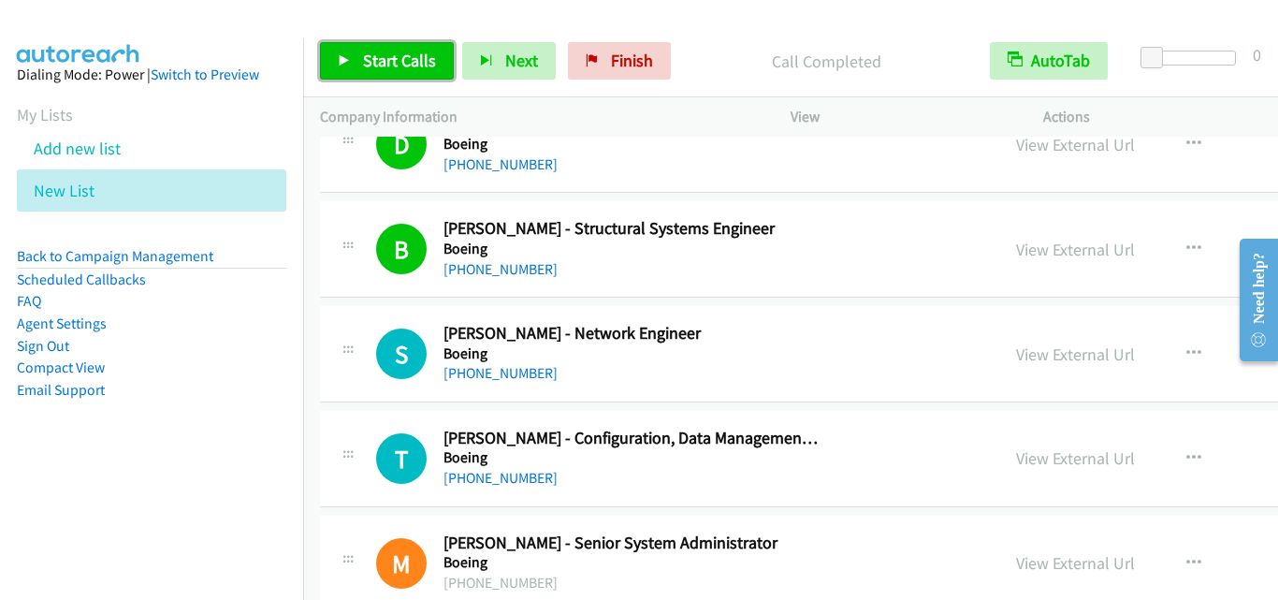
click at [405, 58] on span "Start Calls" at bounding box center [399, 61] width 73 height 22
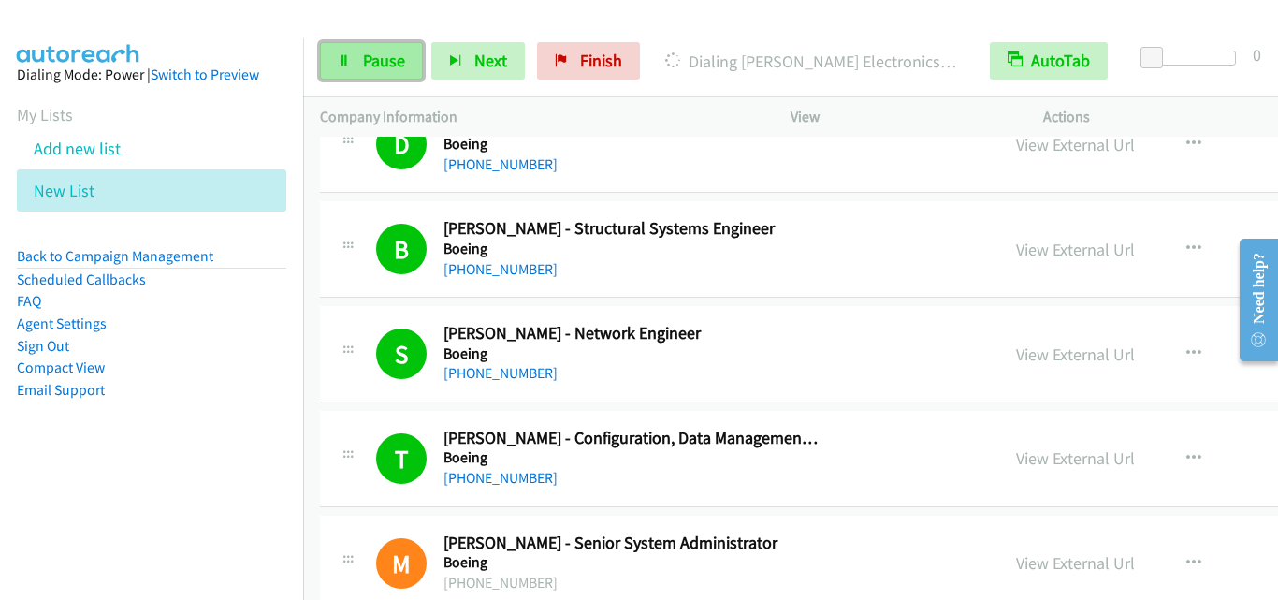
click at [397, 63] on span "Pause" at bounding box center [384, 61] width 42 height 22
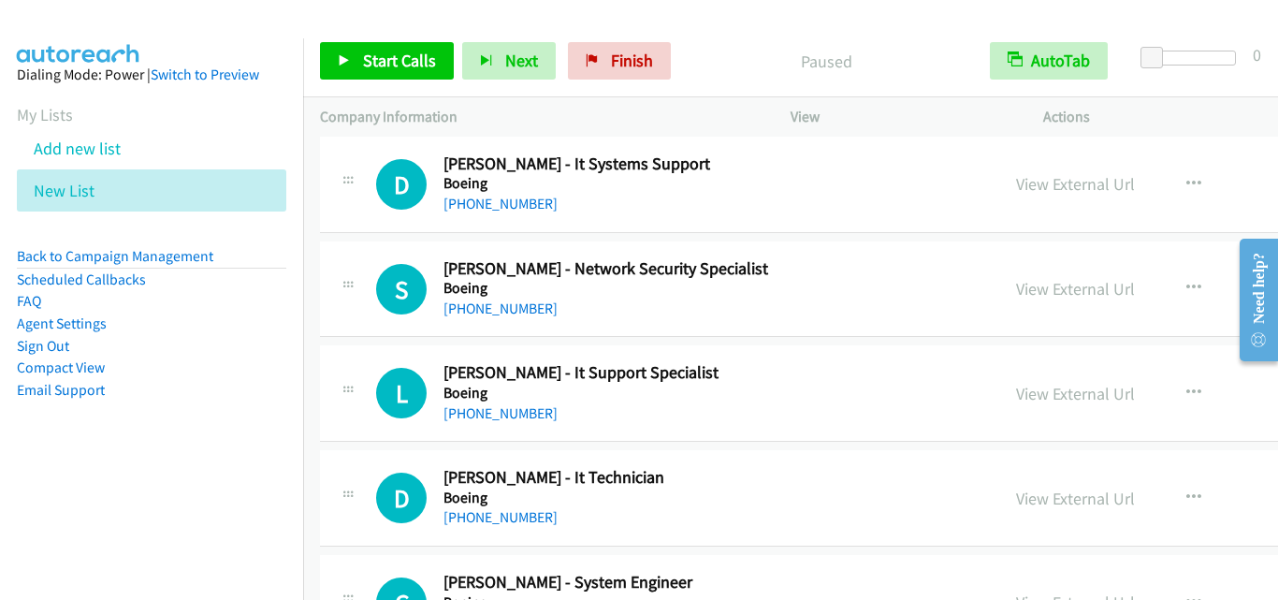
scroll to position [2526, 0]
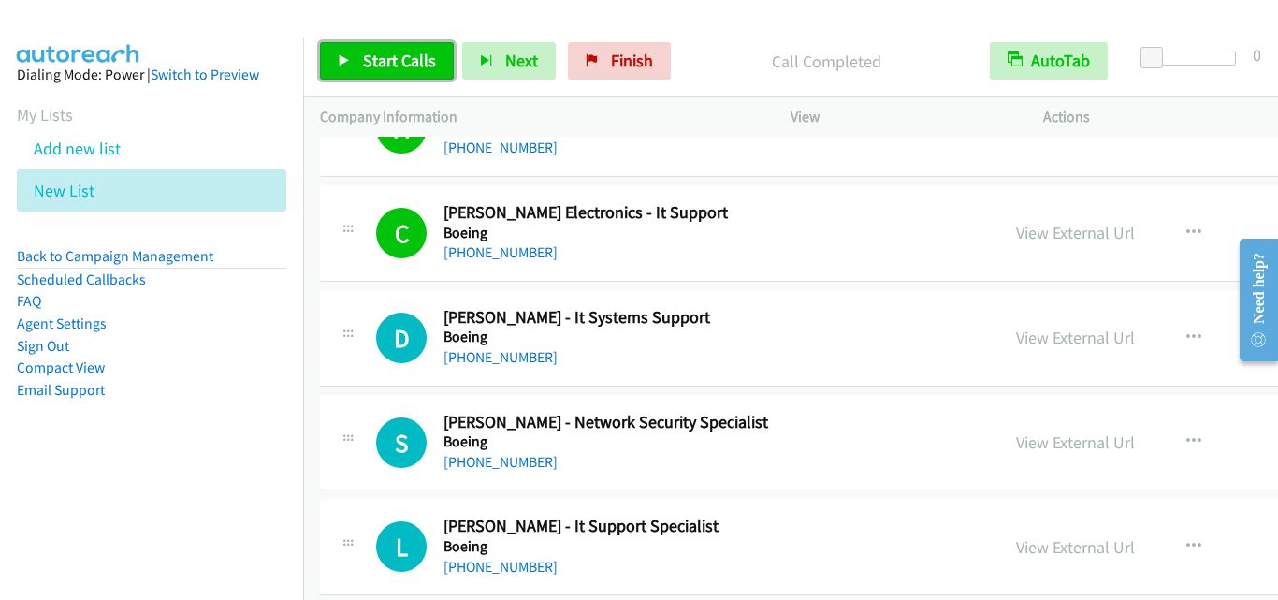
click at [349, 47] on link "Start Calls" at bounding box center [387, 60] width 134 height 37
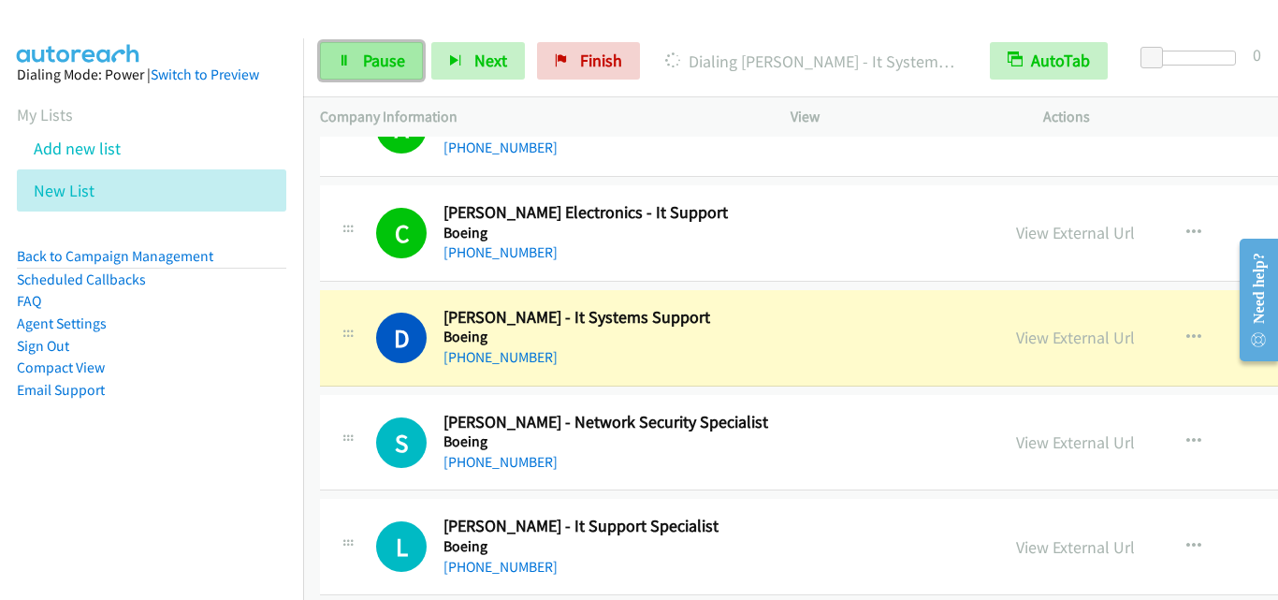
click at [393, 78] on link "Pause" at bounding box center [371, 60] width 103 height 37
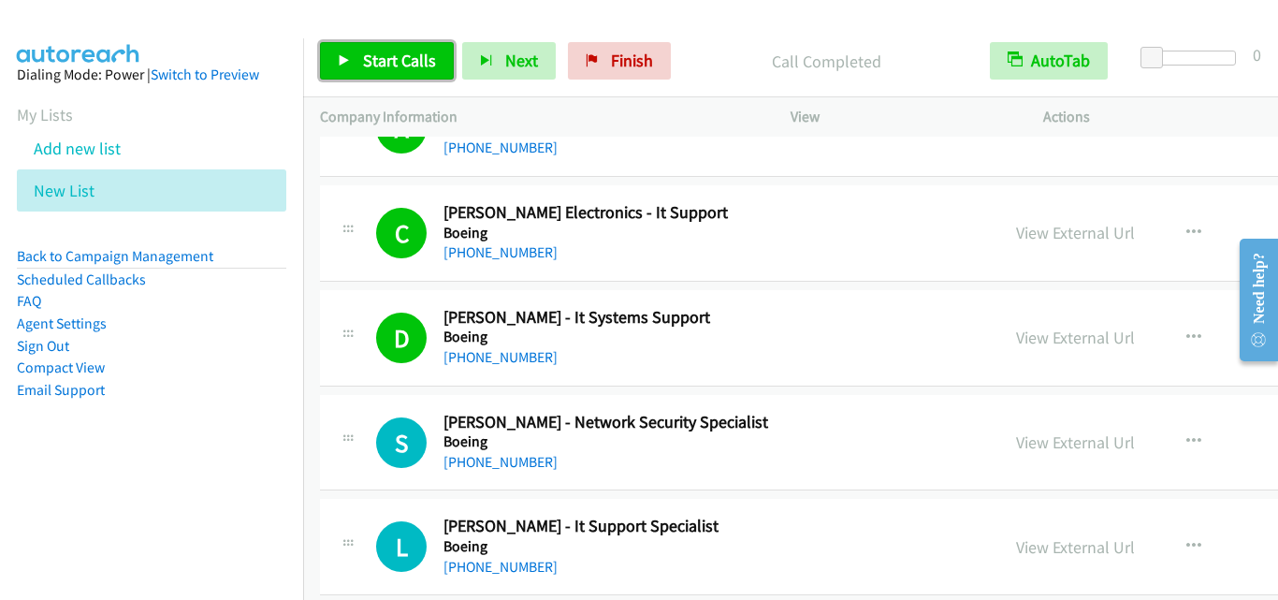
click at [409, 57] on span "Start Calls" at bounding box center [399, 61] width 73 height 22
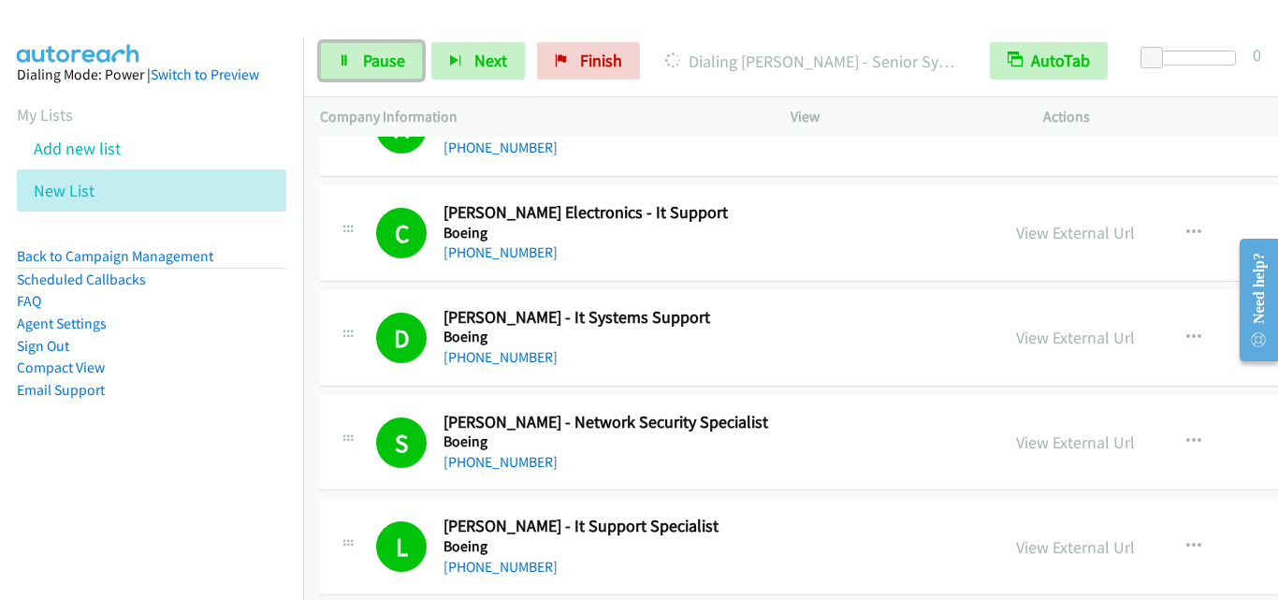
click at [391, 55] on span "Pause" at bounding box center [384, 61] width 42 height 22
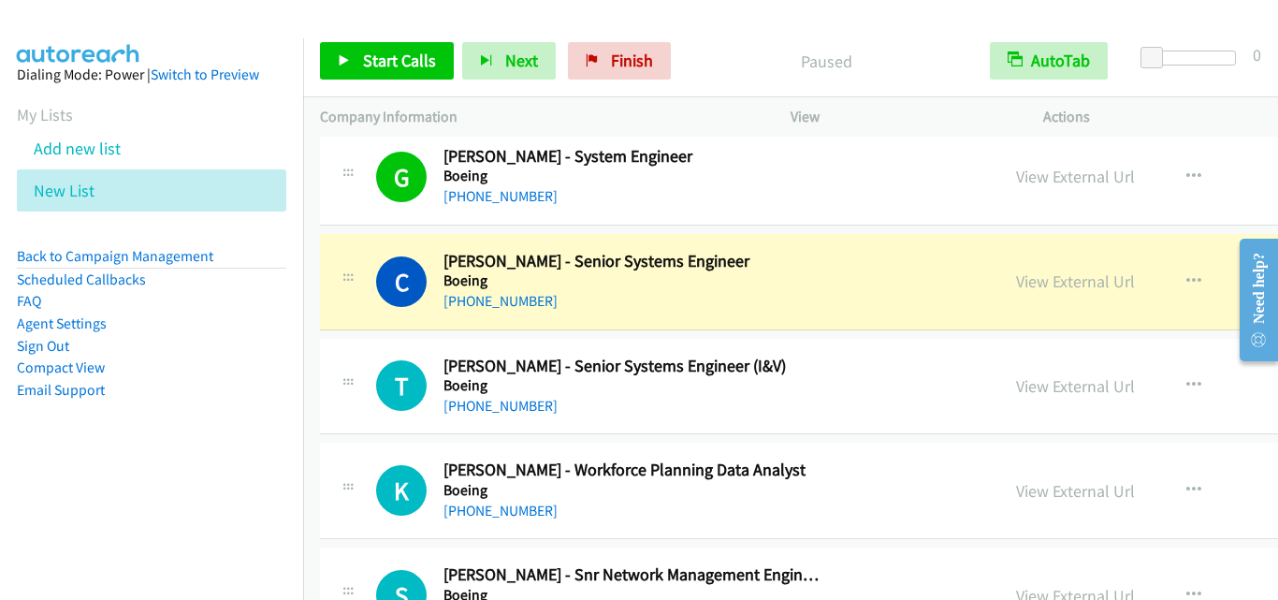
scroll to position [3743, 0]
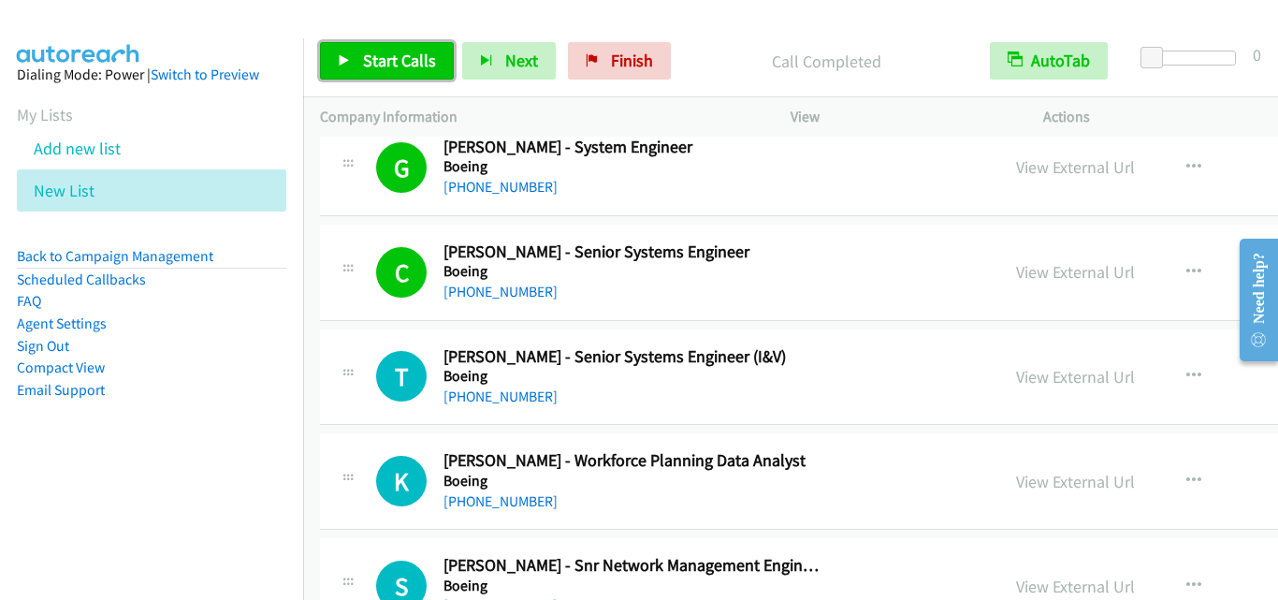
click at [377, 70] on span "Start Calls" at bounding box center [399, 61] width 73 height 22
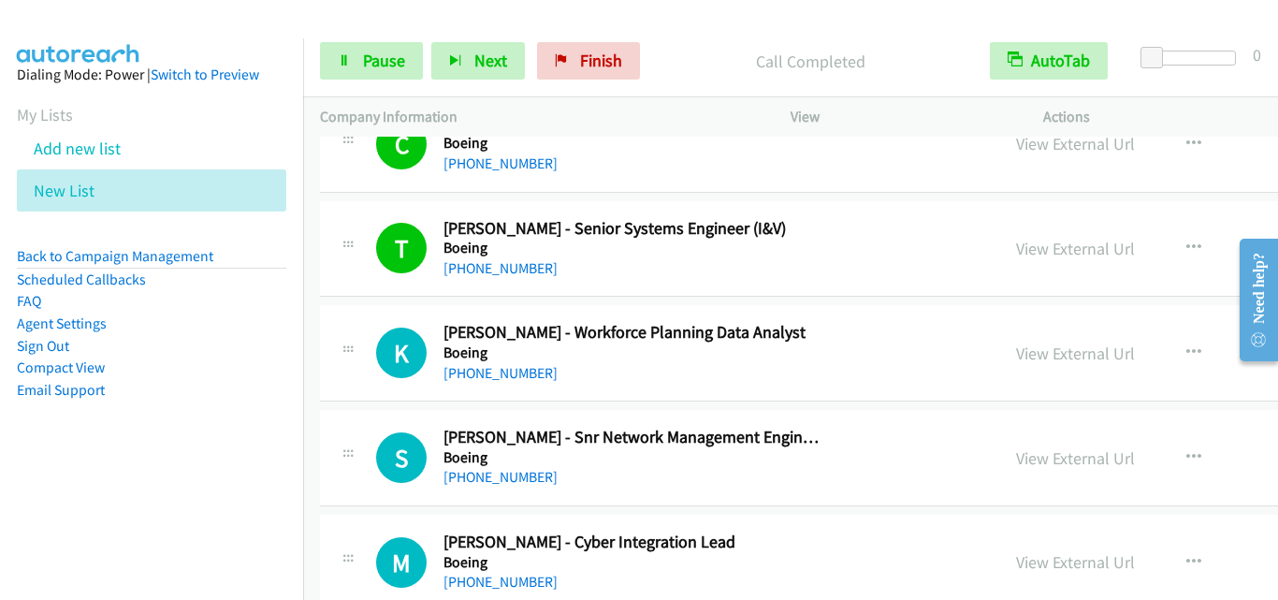
scroll to position [3930, 0]
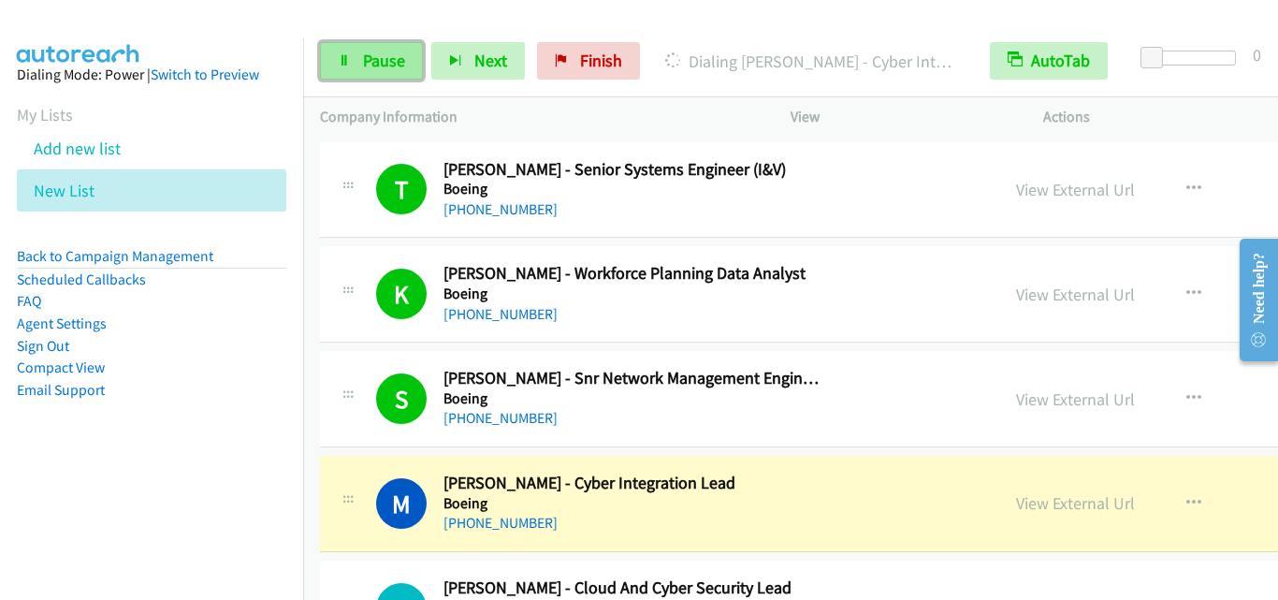
click at [371, 58] on span "Pause" at bounding box center [384, 61] width 42 height 22
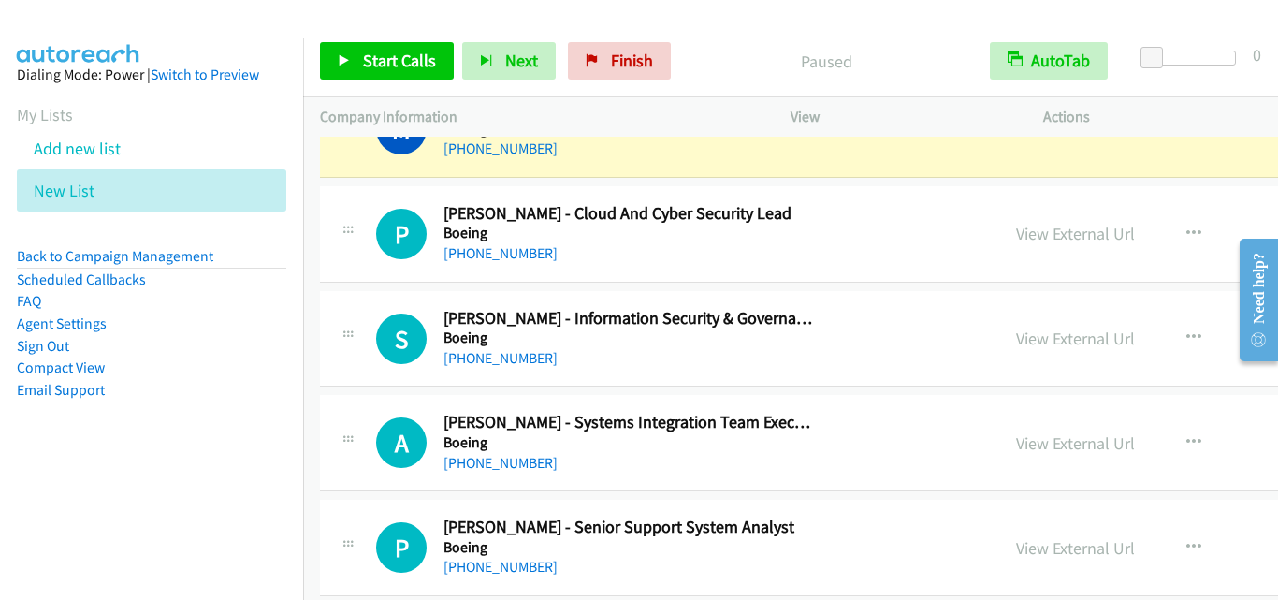
scroll to position [4211, 0]
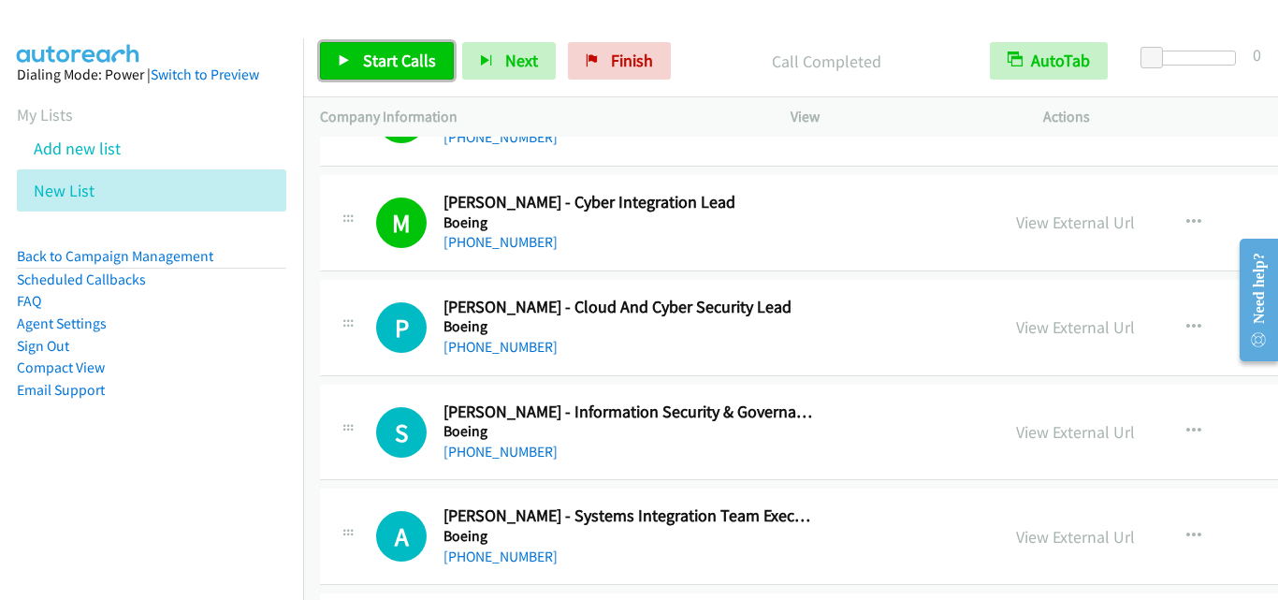
click at [366, 46] on link "Start Calls" at bounding box center [387, 60] width 134 height 37
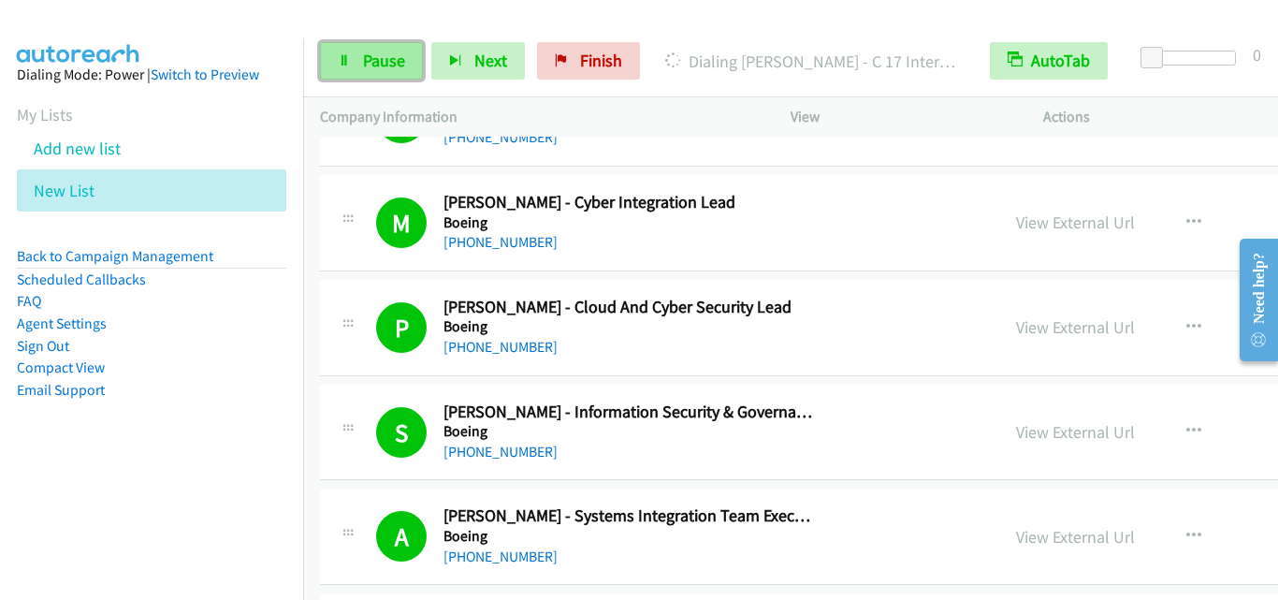
click at [386, 57] on span "Pause" at bounding box center [384, 61] width 42 height 22
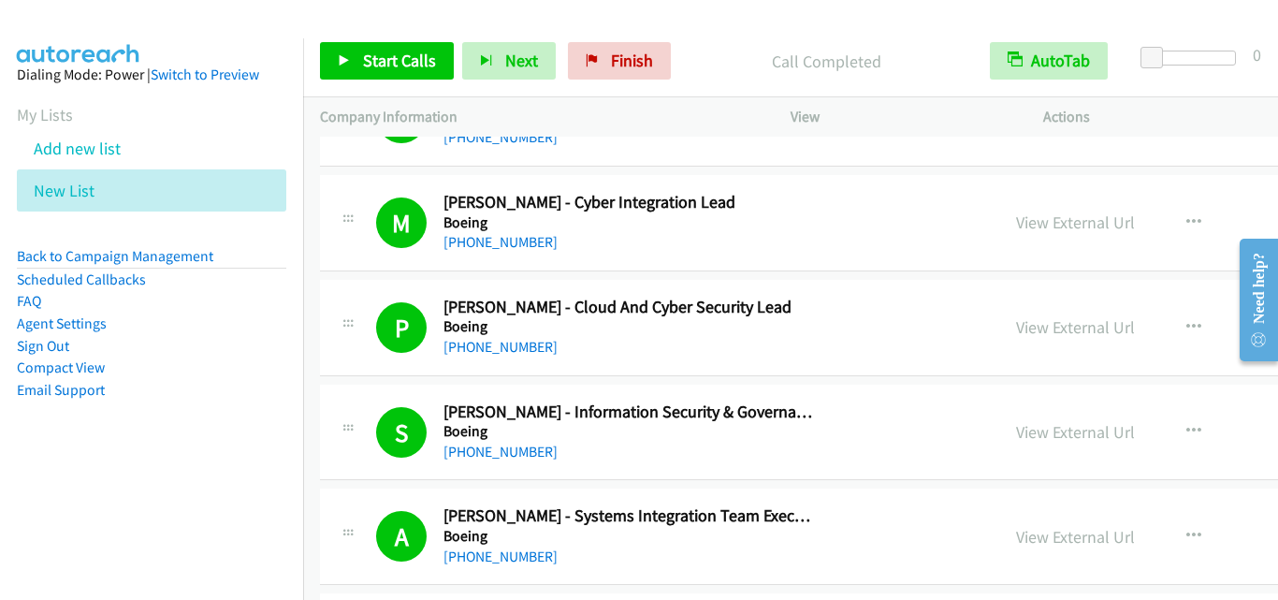
click at [368, 41] on div "Start Calls Pause Next Finish Call Completed AutoTab AutoTab 0" at bounding box center [790, 61] width 975 height 72
click at [368, 51] on span "Start Calls" at bounding box center [399, 61] width 73 height 22
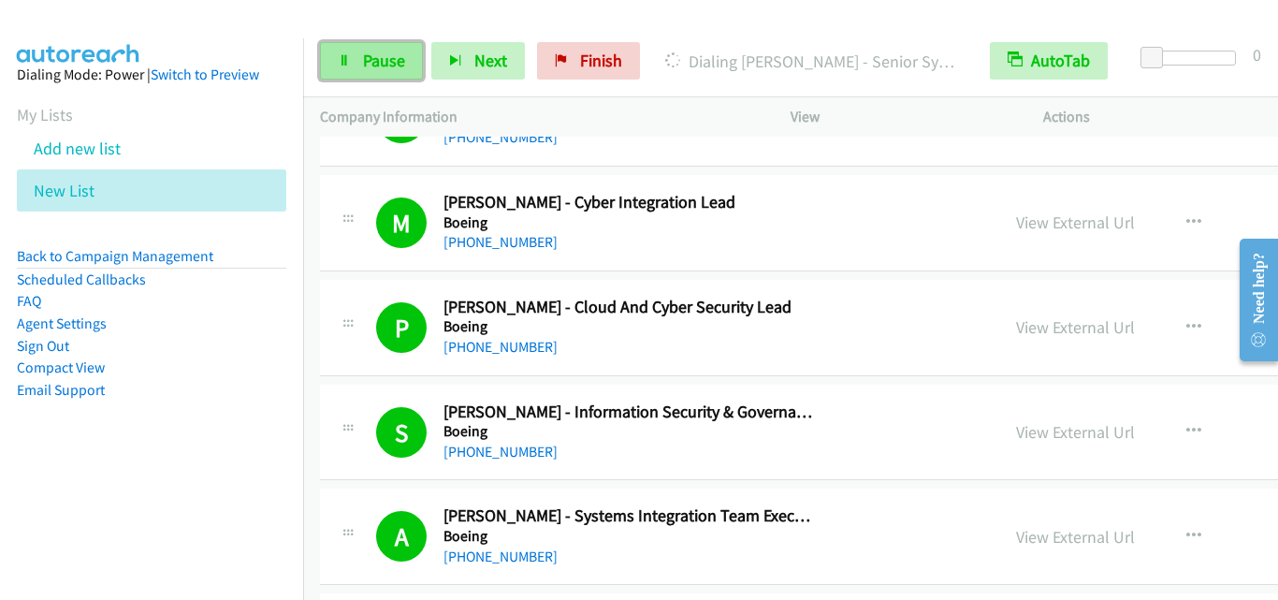
click at [344, 72] on link "Pause" at bounding box center [371, 60] width 103 height 37
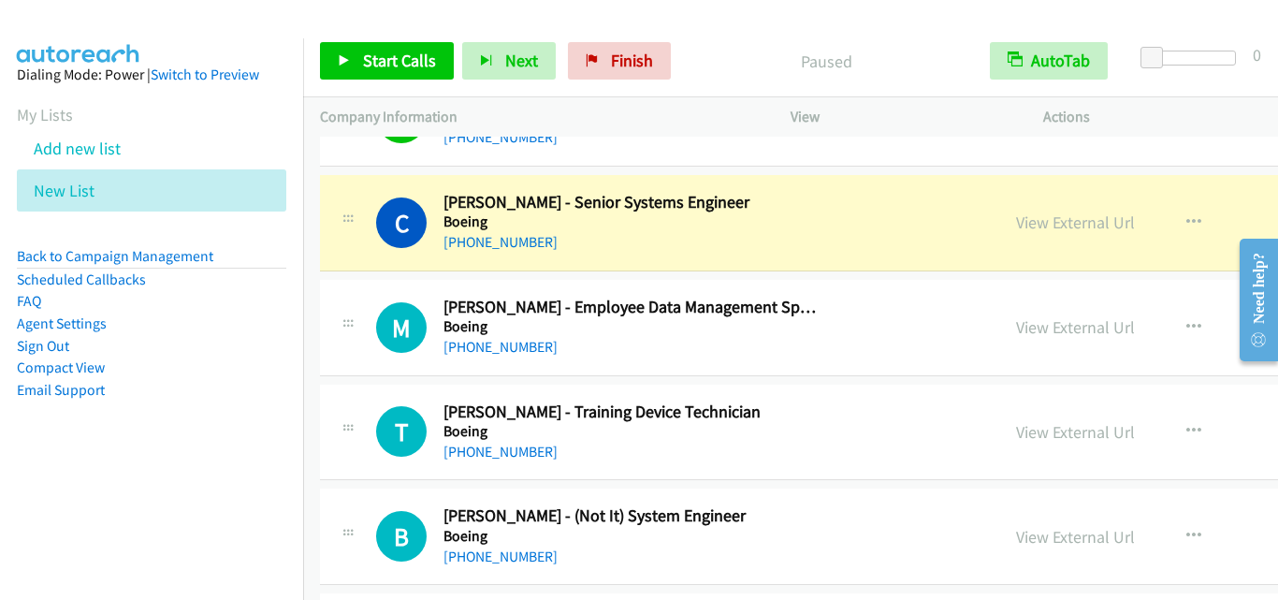
scroll to position [5334, 0]
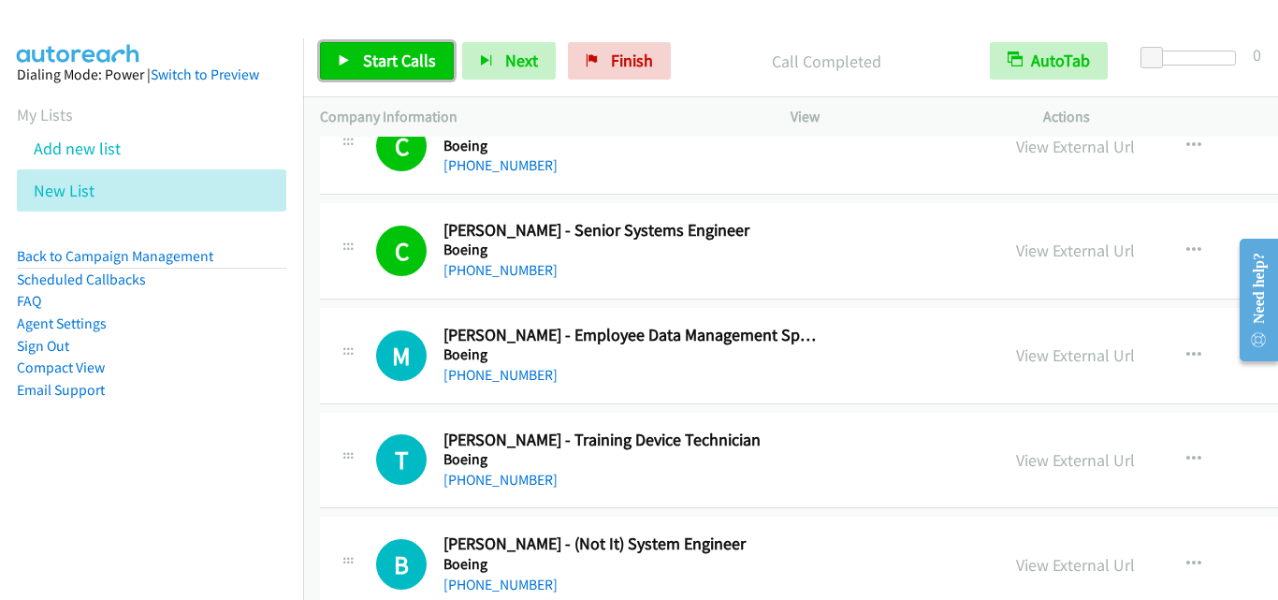
click at [439, 59] on link "Start Calls" at bounding box center [387, 60] width 134 height 37
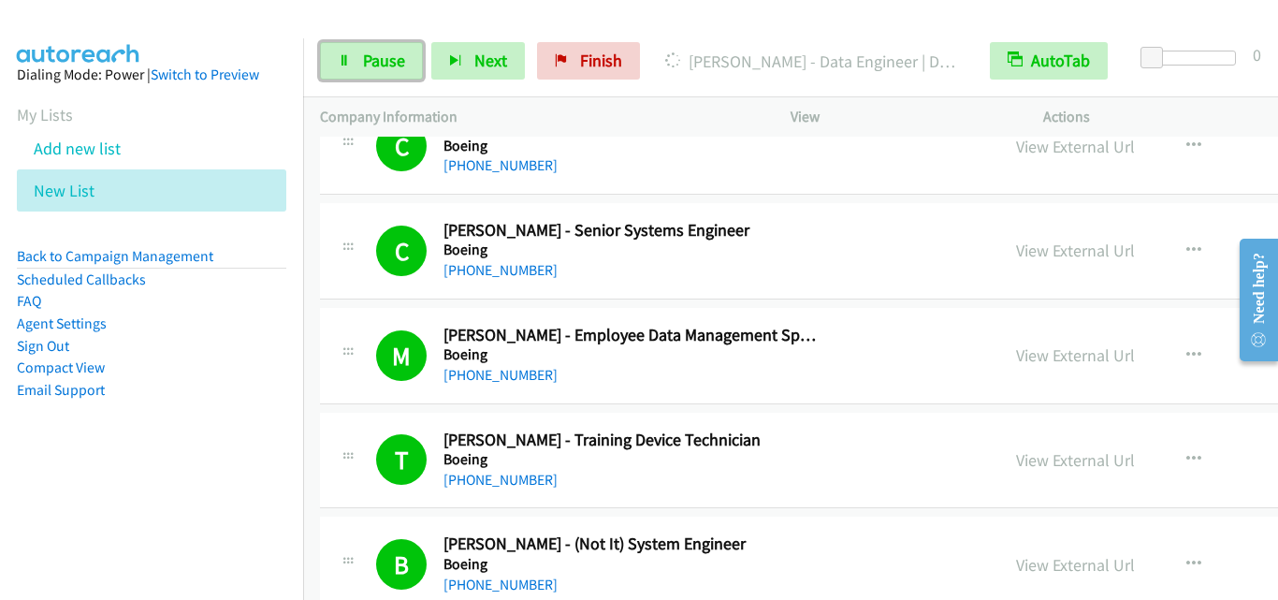
drag, startPoint x: 387, startPoint y: 68, endPoint x: 400, endPoint y: 96, distance: 30.6
click at [387, 68] on span "Pause" at bounding box center [384, 61] width 42 height 22
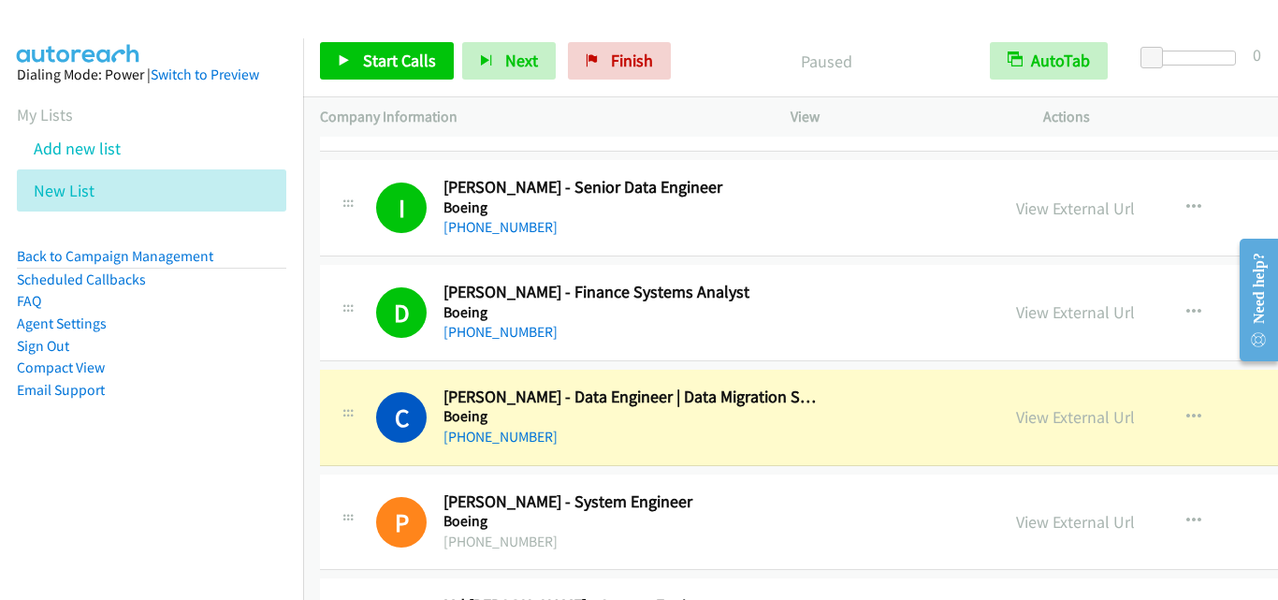
scroll to position [5895, 0]
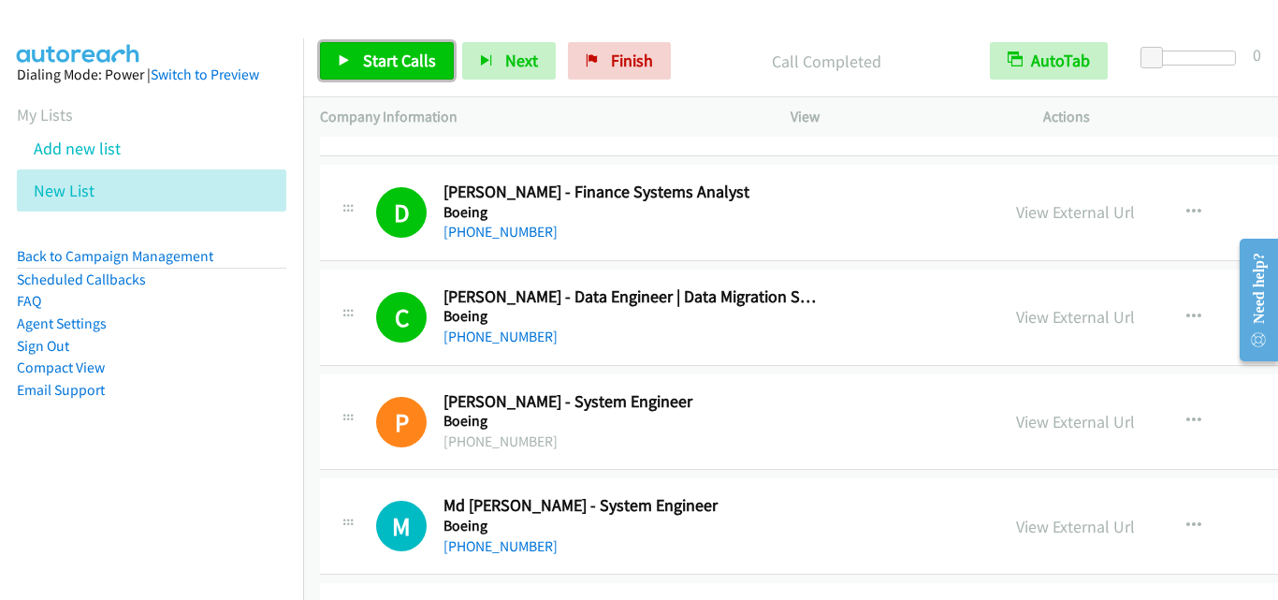
click at [402, 47] on link "Start Calls" at bounding box center [387, 60] width 134 height 37
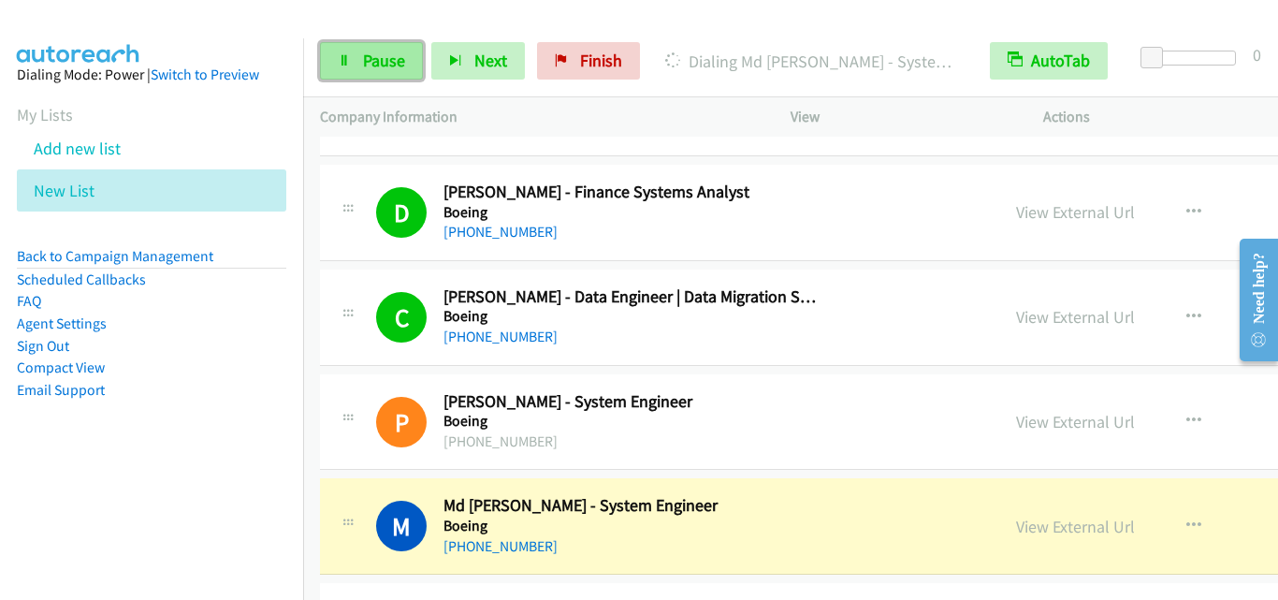
click at [401, 60] on span "Pause" at bounding box center [384, 61] width 42 height 22
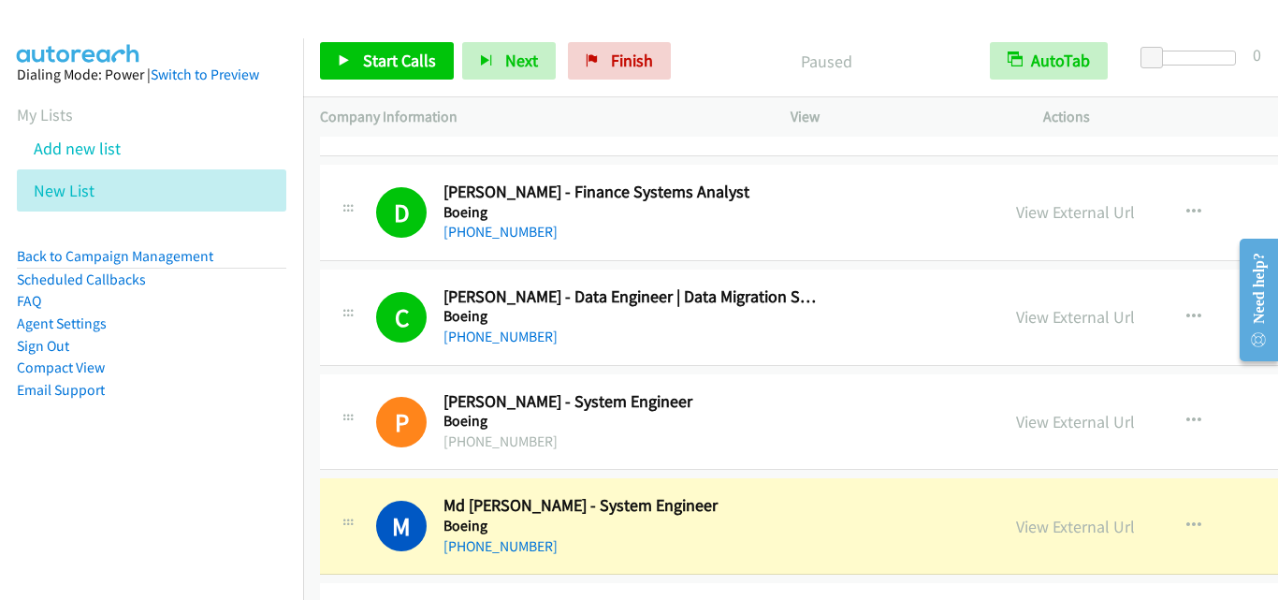
scroll to position [6082, 0]
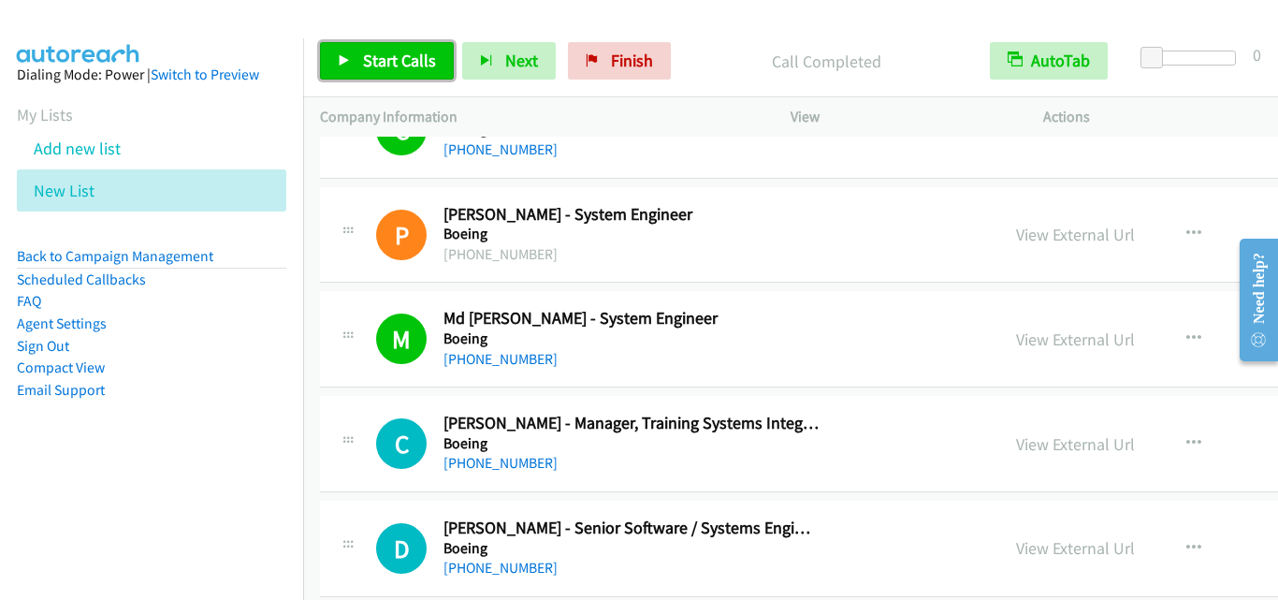
click at [350, 56] on icon at bounding box center [344, 61] width 13 height 13
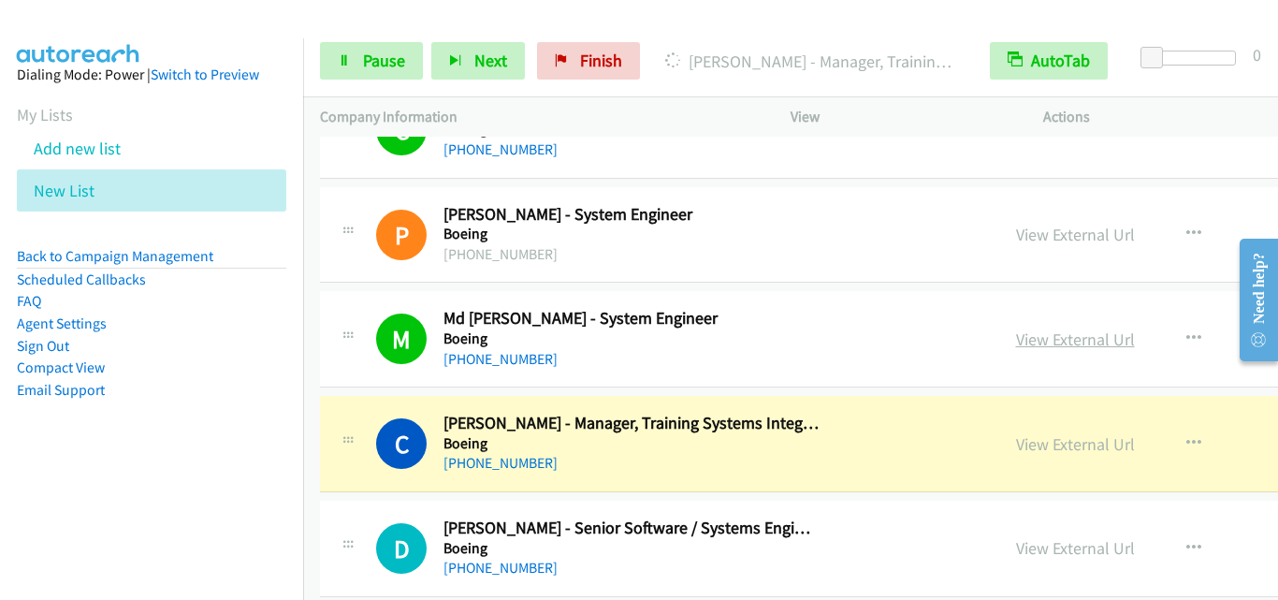
click at [1016, 336] on link "View External Url" at bounding box center [1075, 339] width 119 height 22
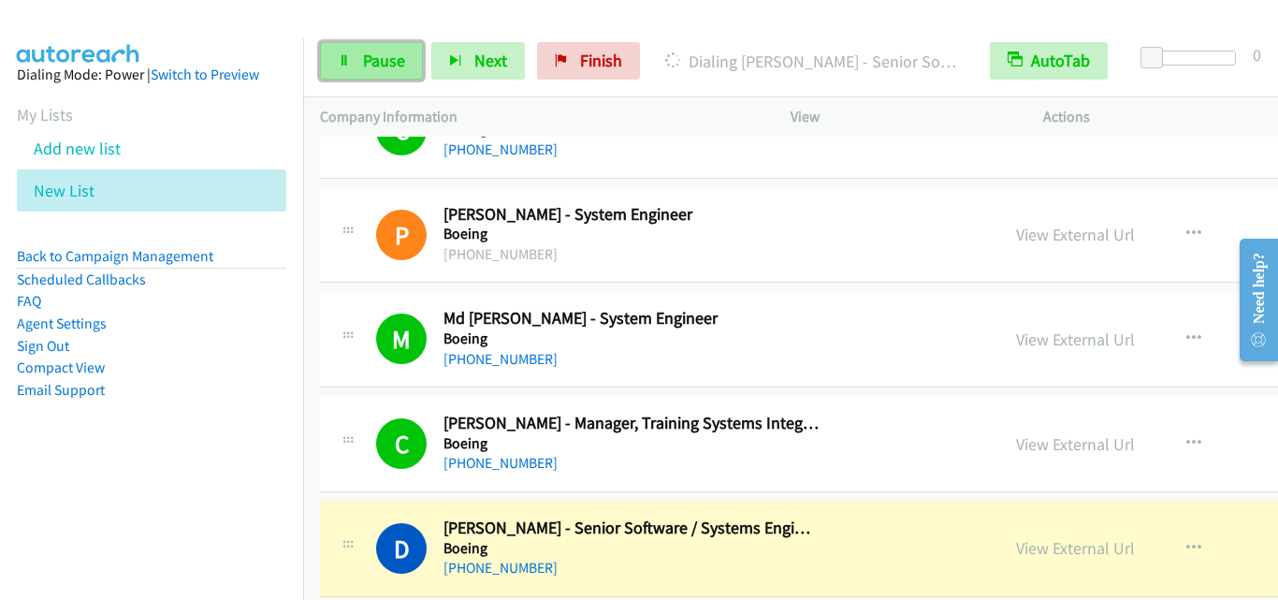
click at [367, 63] on span "Pause" at bounding box center [384, 61] width 42 height 22
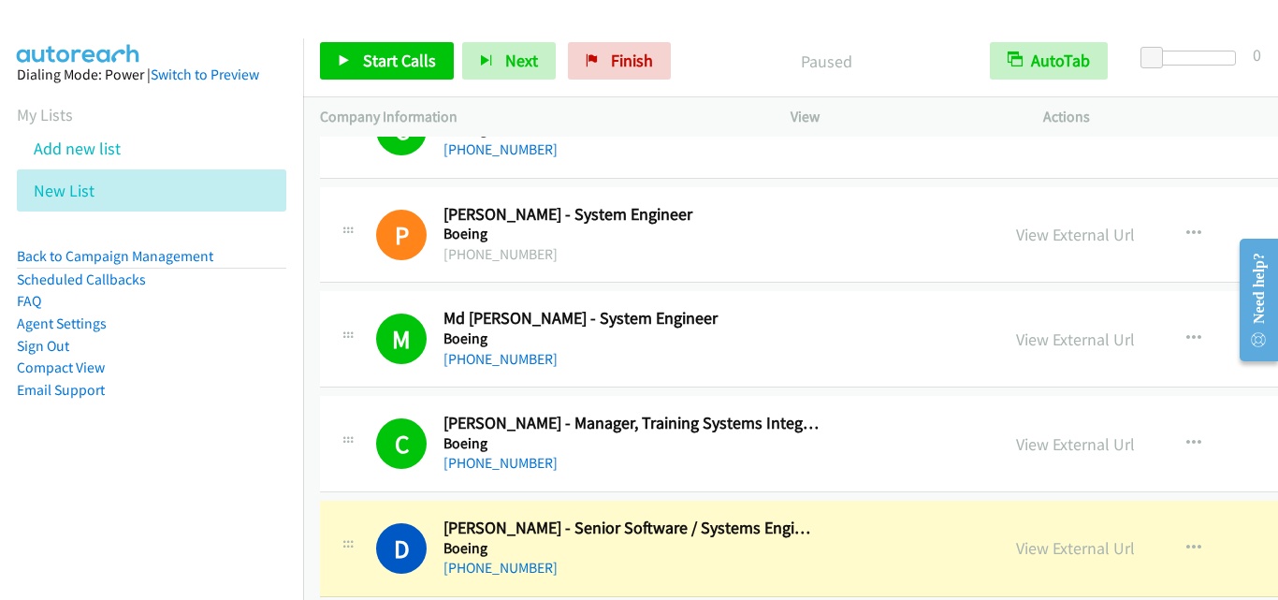
scroll to position [6363, 0]
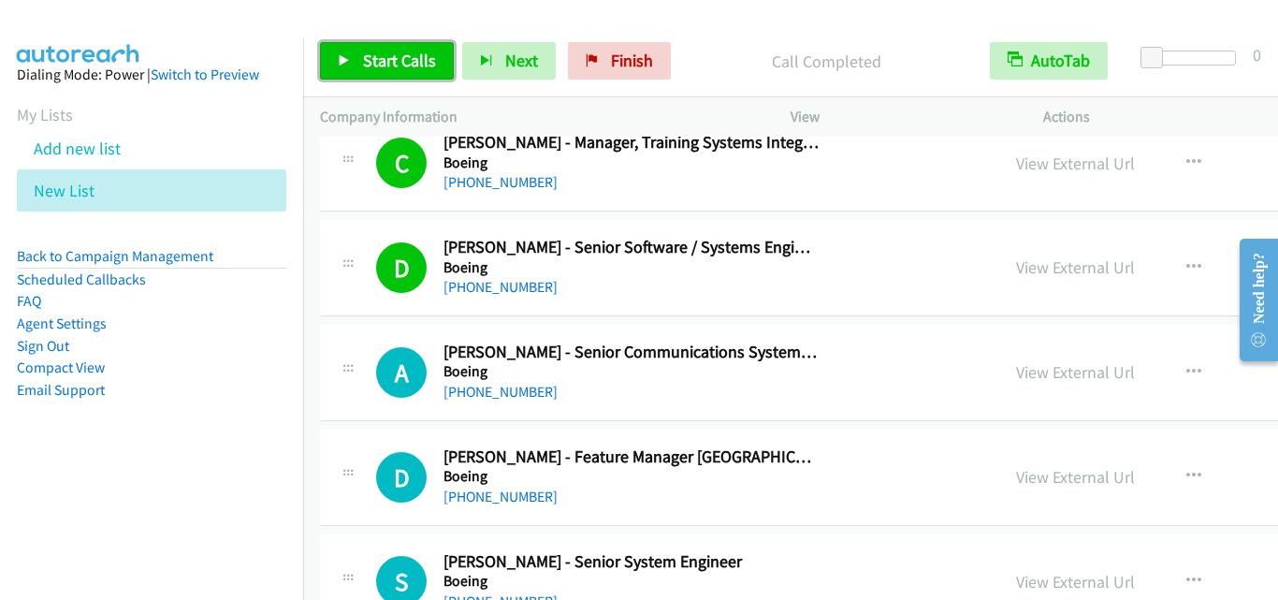
click at [412, 57] on span "Start Calls" at bounding box center [399, 61] width 73 height 22
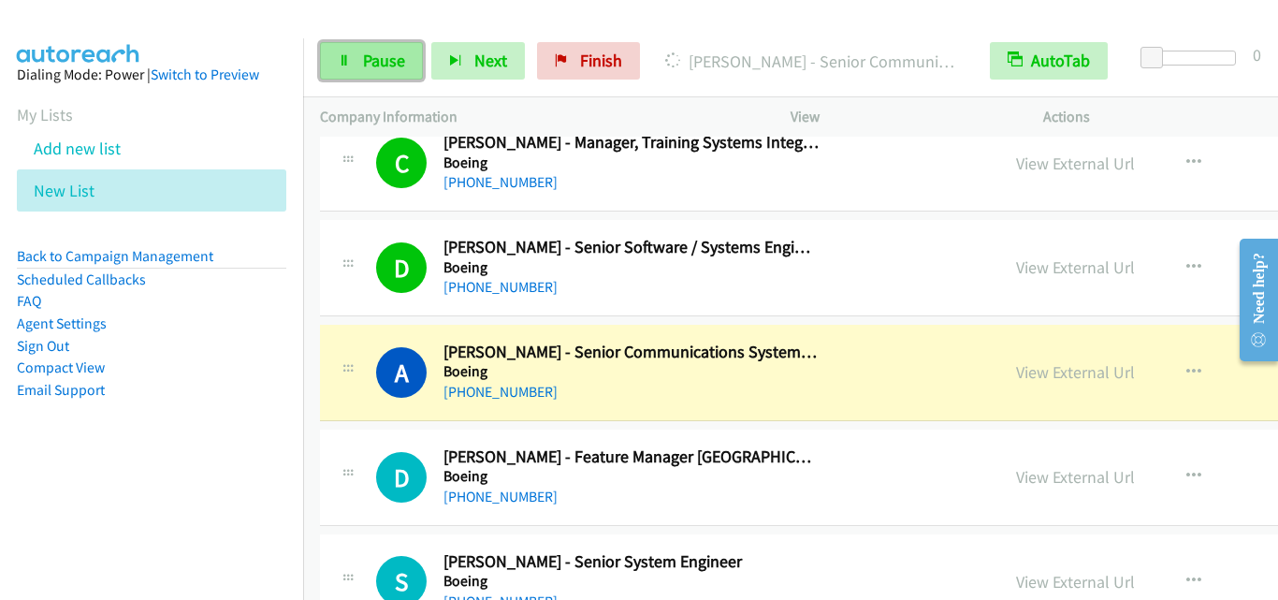
click at [366, 60] on span "Pause" at bounding box center [384, 61] width 42 height 22
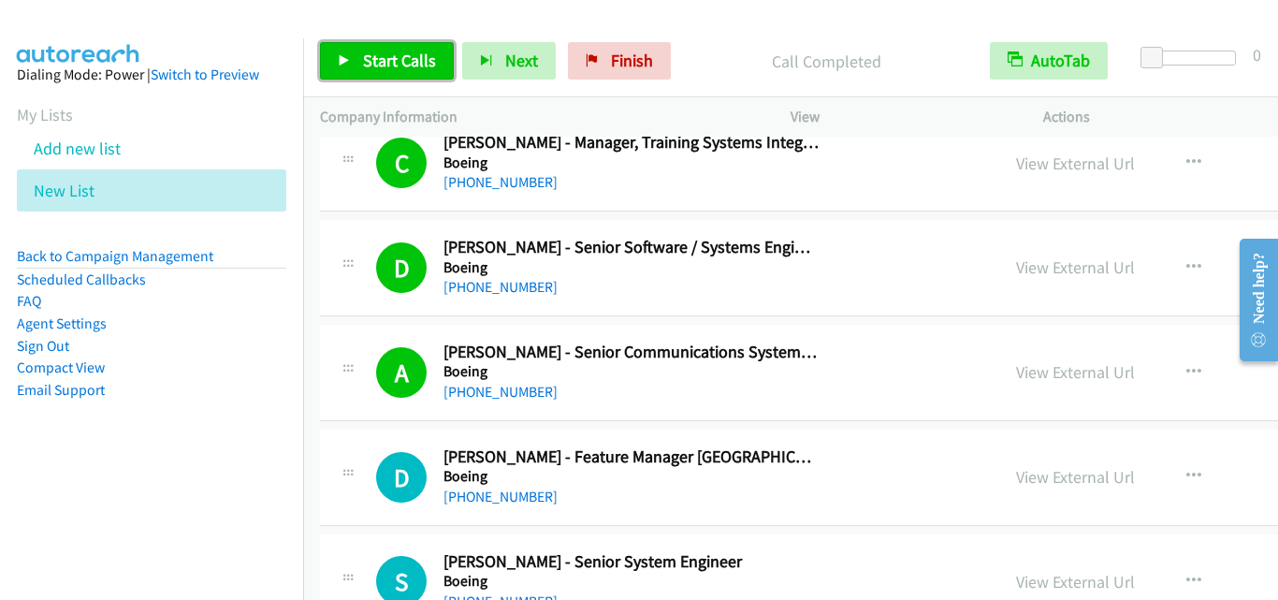
click at [399, 68] on span "Start Calls" at bounding box center [399, 61] width 73 height 22
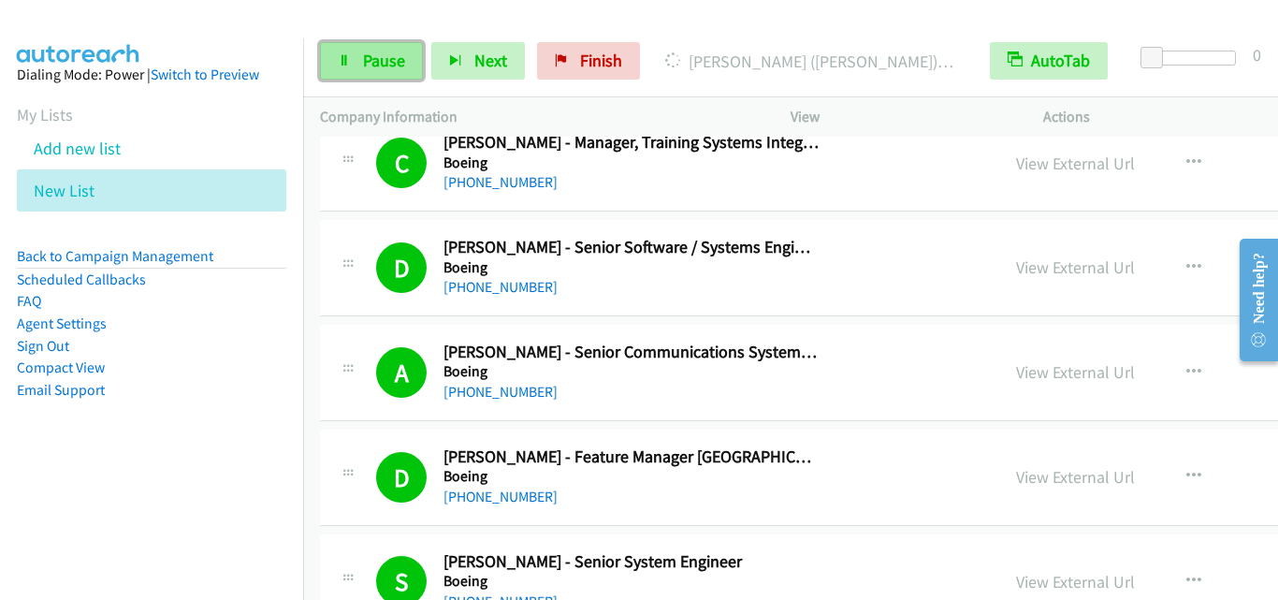
click at [336, 60] on link "Pause" at bounding box center [371, 60] width 103 height 37
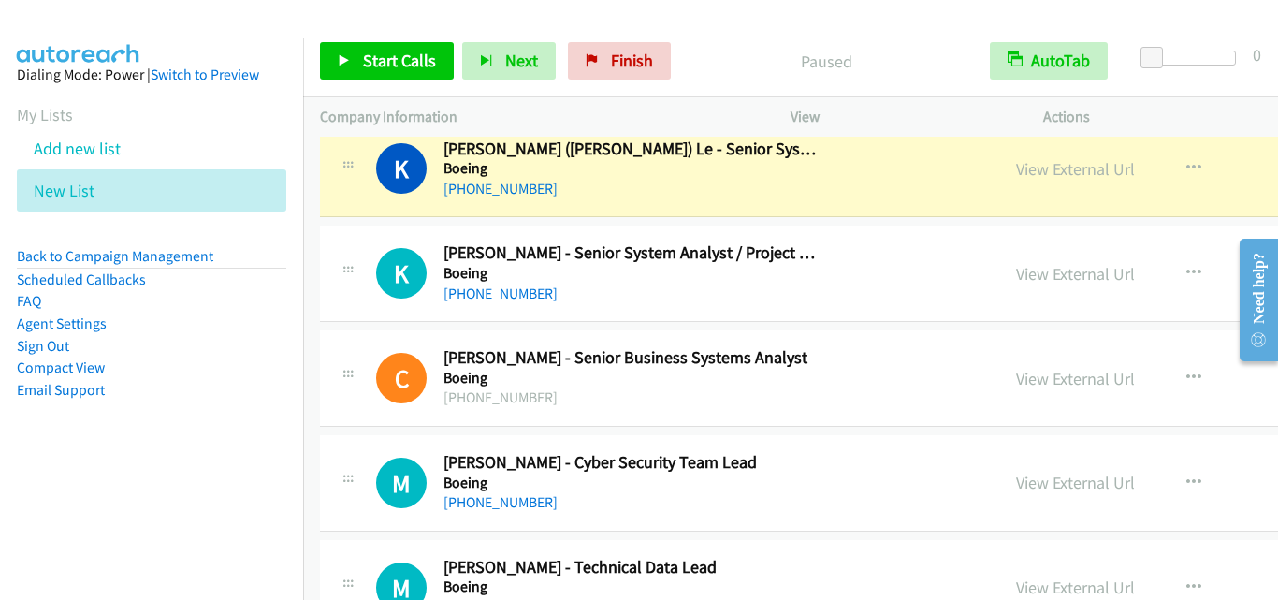
scroll to position [7111, 0]
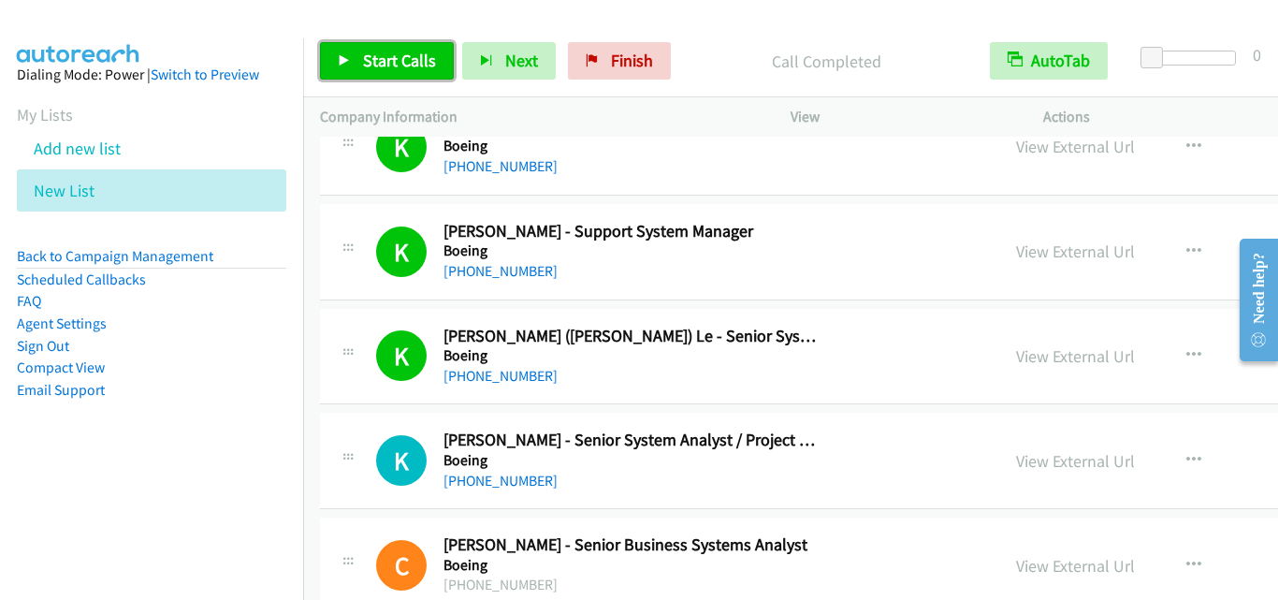
click at [413, 63] on span "Start Calls" at bounding box center [399, 61] width 73 height 22
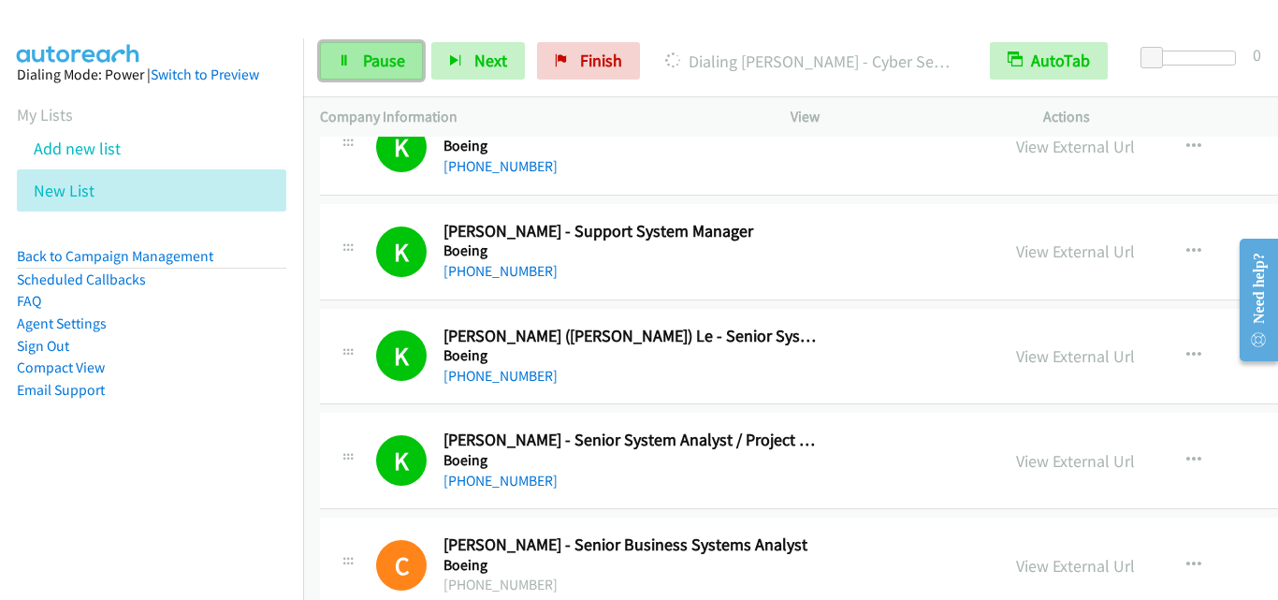
click at [358, 56] on link "Pause" at bounding box center [371, 60] width 103 height 37
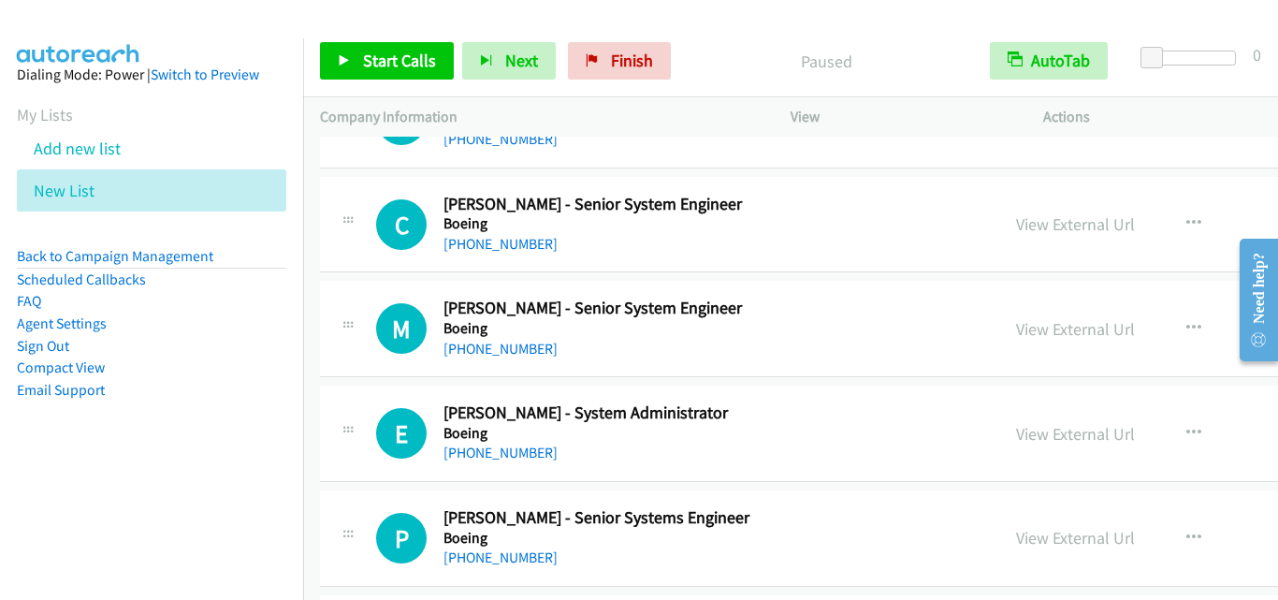
scroll to position [7486, 0]
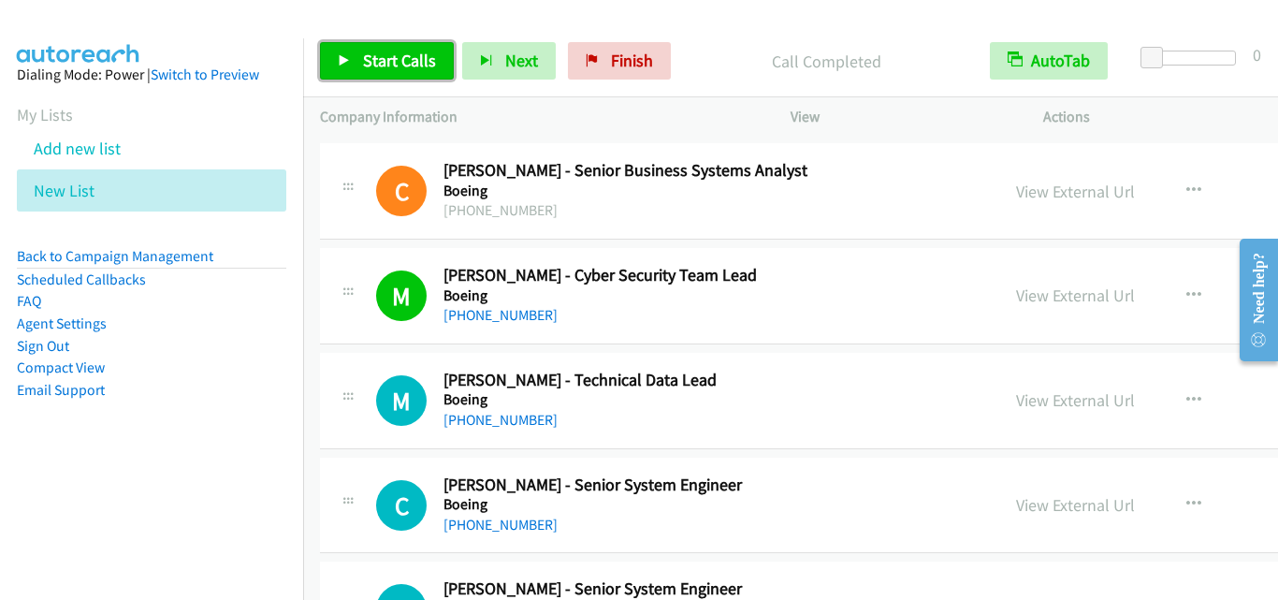
click at [413, 55] on span "Start Calls" at bounding box center [399, 61] width 73 height 22
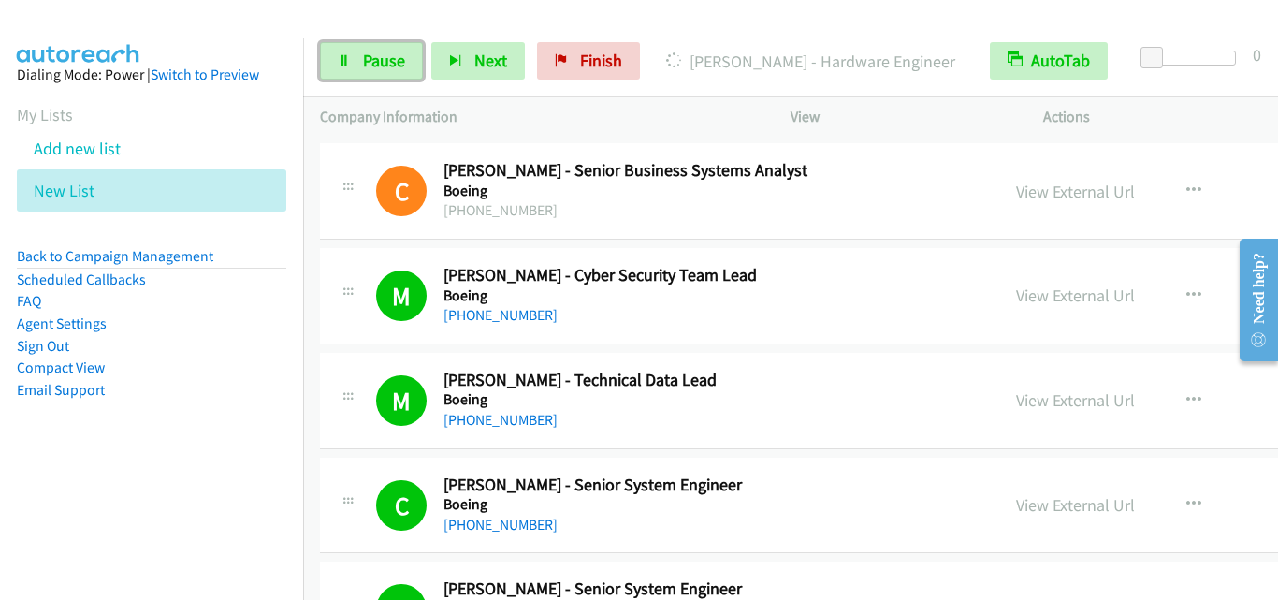
click at [352, 51] on link "Pause" at bounding box center [371, 60] width 103 height 37
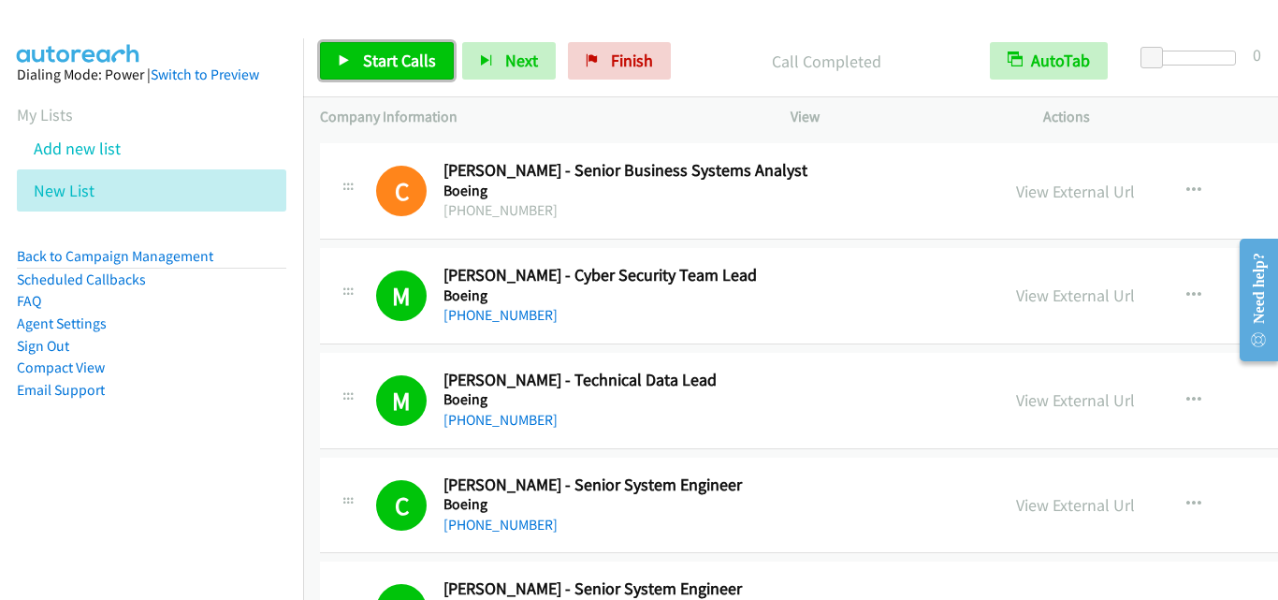
click at [383, 55] on span "Start Calls" at bounding box center [399, 61] width 73 height 22
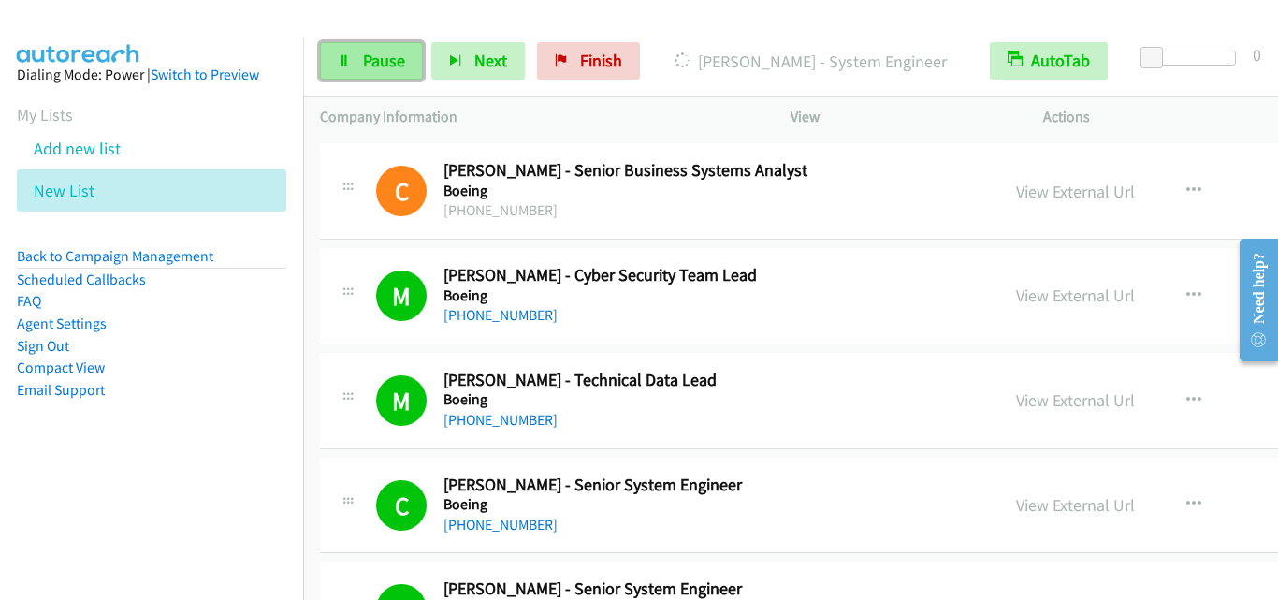
click at [397, 56] on span "Pause" at bounding box center [384, 61] width 42 height 22
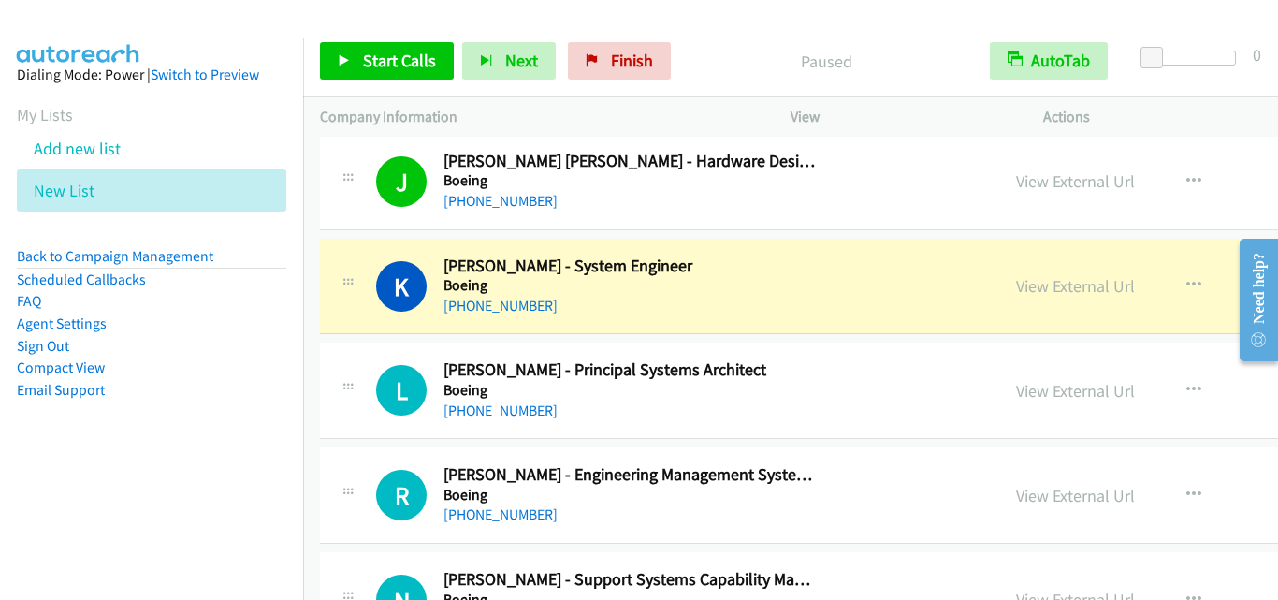
scroll to position [9357, 0]
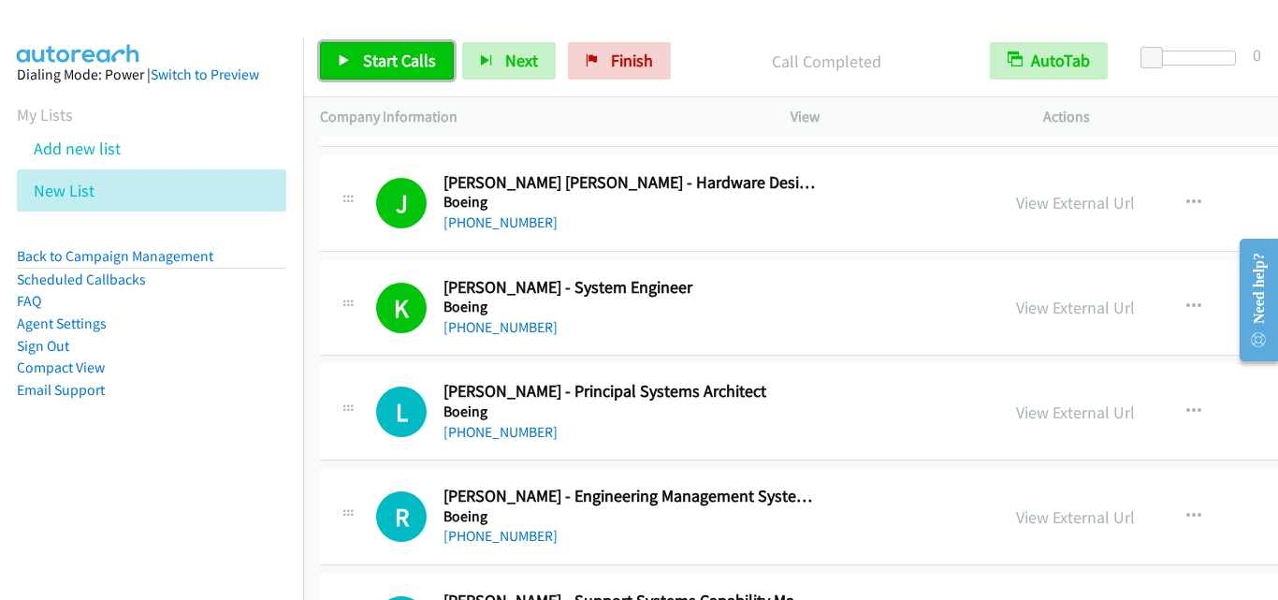
click at [386, 51] on span "Start Calls" at bounding box center [399, 61] width 73 height 22
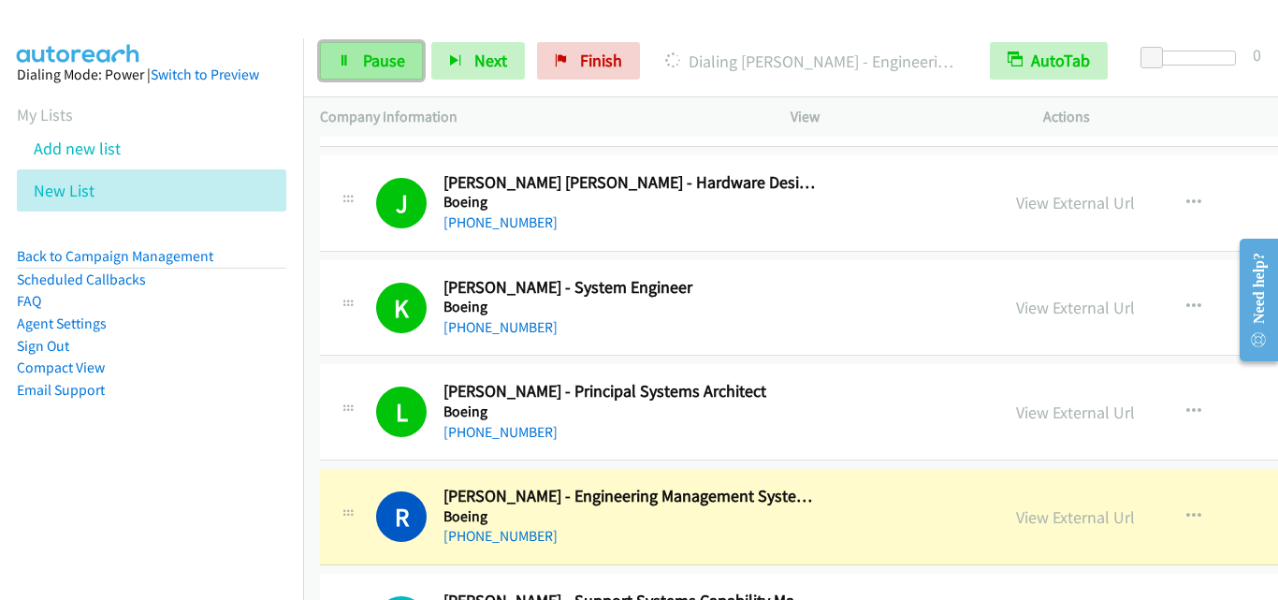
click at [357, 65] on link "Pause" at bounding box center [371, 60] width 103 height 37
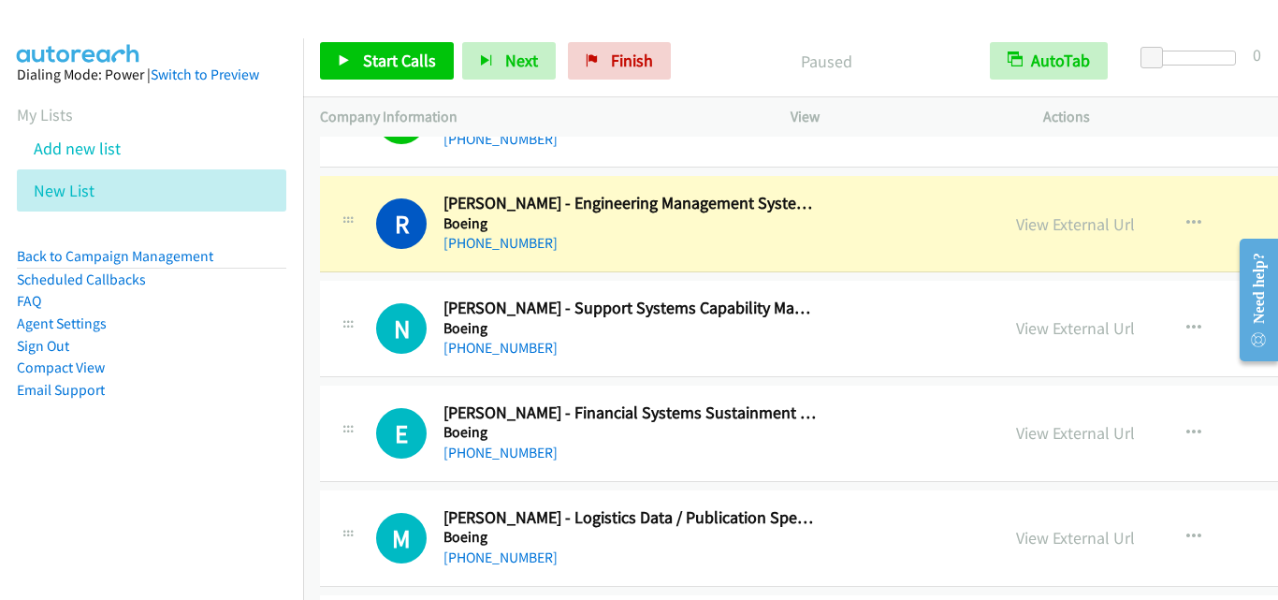
scroll to position [9544, 0]
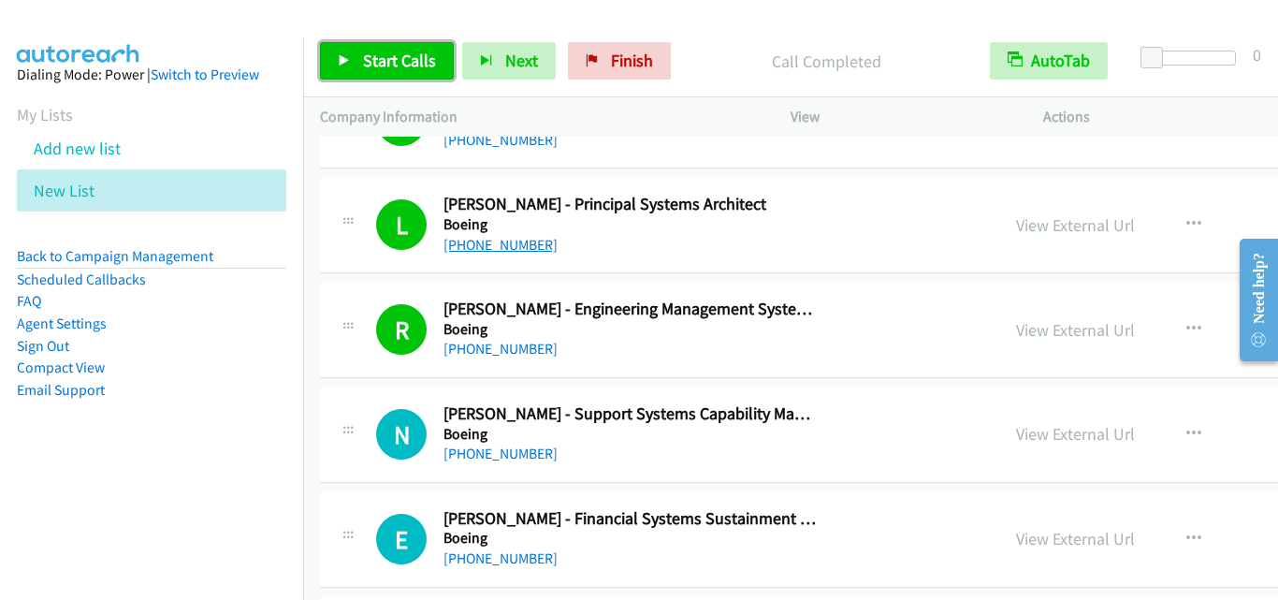
drag, startPoint x: 415, startPoint y: 60, endPoint x: 534, endPoint y: 244, distance: 219.3
click at [417, 59] on span "Start Calls" at bounding box center [399, 61] width 73 height 22
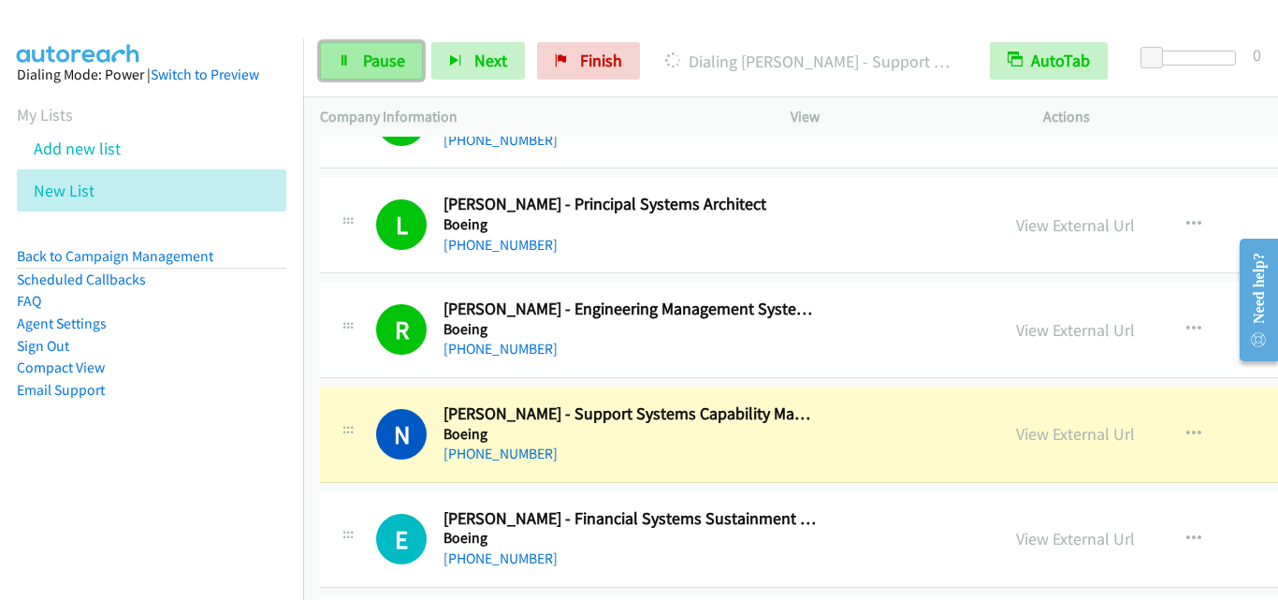
click at [373, 49] on link "Pause" at bounding box center [371, 60] width 103 height 37
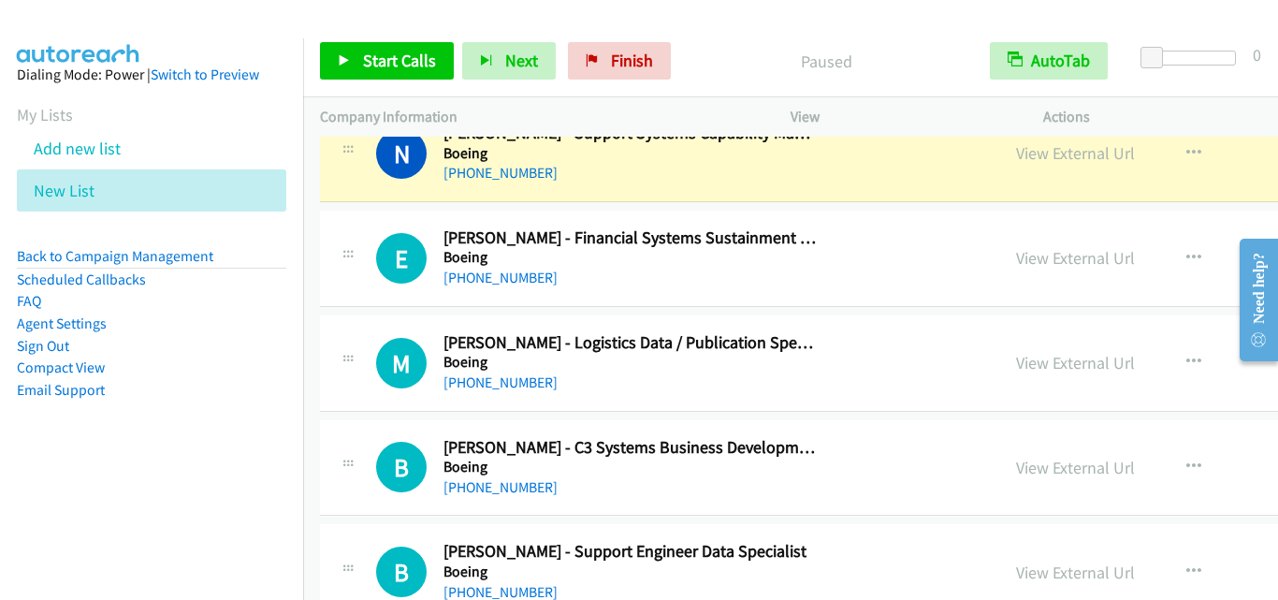
scroll to position [9731, 0]
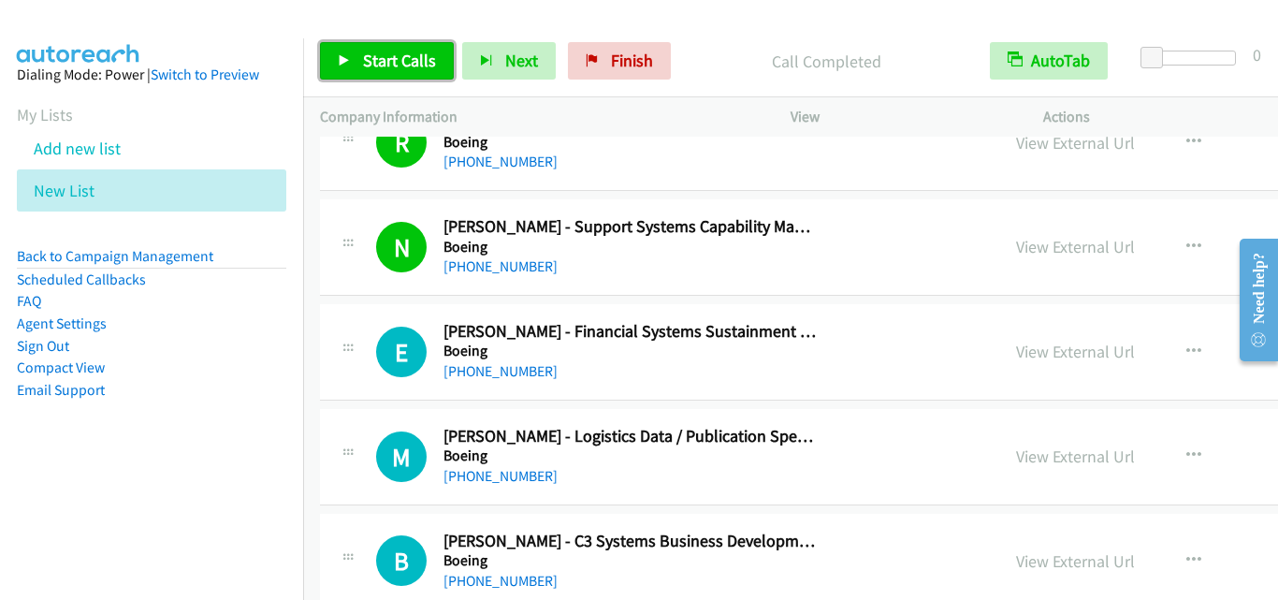
click at [405, 68] on span "Start Calls" at bounding box center [399, 61] width 73 height 22
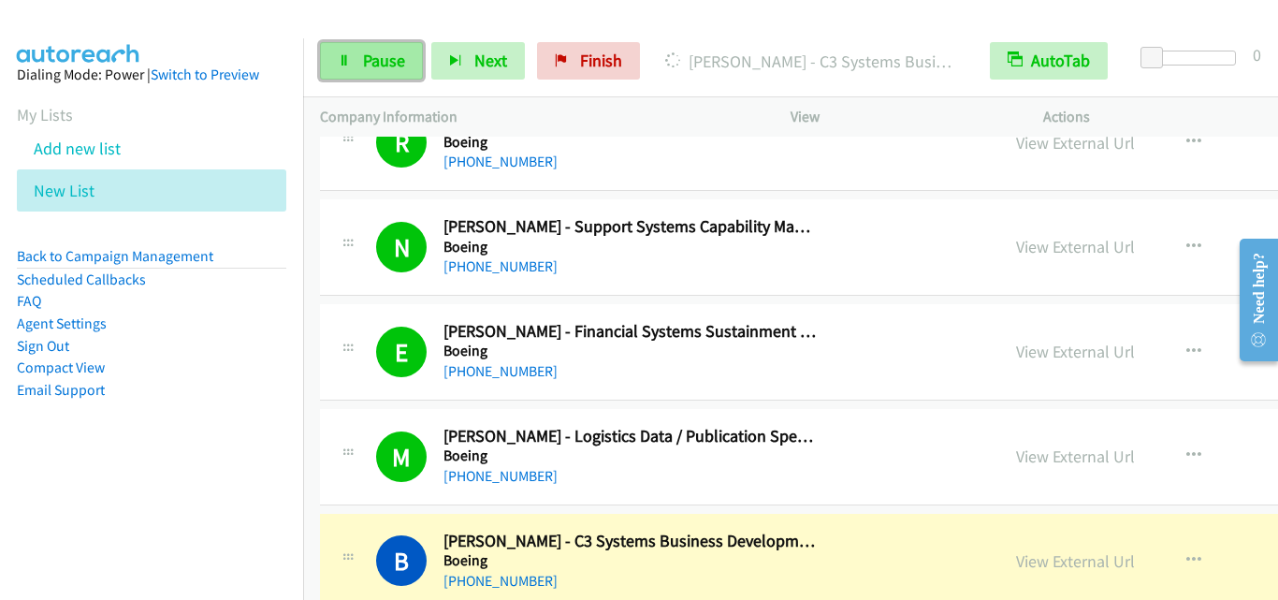
click at [380, 67] on span "Pause" at bounding box center [384, 61] width 42 height 22
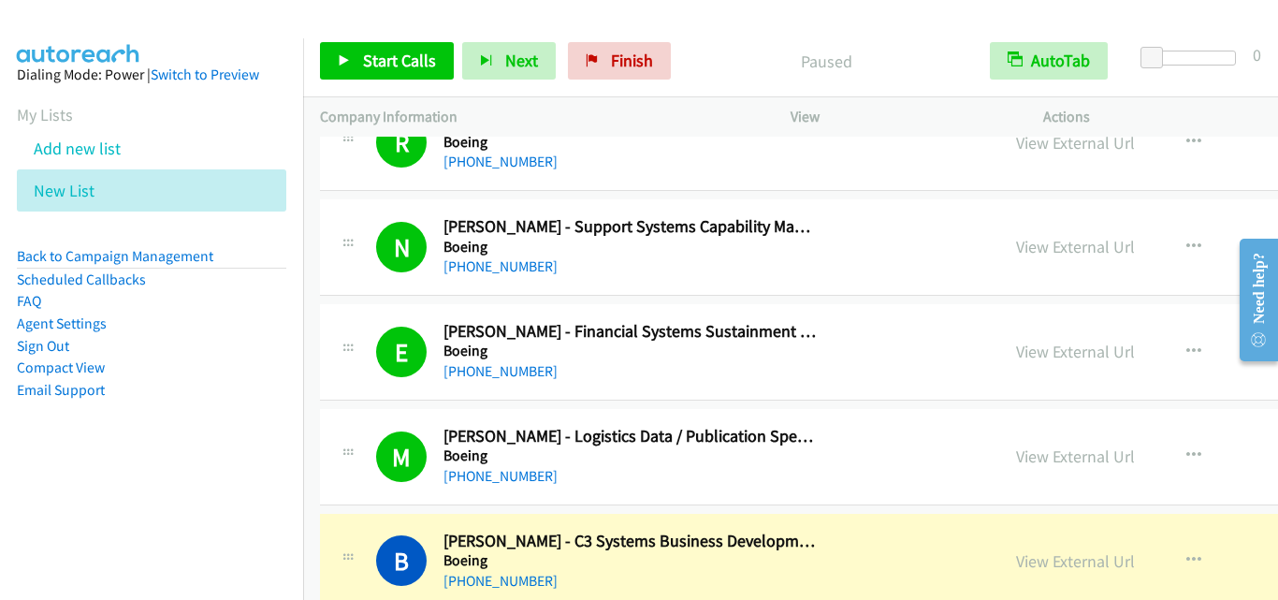
scroll to position [9825, 0]
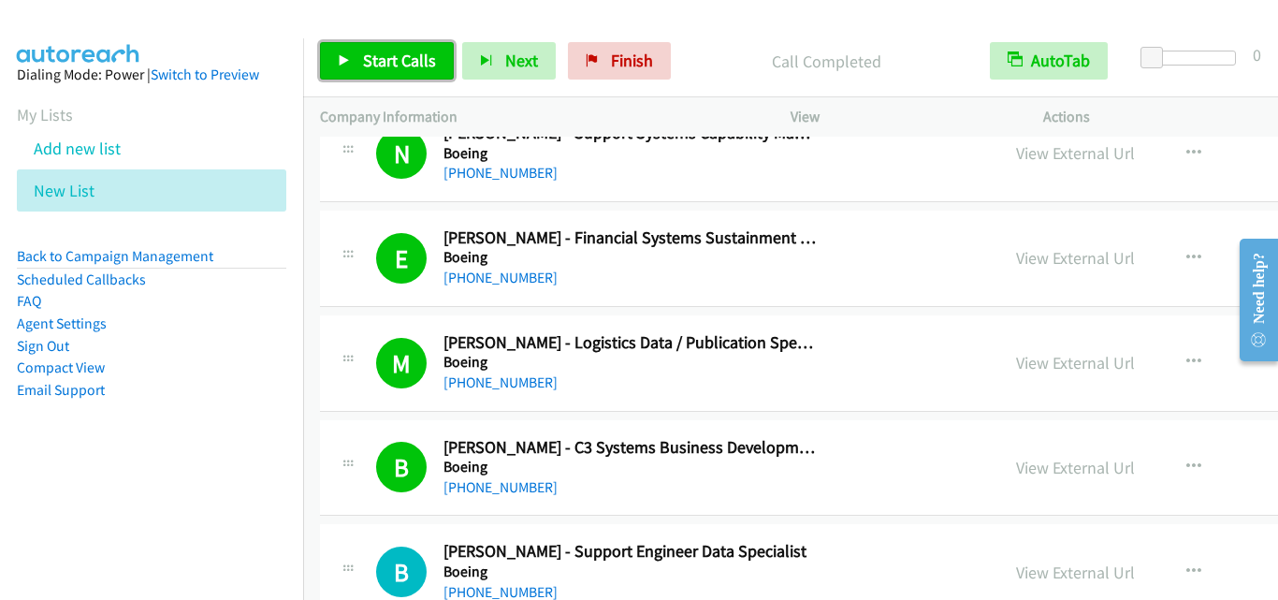
click at [409, 57] on span "Start Calls" at bounding box center [399, 61] width 73 height 22
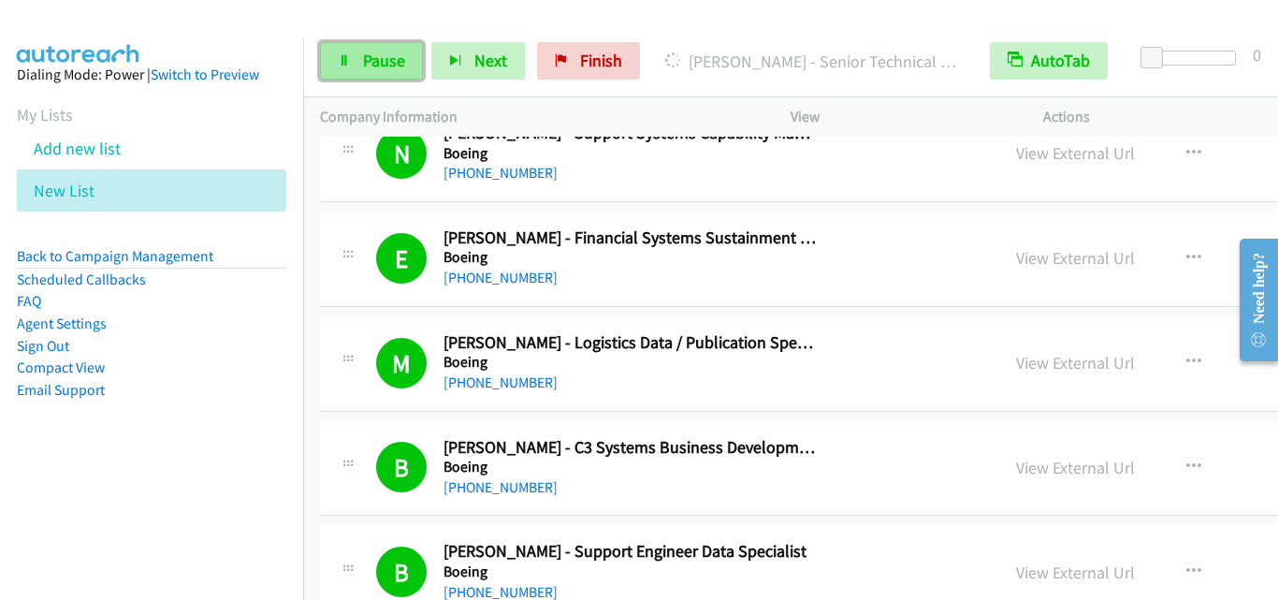
click at [402, 62] on span "Pause" at bounding box center [384, 61] width 42 height 22
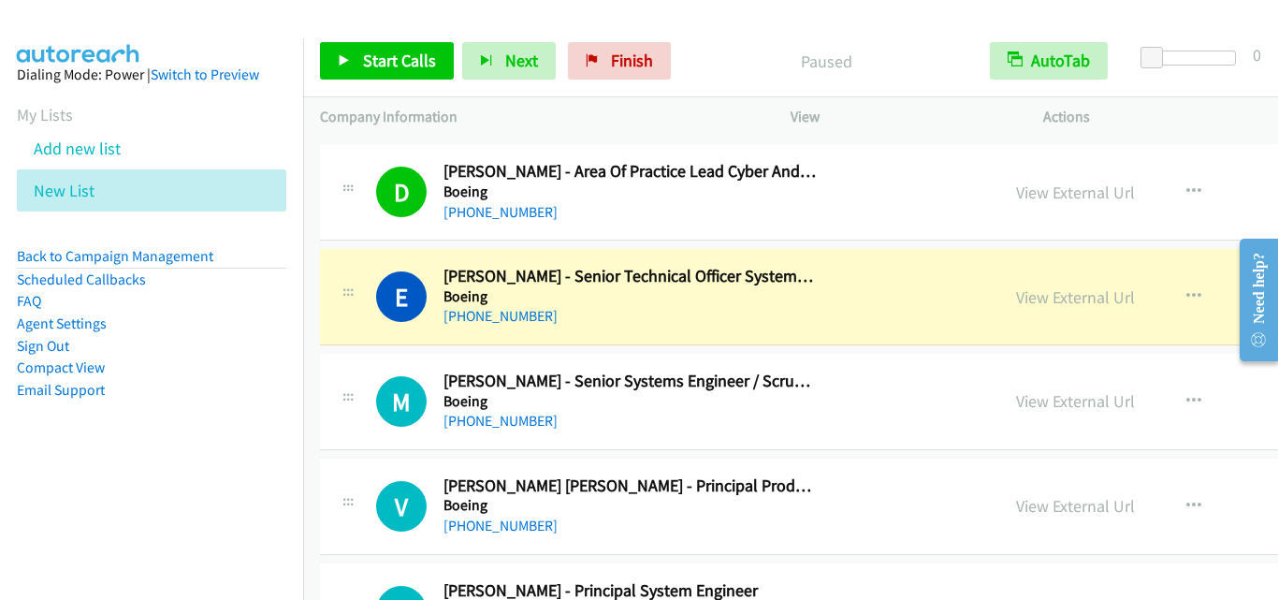
scroll to position [10761, 0]
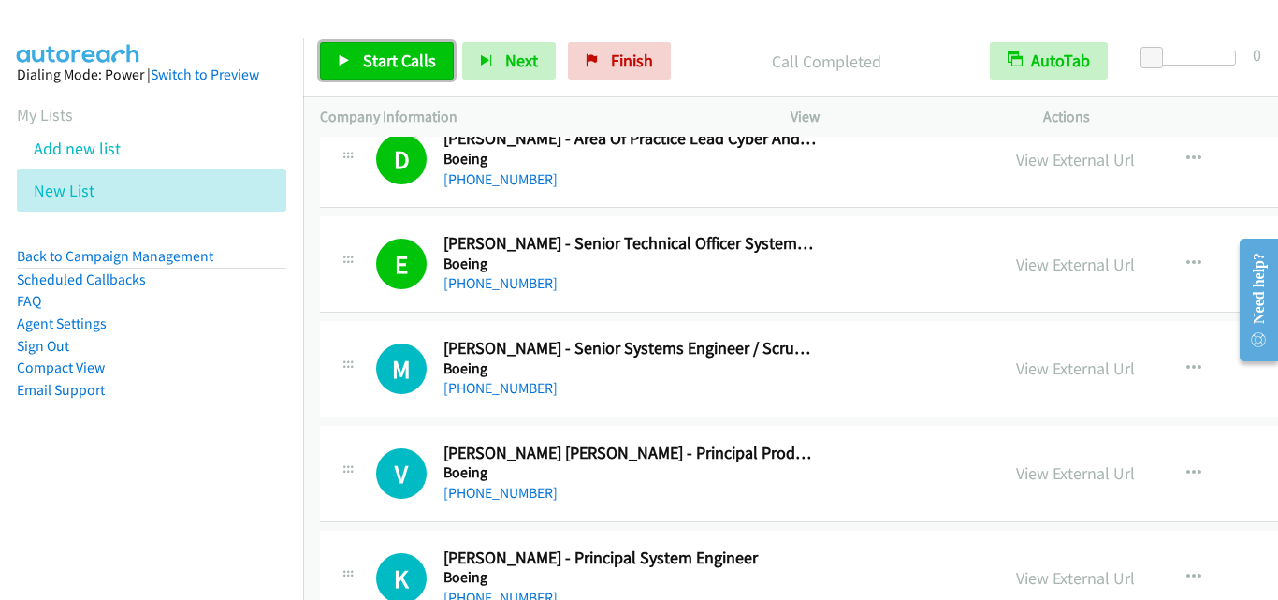
click at [400, 73] on link "Start Calls" at bounding box center [387, 60] width 134 height 37
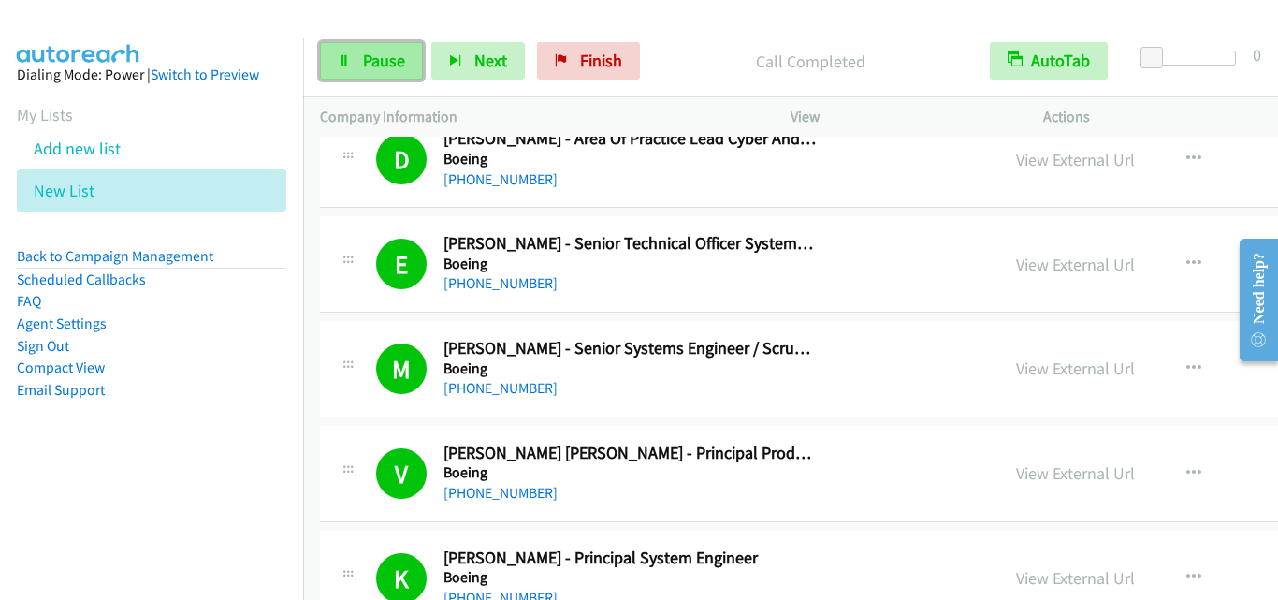
drag, startPoint x: 347, startPoint y: 70, endPoint x: 373, endPoint y: 76, distance: 26.8
click at [347, 69] on link "Pause" at bounding box center [371, 60] width 103 height 37
